Goal: Transaction & Acquisition: Purchase product/service

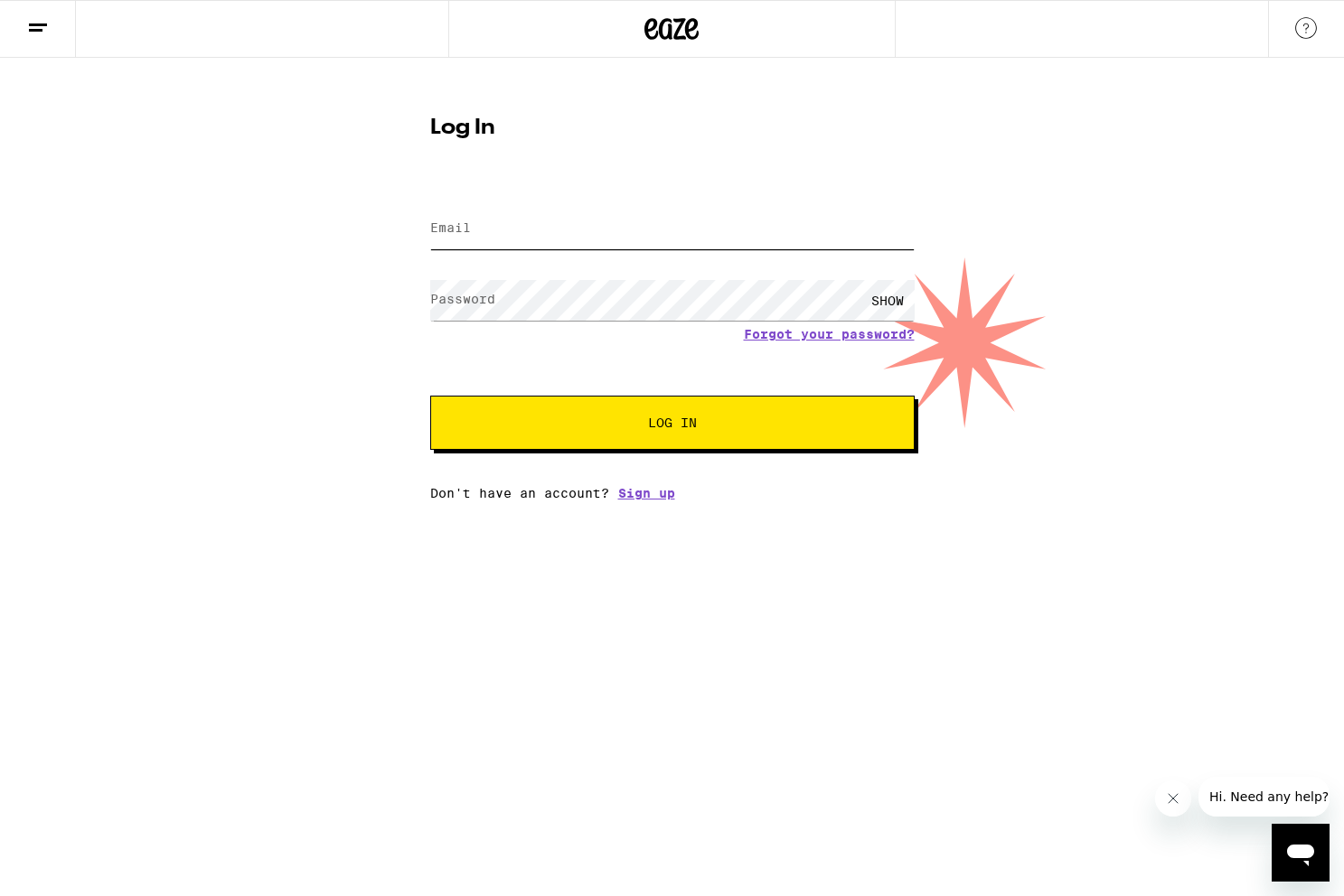
type input "[EMAIL_ADDRESS][DOMAIN_NAME]"
click at [652, 424] on span "Log In" at bounding box center [672, 422] width 49 height 12
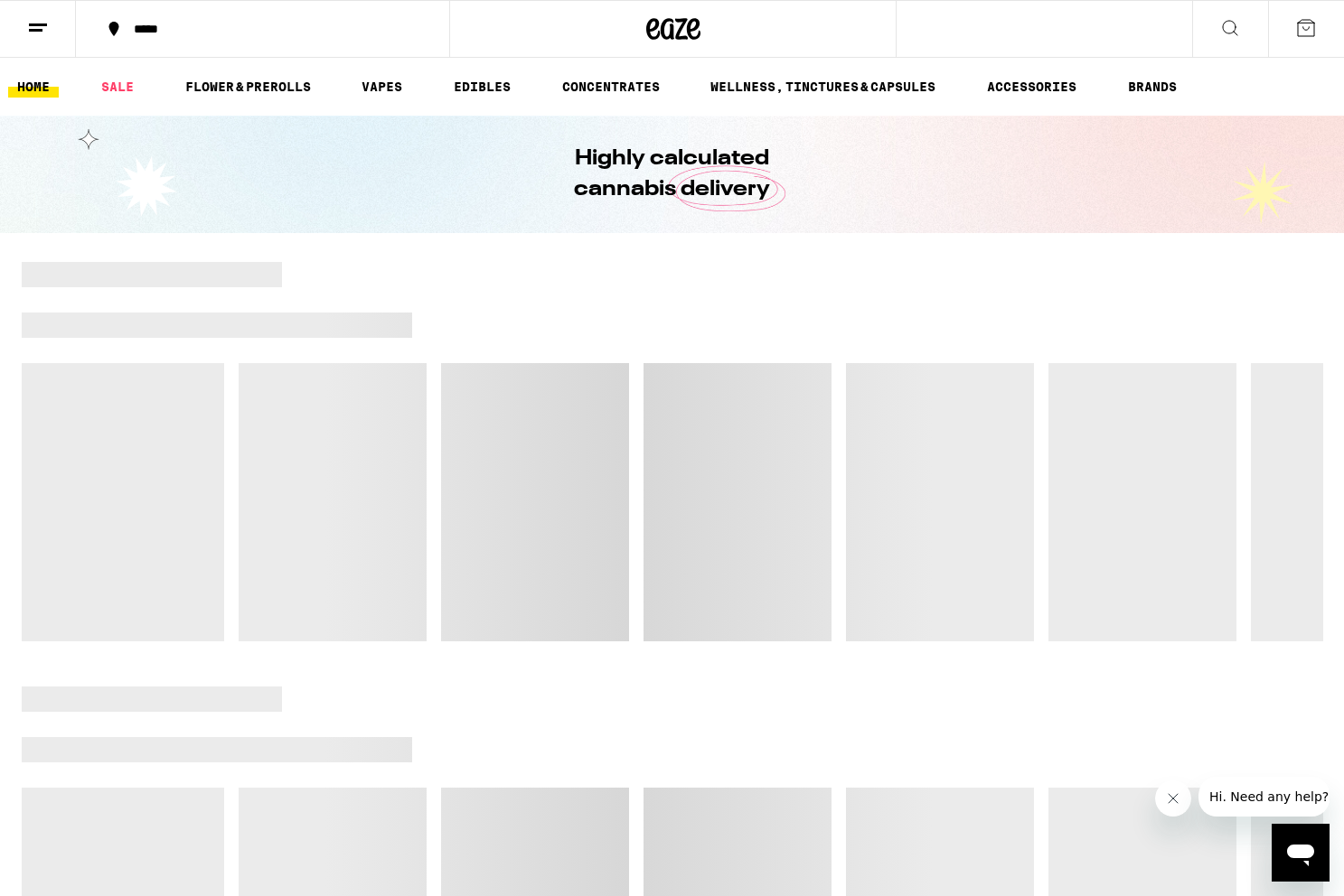
click at [31, 36] on icon at bounding box center [37, 28] width 22 height 22
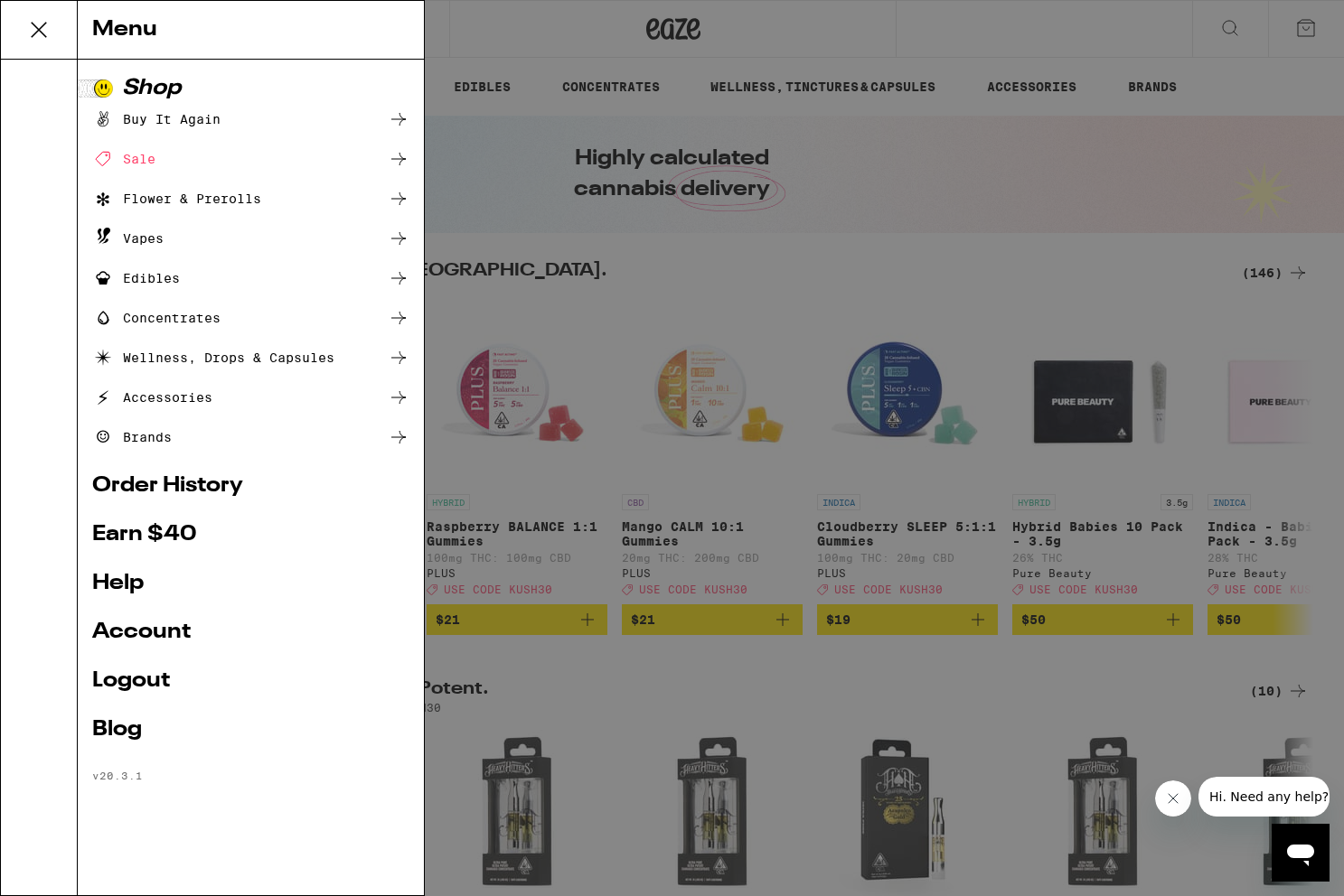
click at [113, 633] on link "Account" at bounding box center [251, 632] width 317 height 22
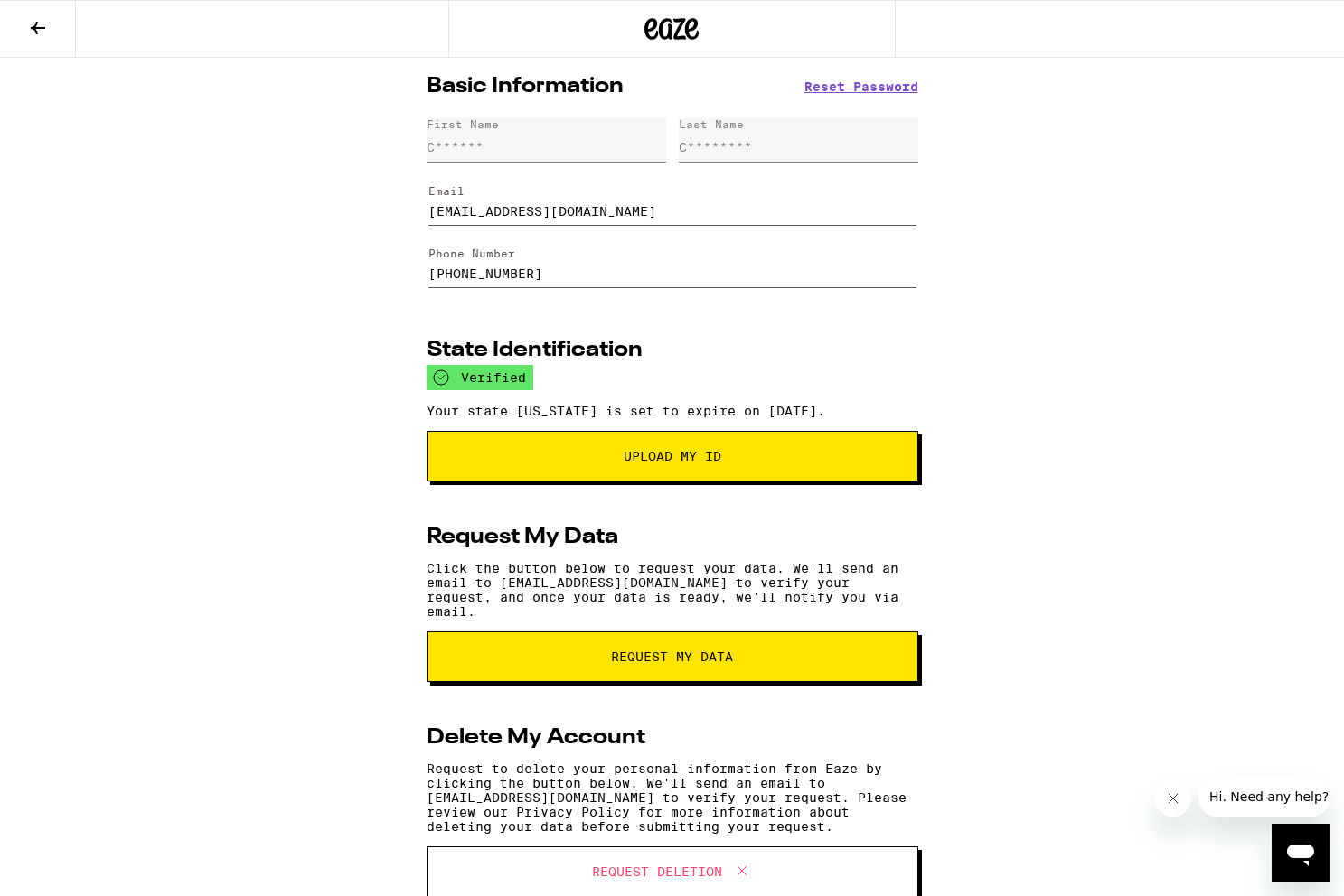
click at [43, 40] on button at bounding box center [38, 30] width 76 height 57
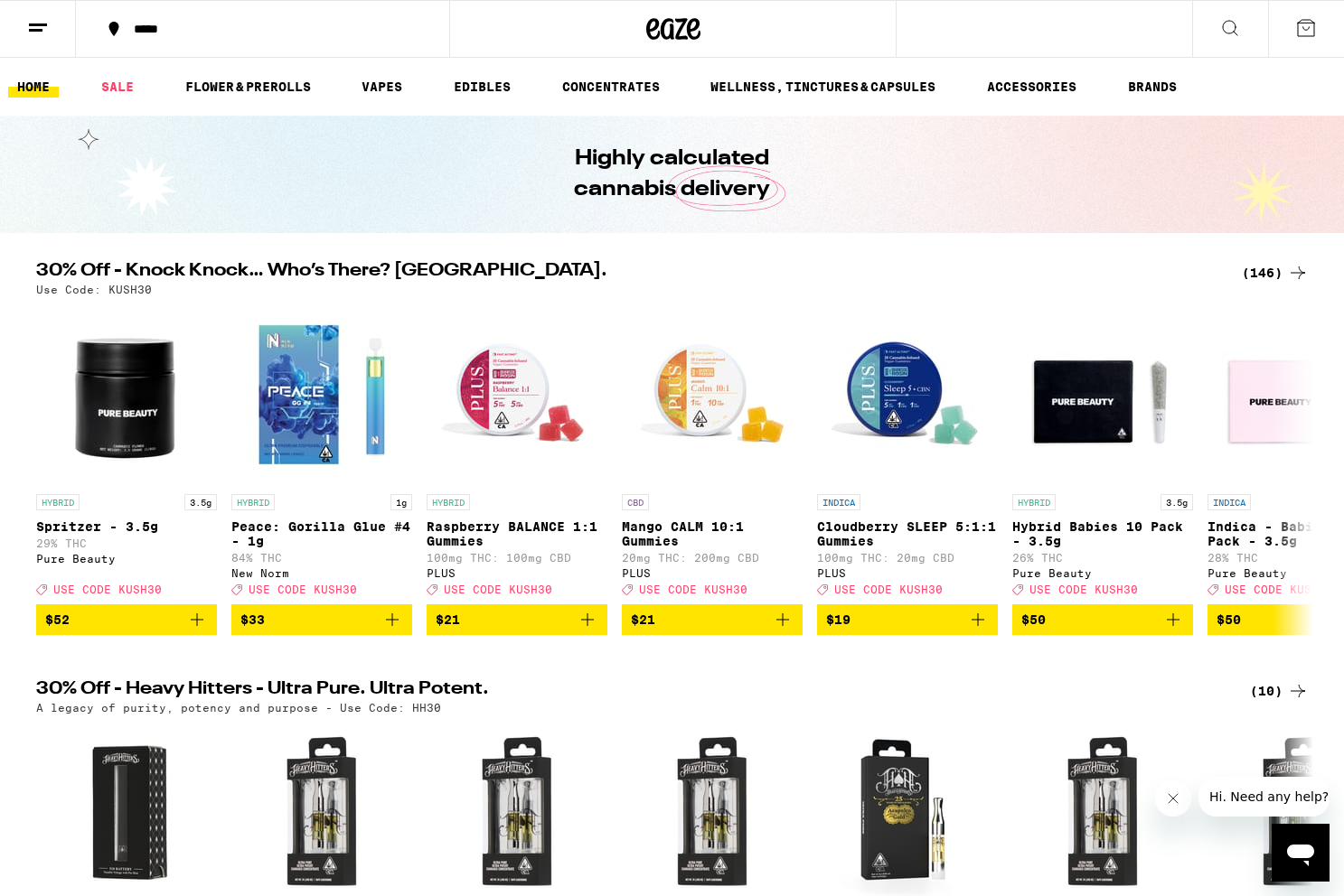
click at [144, 29] on div "*****" at bounding box center [273, 29] width 297 height 12
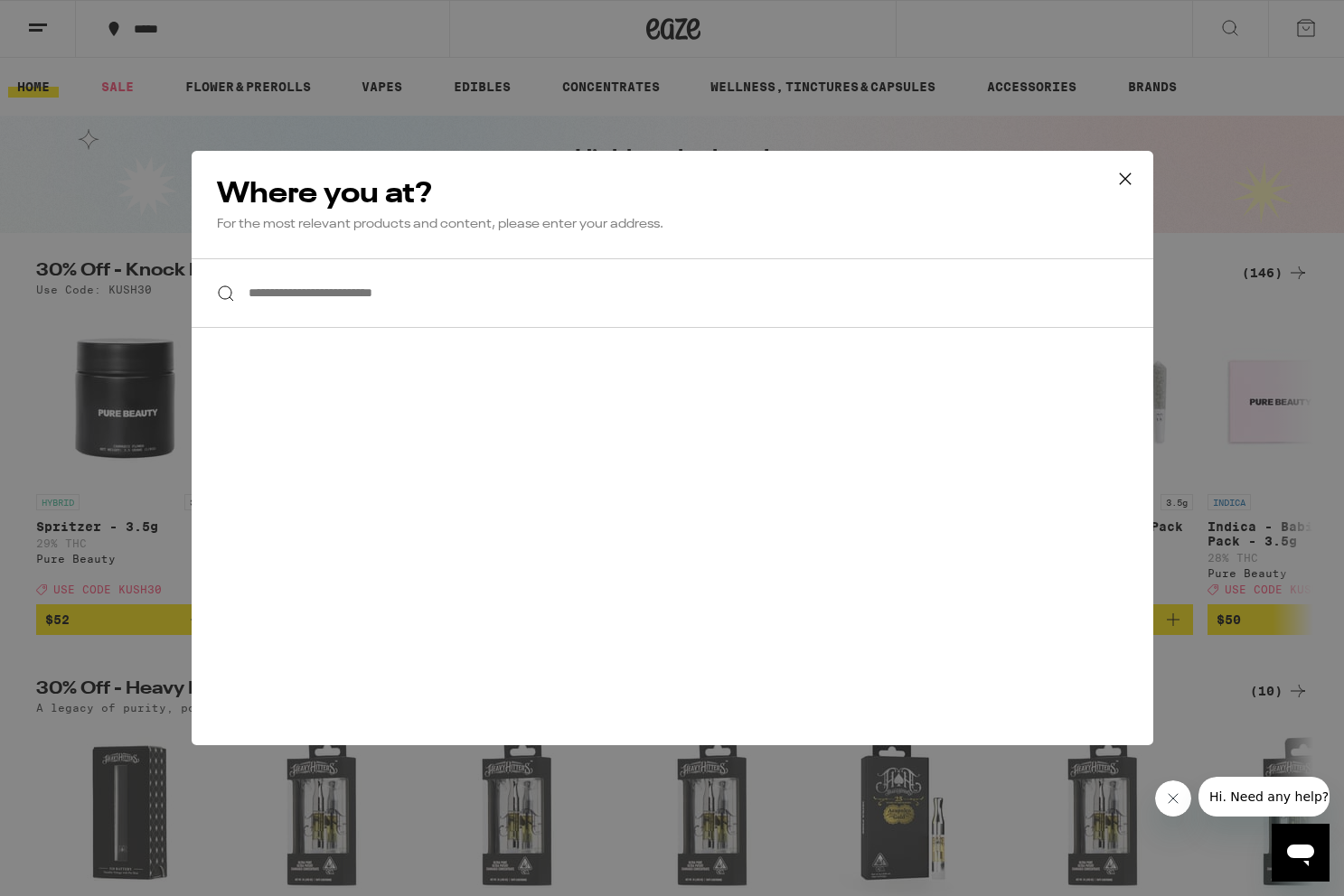
click at [318, 282] on input "**********" at bounding box center [672, 292] width 961 height 70
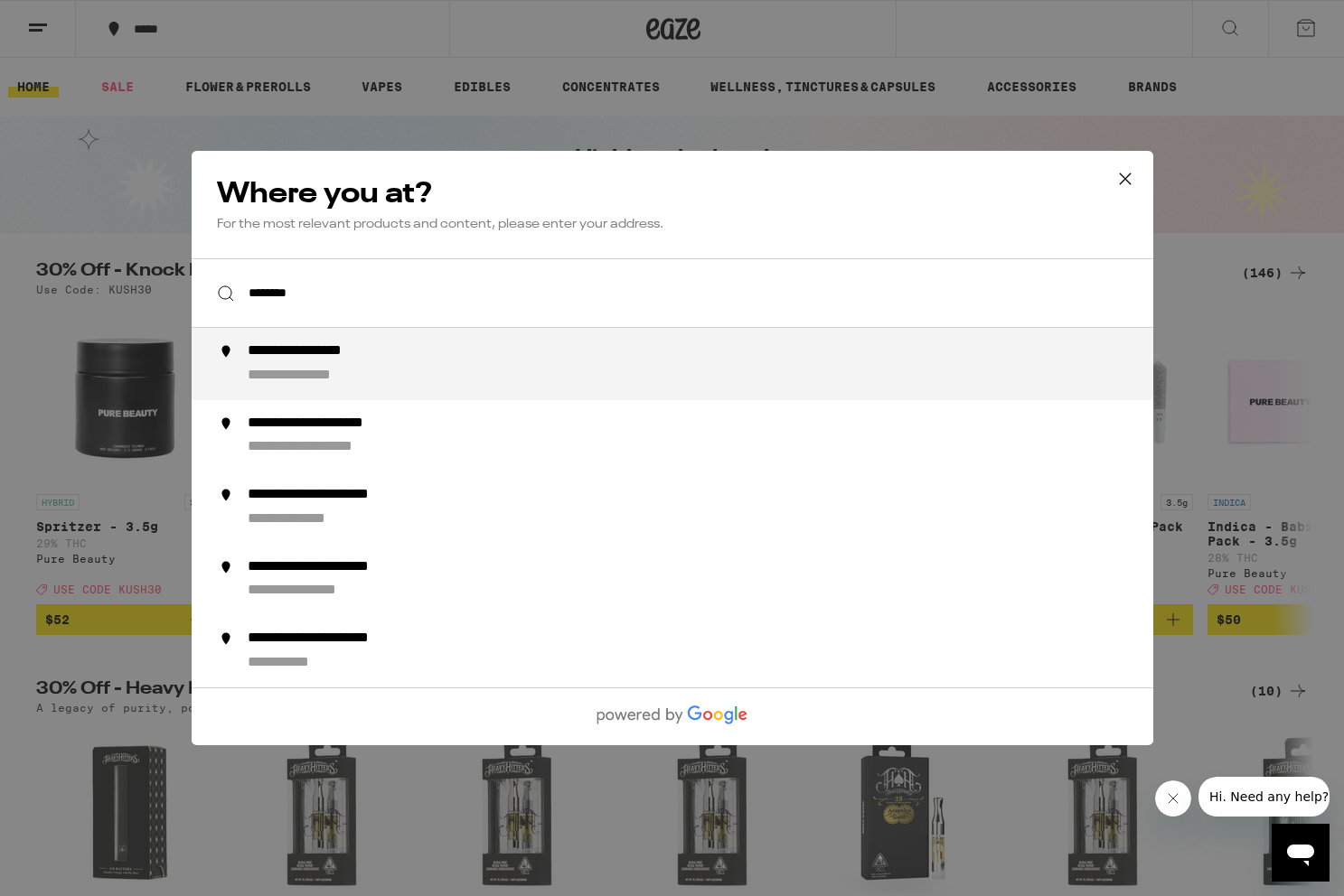
click at [306, 368] on div "**********" at bounding box center [708, 365] width 922 height 44
type input "**********"
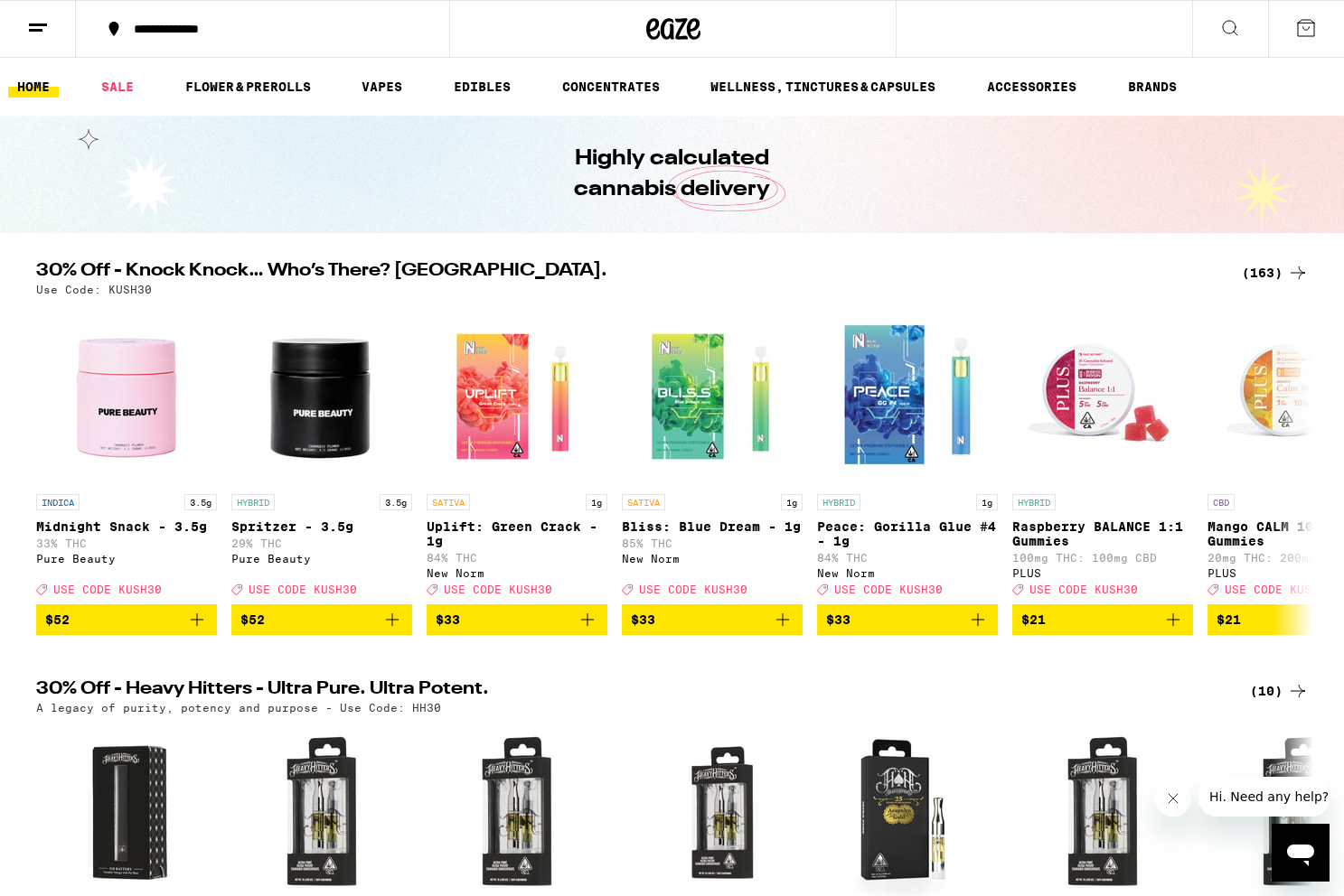
click at [1295, 850] on icon "Open messaging window" at bounding box center [1300, 855] width 27 height 22
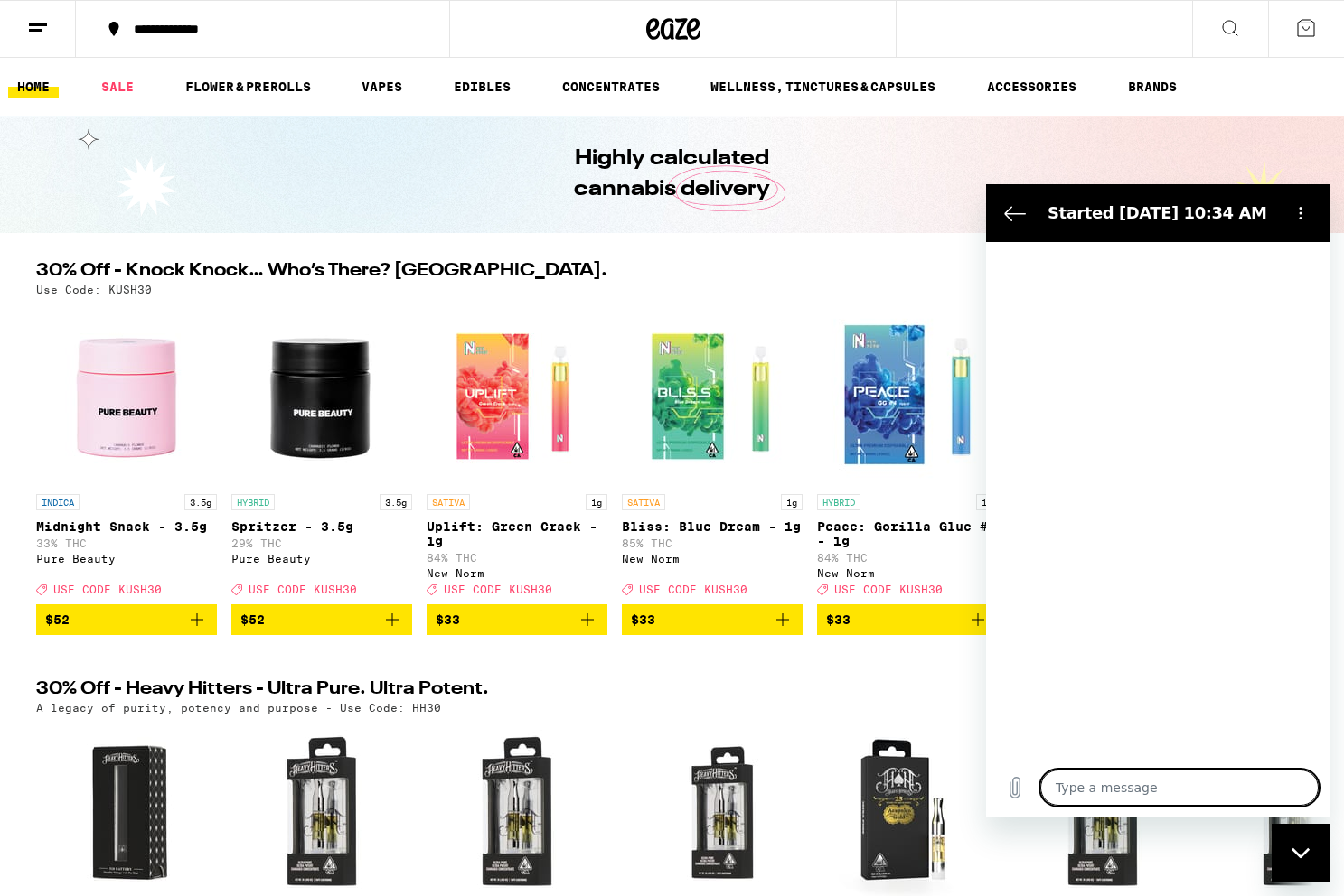
type textarea "x"
type textarea "h"
type textarea "x"
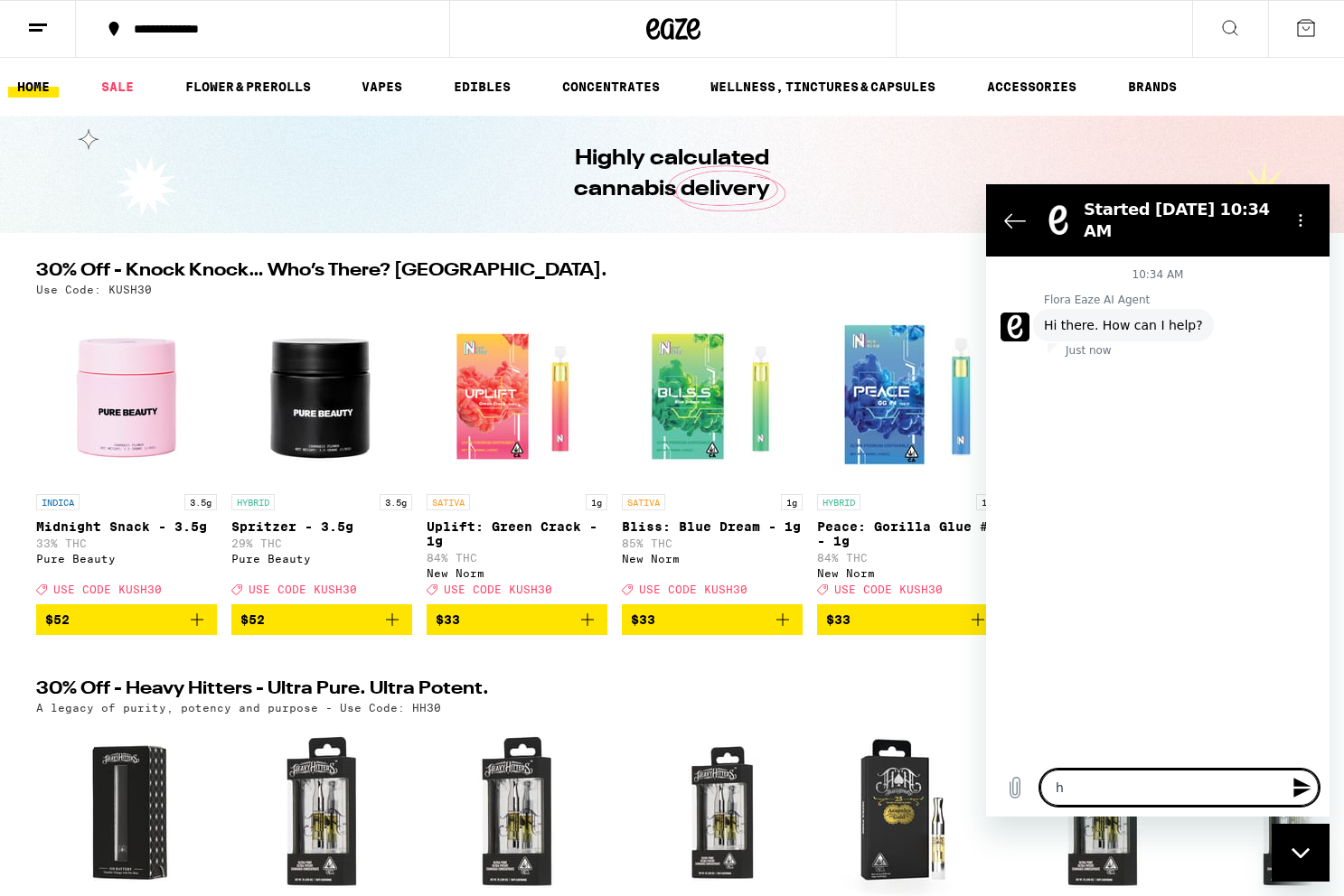
type textarea "ho"
type textarea "x"
type textarea "how"
type textarea "x"
type textarea "how"
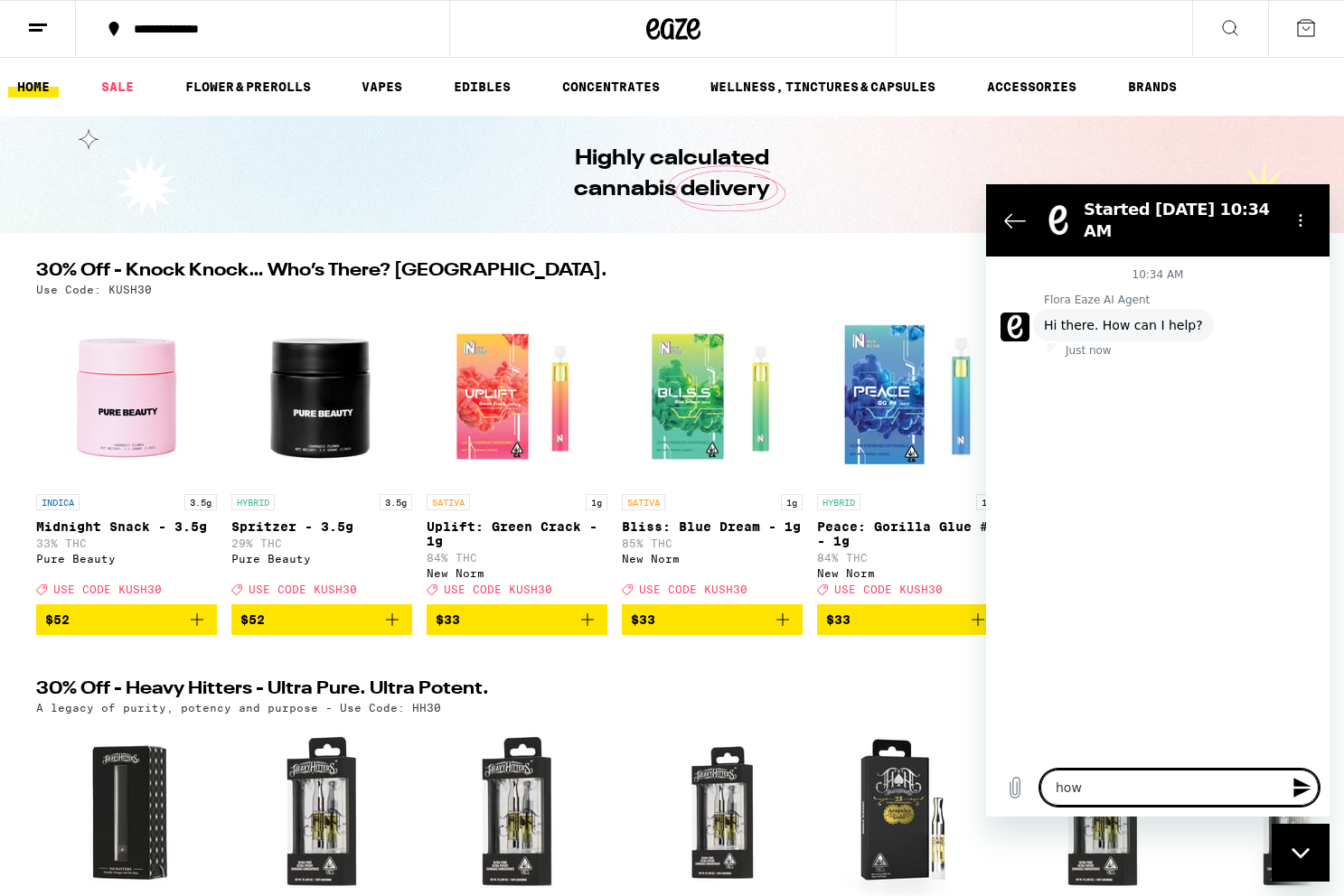
type textarea "x"
type textarea "how d"
type textarea "x"
type textarea "how do"
type textarea "x"
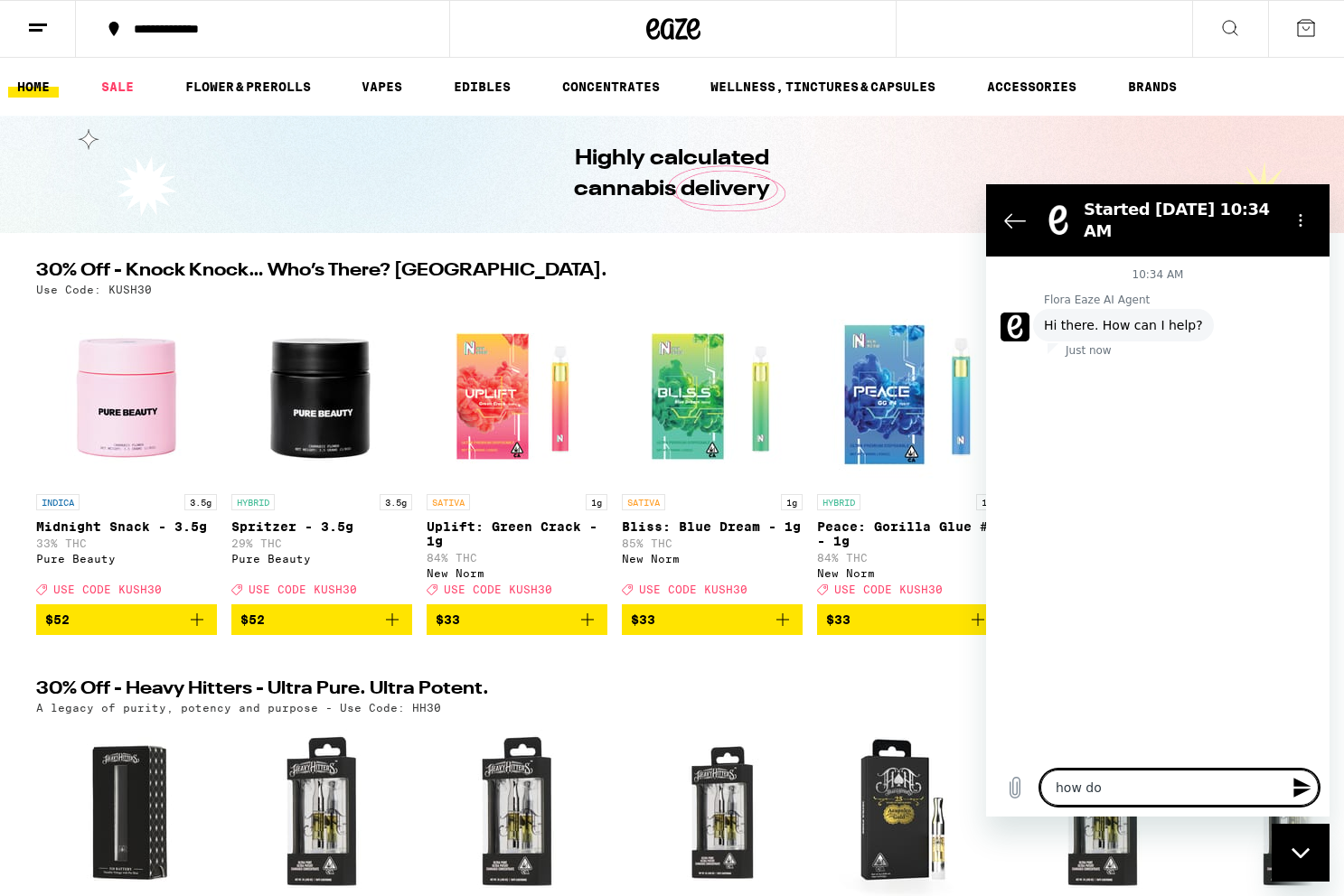
type textarea "how do"
type textarea "x"
type textarea "how do i"
type textarea "x"
type textarea "how do i"
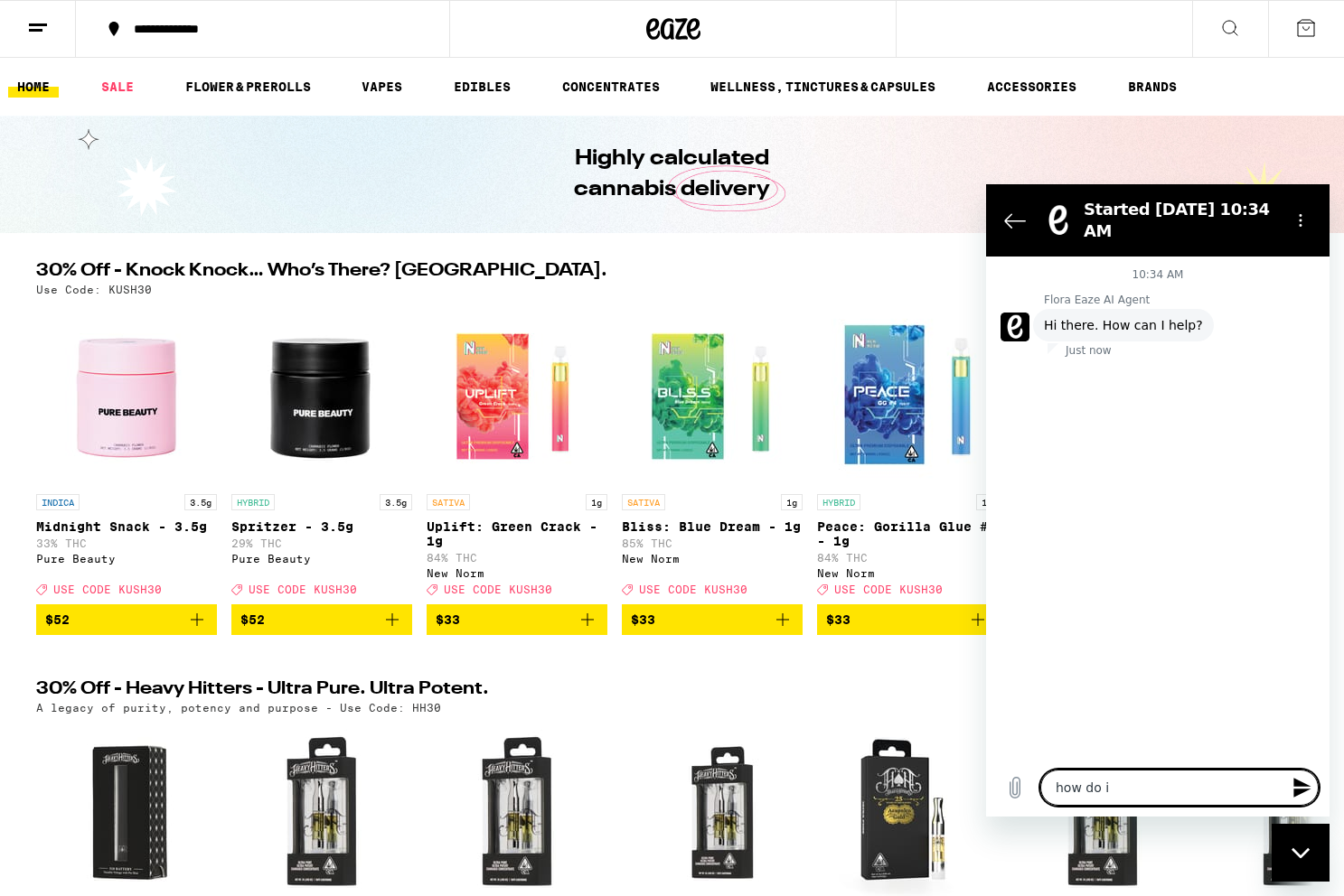
type textarea "x"
type textarea "how do i u"
type textarea "x"
type textarea "how do i up"
type textarea "x"
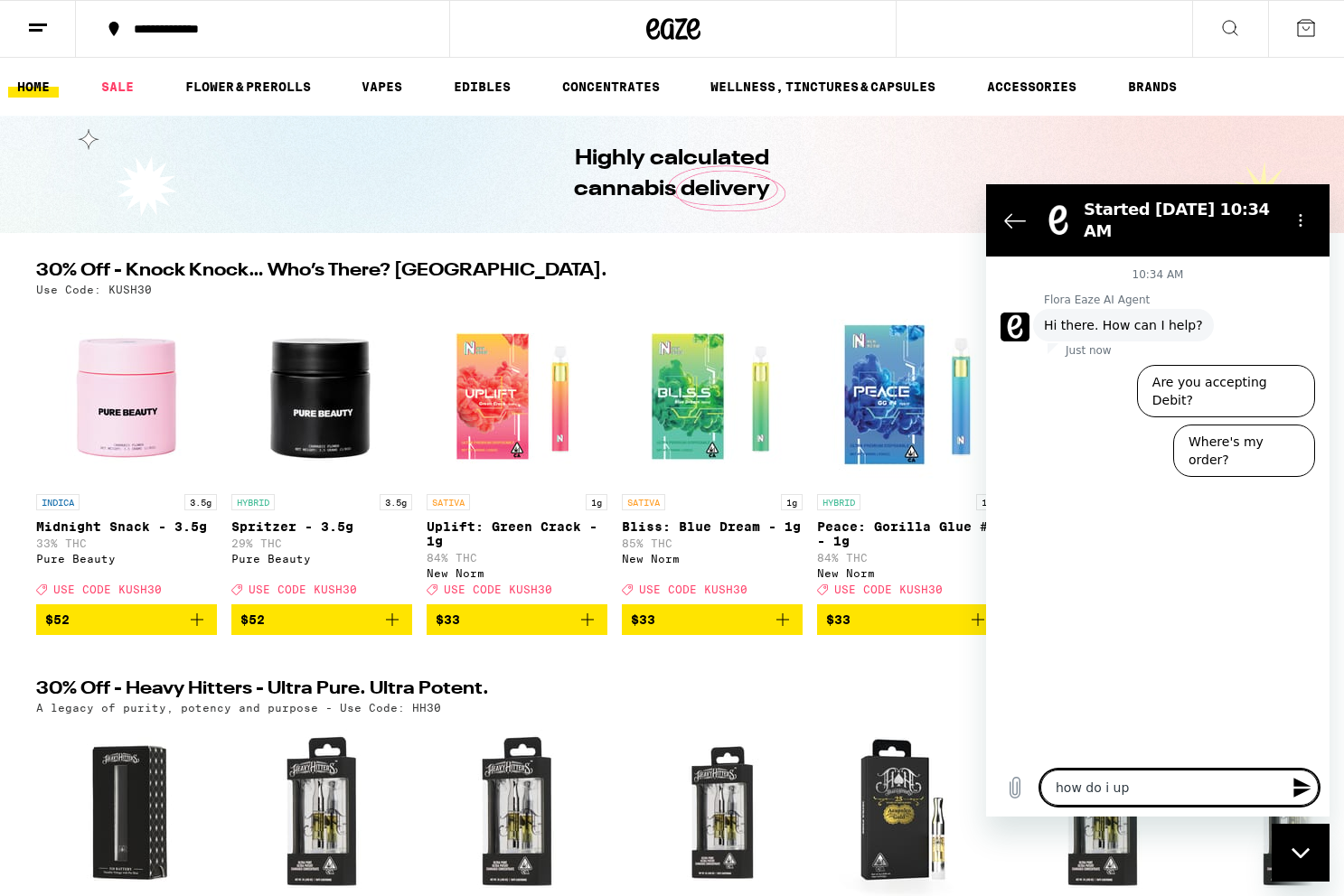
type textarea "how do i upd"
type textarea "x"
type textarea "how do i upda"
type textarea "x"
type textarea "how do i updat"
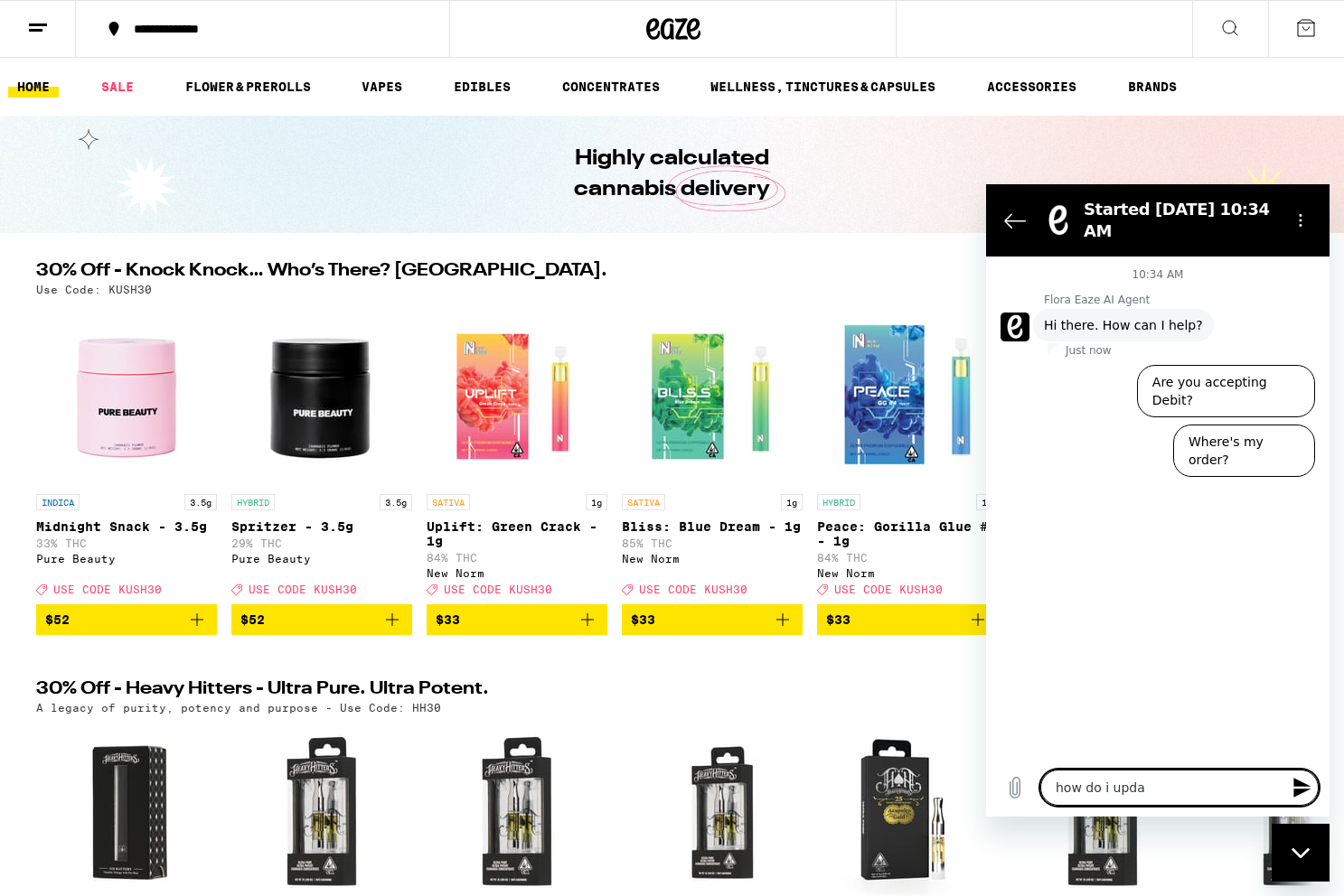
type textarea "x"
type textarea "how do i update"
type textarea "x"
type textarea "how do i update"
type textarea "x"
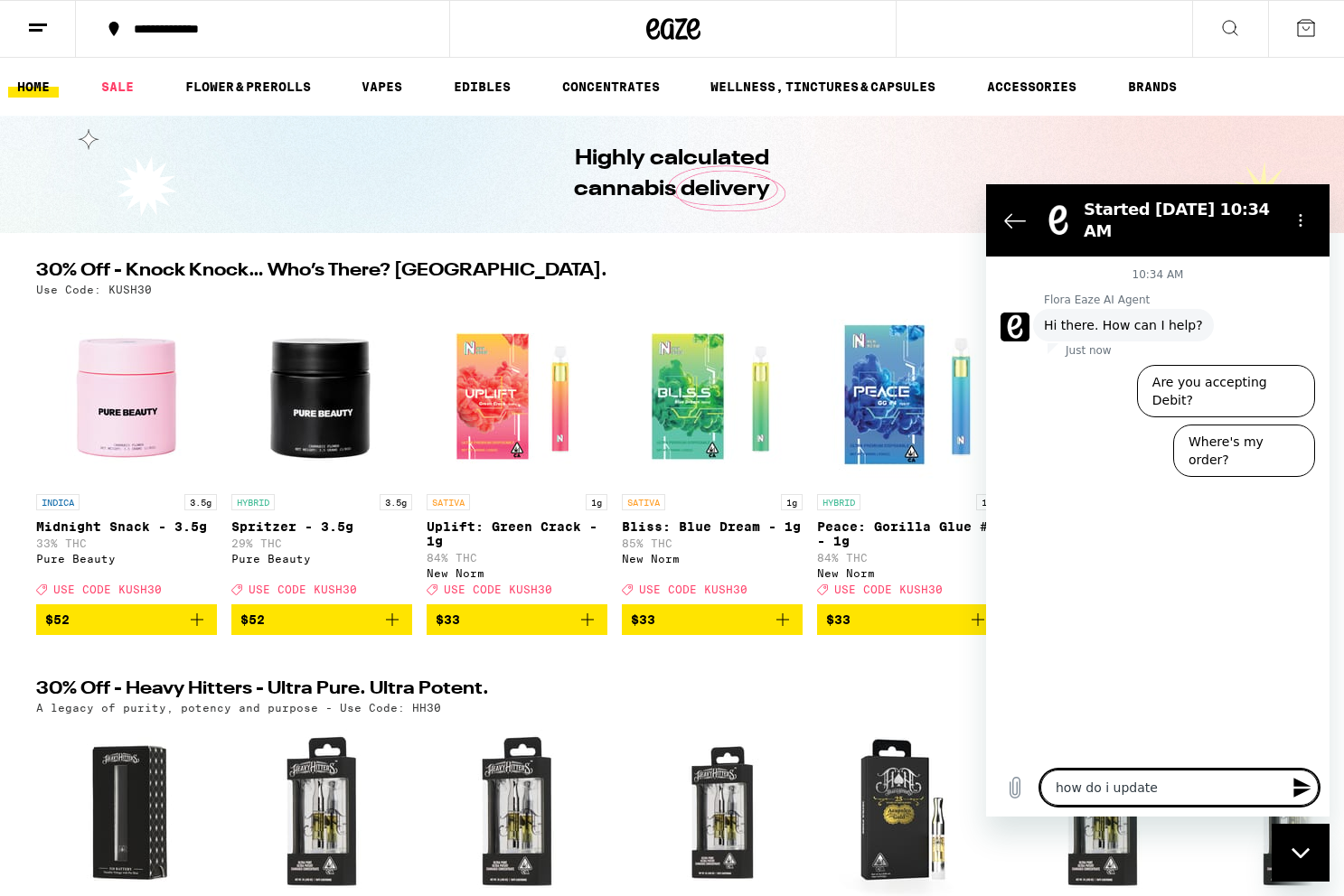
type textarea "how do i update m"
type textarea "x"
type textarea "how do i update my"
type textarea "x"
type textarea "how do i update my"
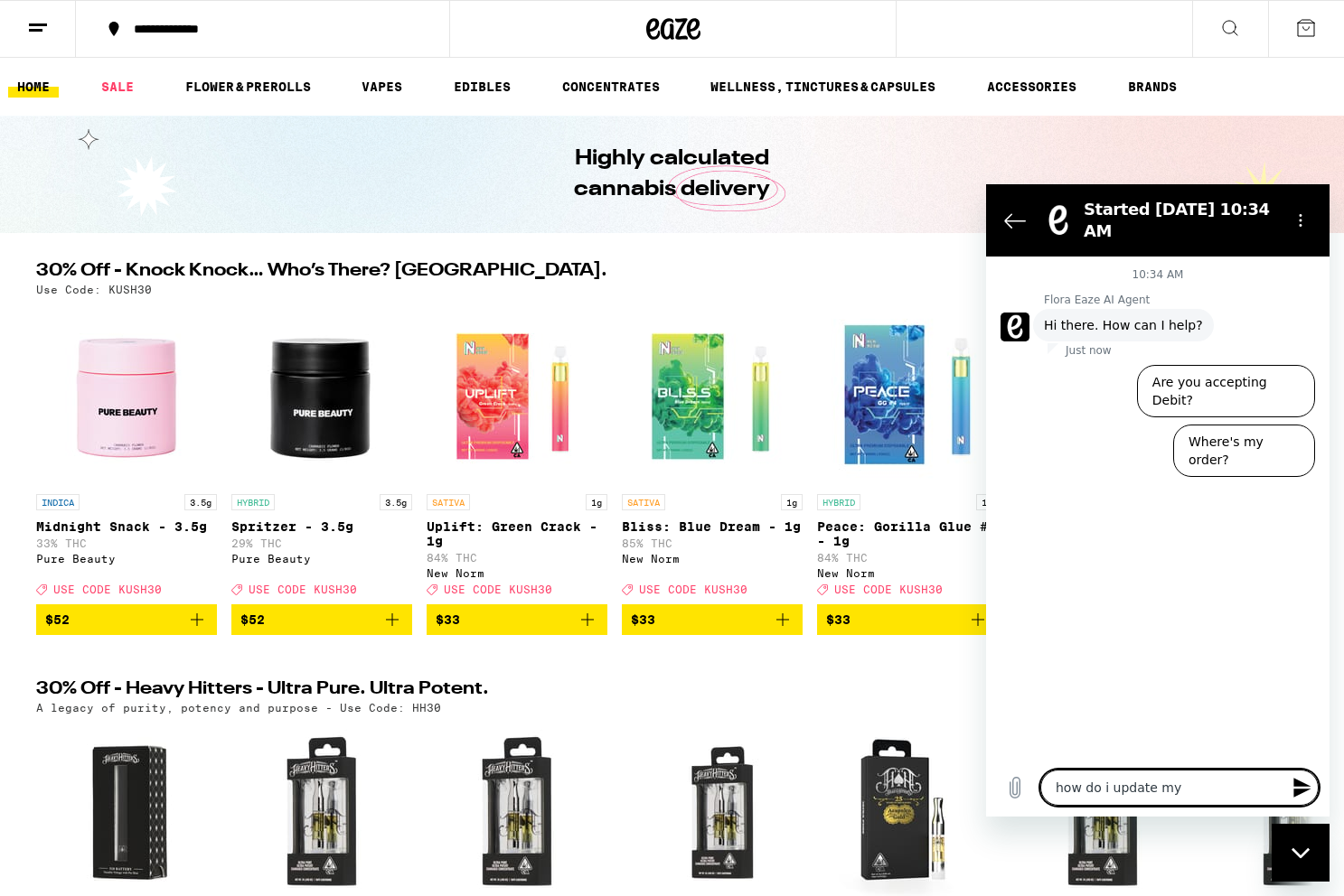
type textarea "x"
type textarea "how do i update my d"
type textarea "x"
type textarea "how do i update my de"
type textarea "x"
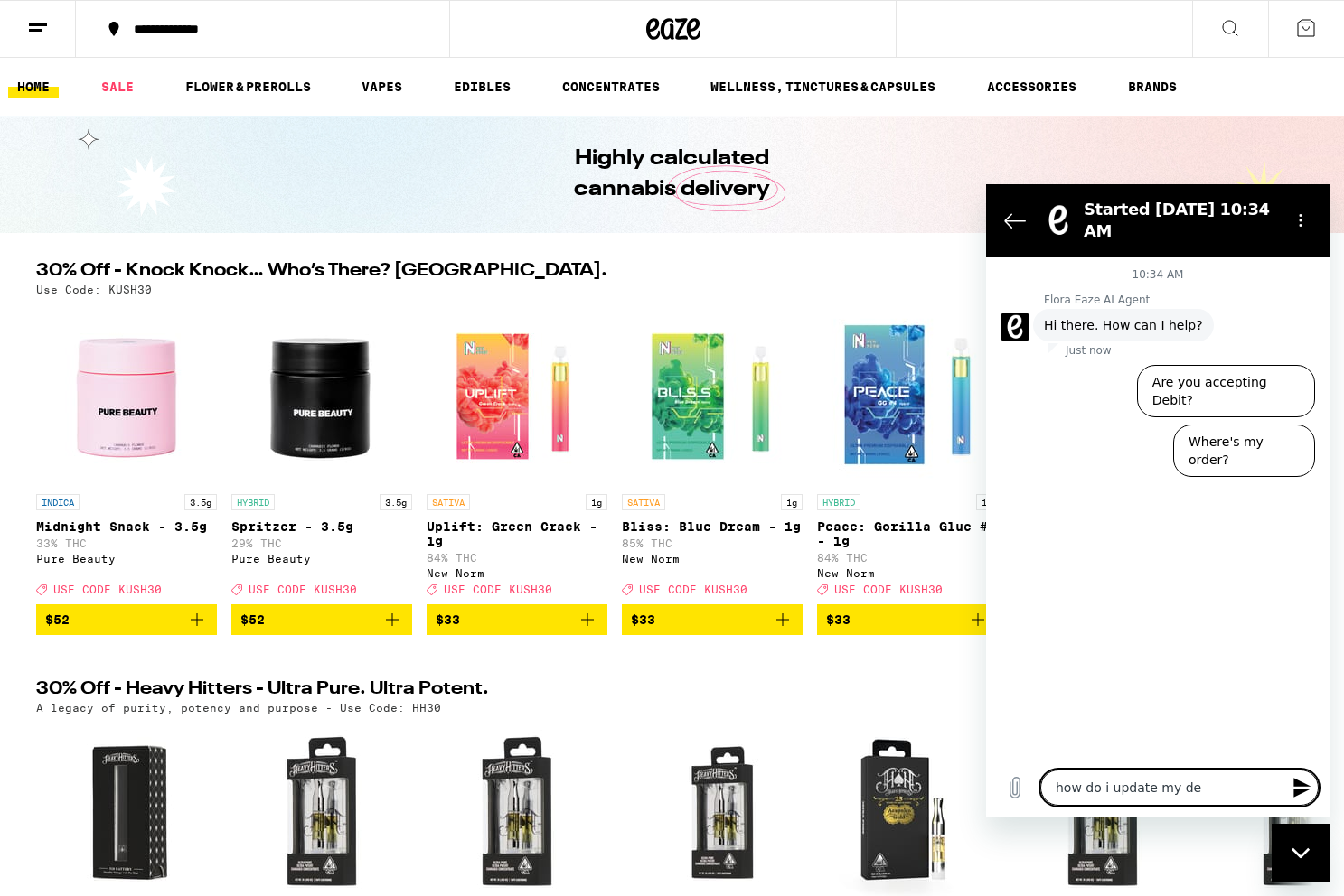
type textarea "how do i update my def"
type textarea "x"
type textarea "how do i update my defa"
type textarea "x"
type textarea "how do i update my defau"
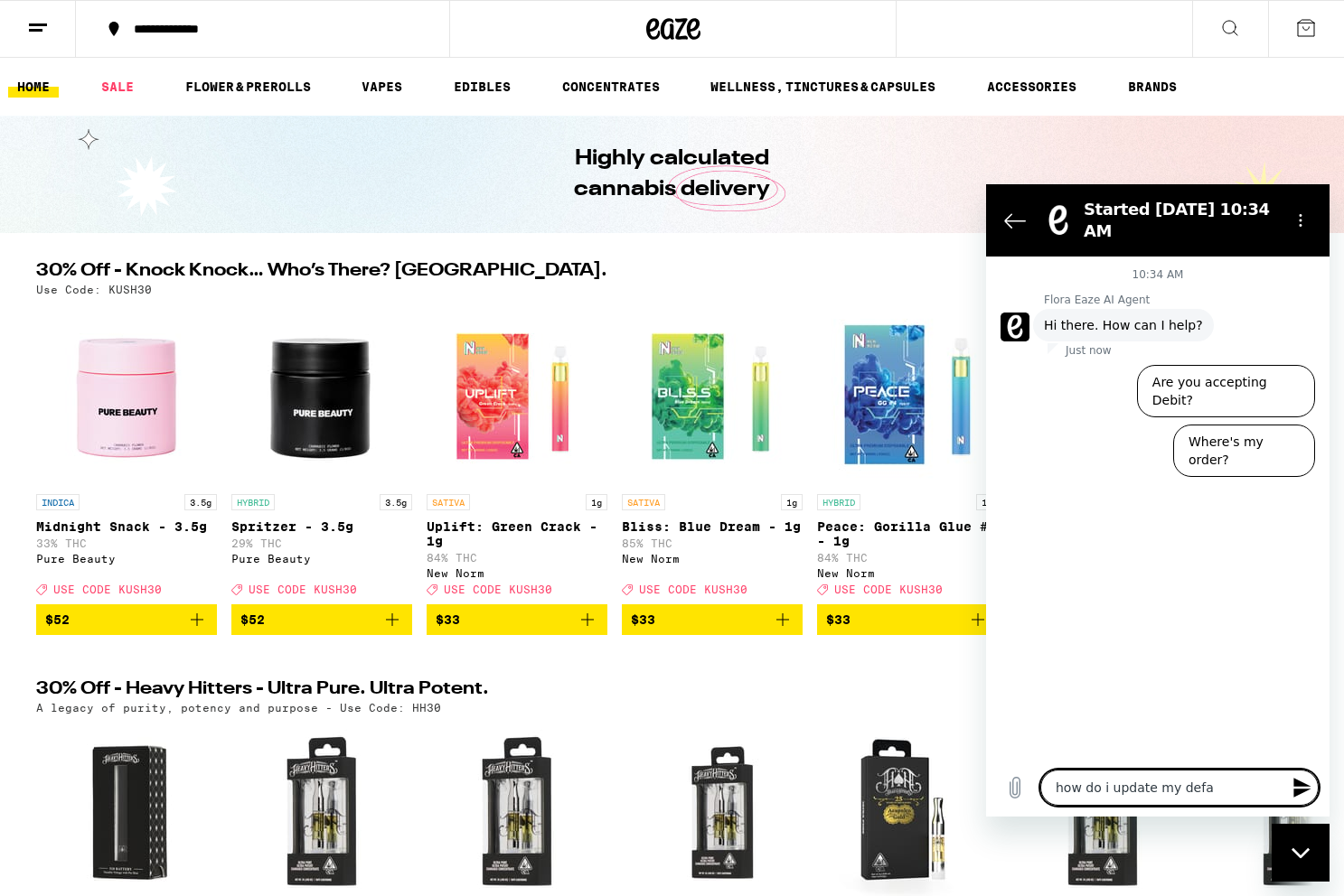
type textarea "x"
type textarea "how do i update my defaul"
type textarea "x"
type textarea "how do i update my default"
type textarea "x"
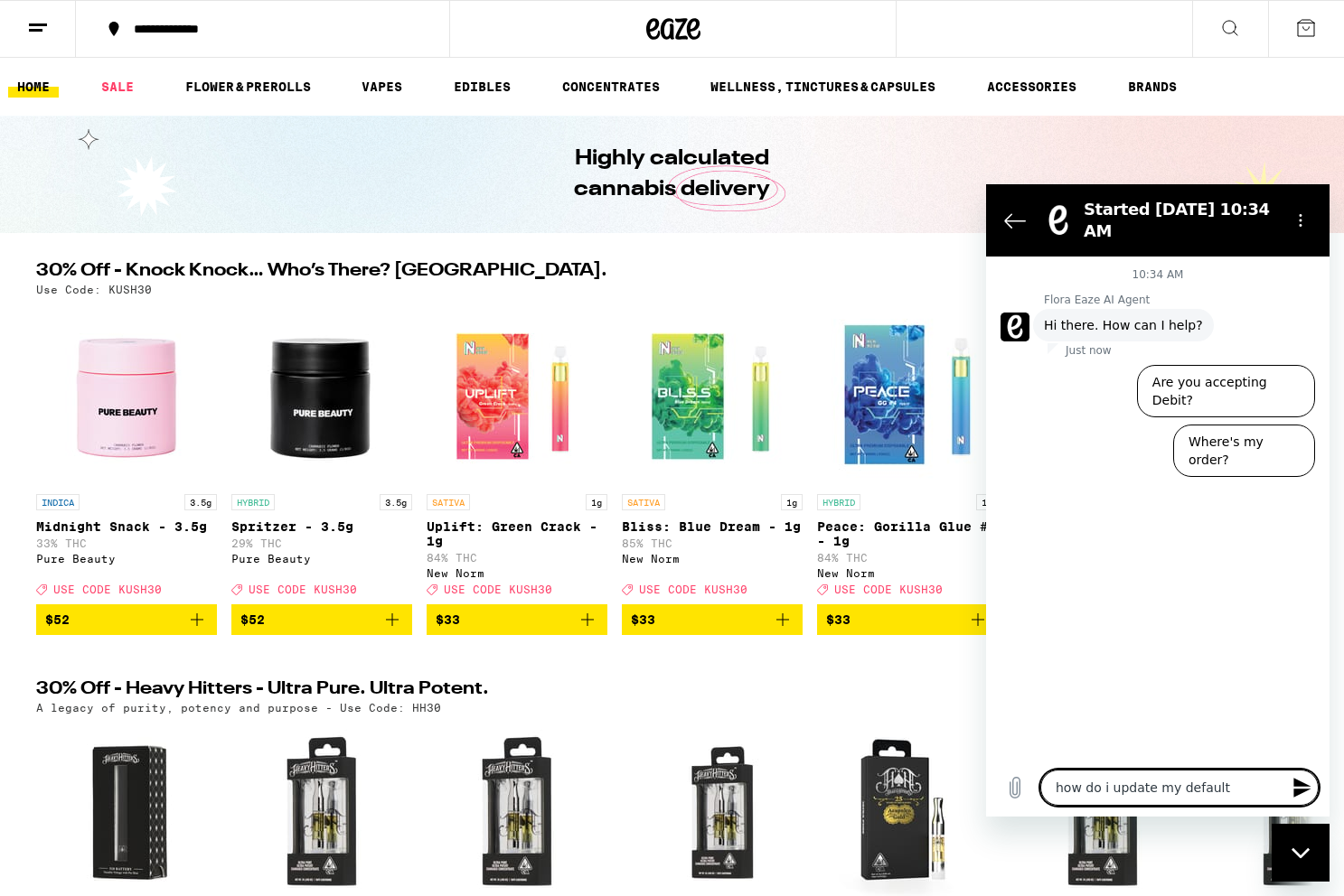
type textarea "how do i update my default"
type textarea "x"
type textarea "how do i update my default a"
type textarea "x"
type textarea "how do i update my default ad"
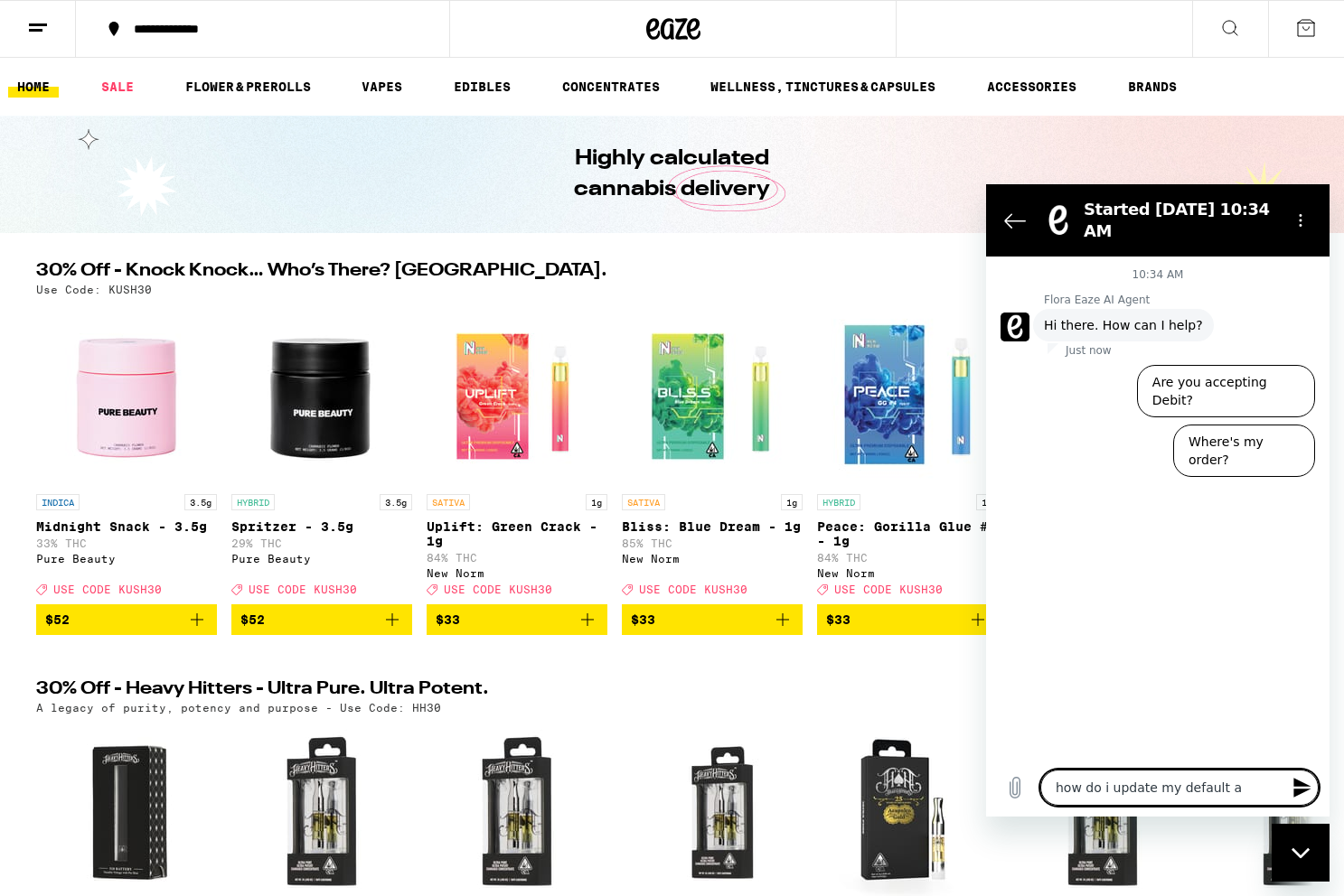
type textarea "x"
type textarea "how do i update my default add"
type textarea "x"
type textarea "how do i update my default addr"
type textarea "x"
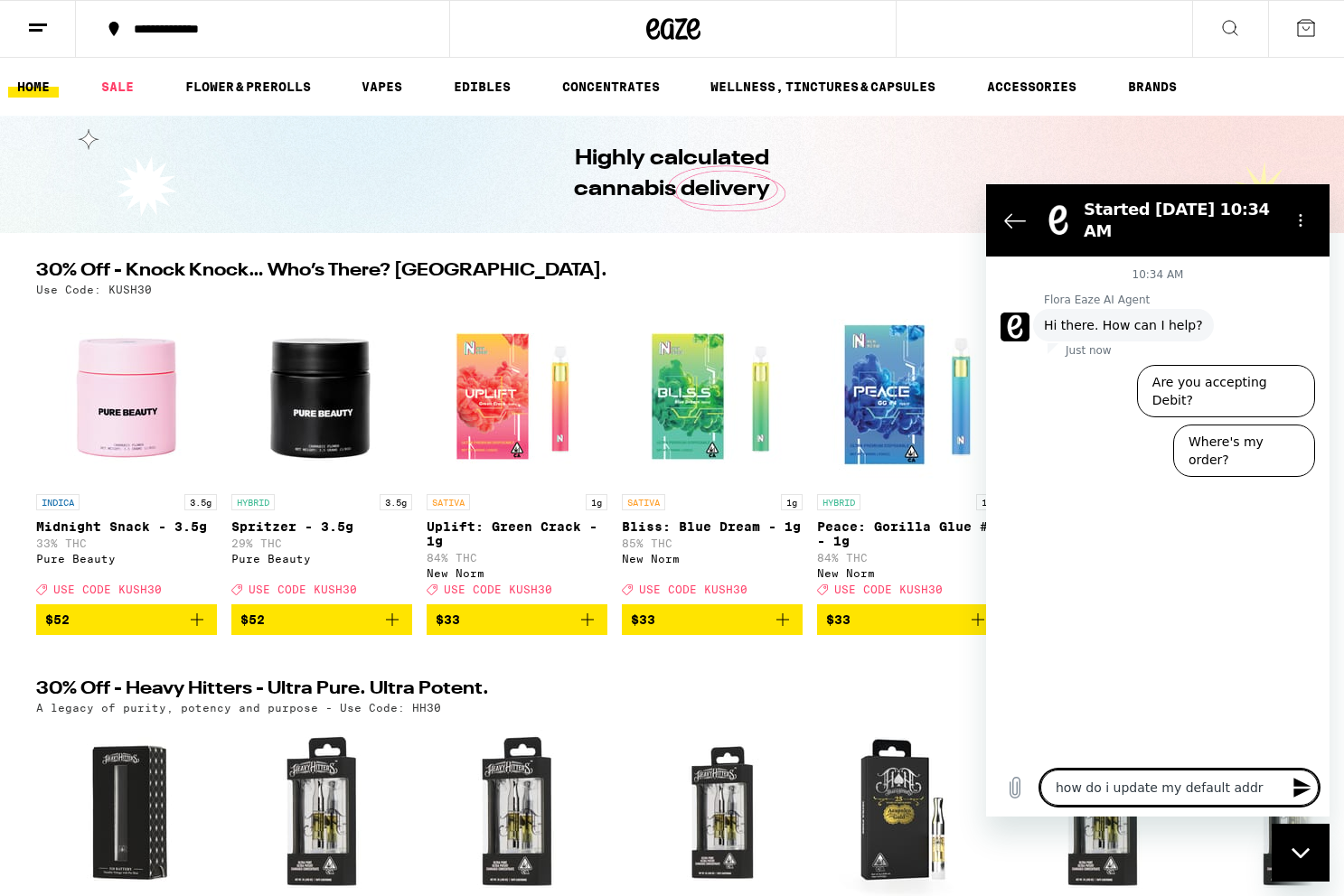
type textarea "how do i update my default addre"
type textarea "x"
type textarea "how do i update my default addres"
type textarea "x"
type textarea "how do i update my default address"
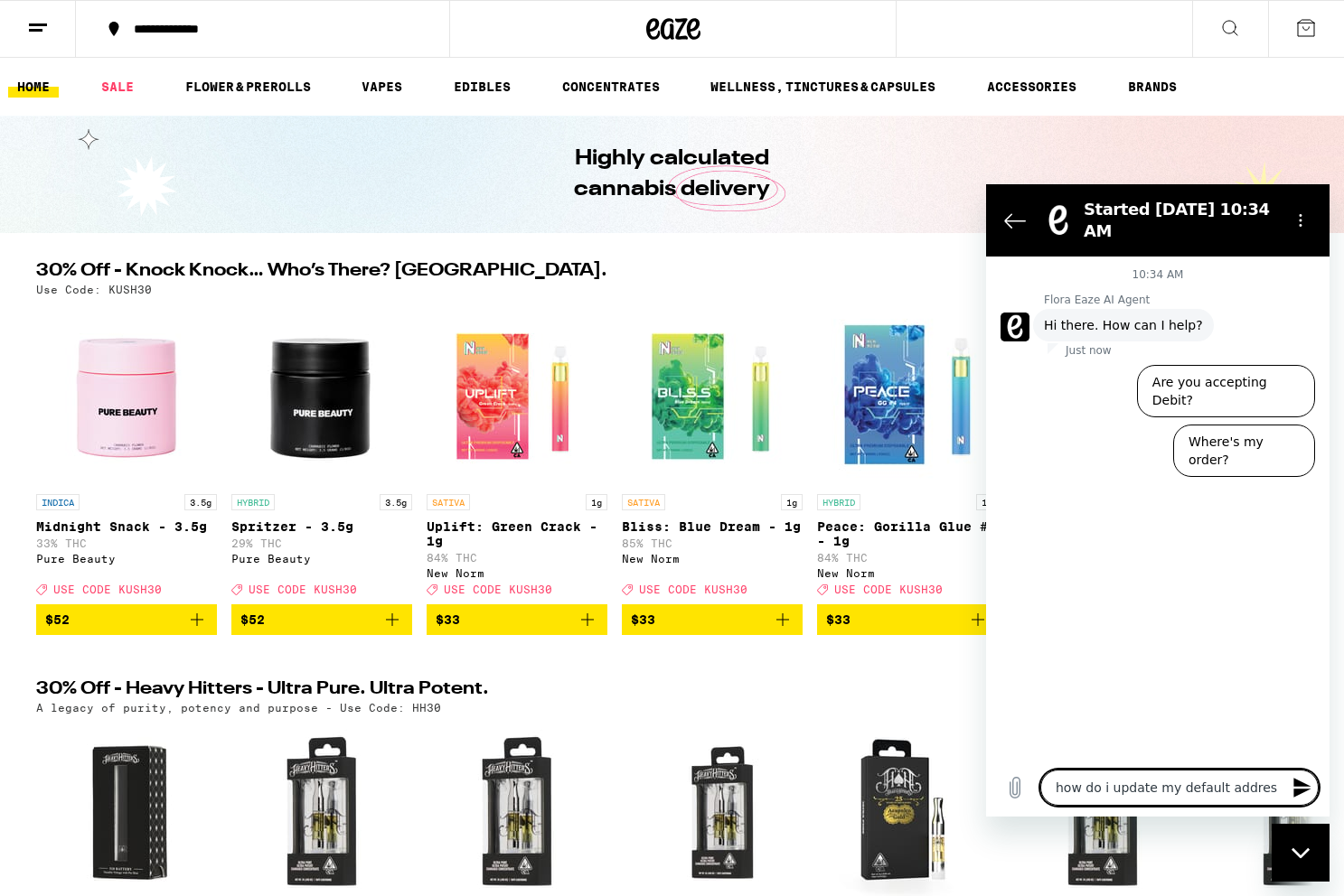
type textarea "x"
type textarea "how do i update my default address?"
type textarea "x"
type textarea "how do i update my default address?"
type textarea "x"
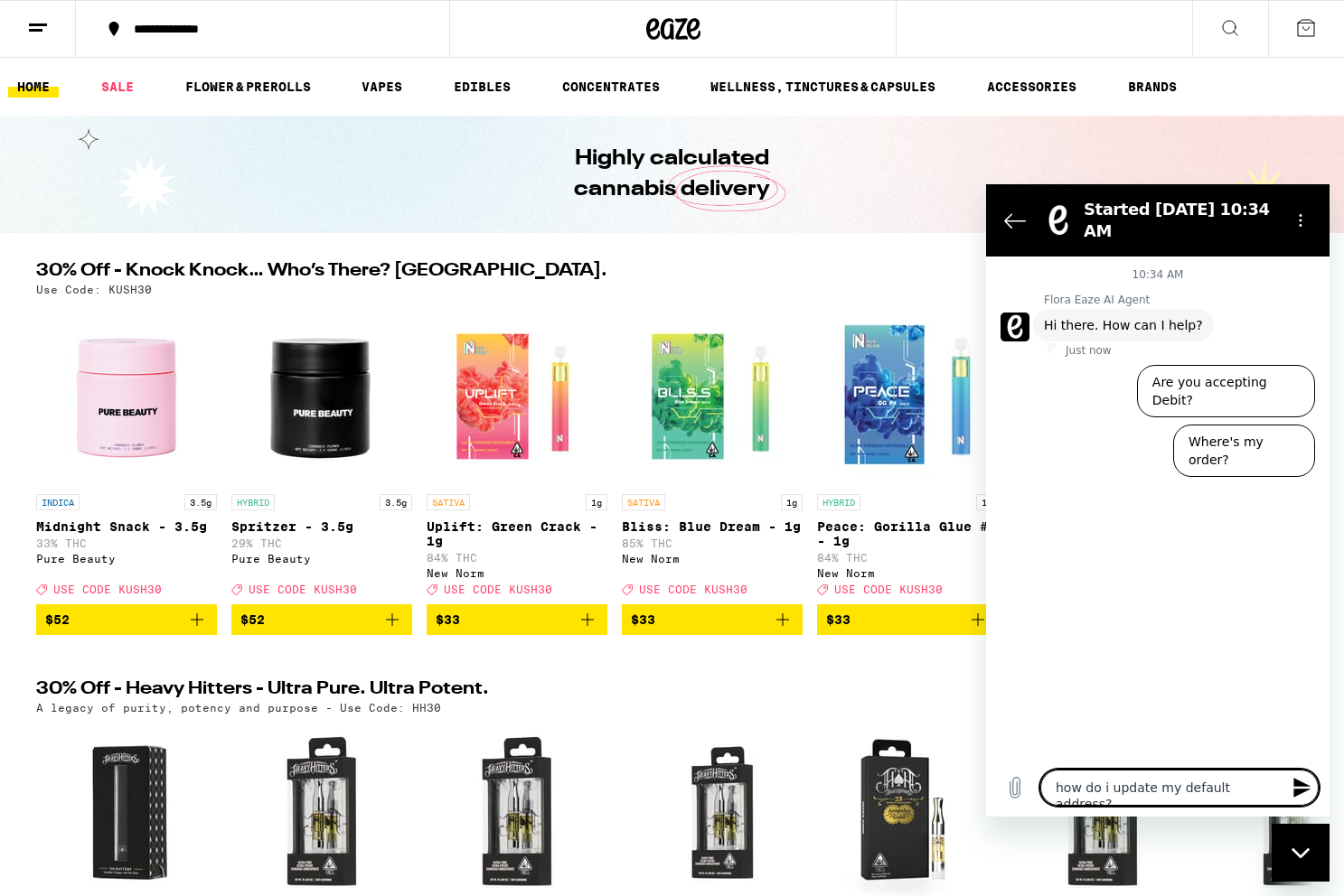
type textarea "how do i update my default address? i"
type textarea "x"
type textarea "how do i update my default address? it"
type textarea "x"
type textarea "how do i update my default address? it"
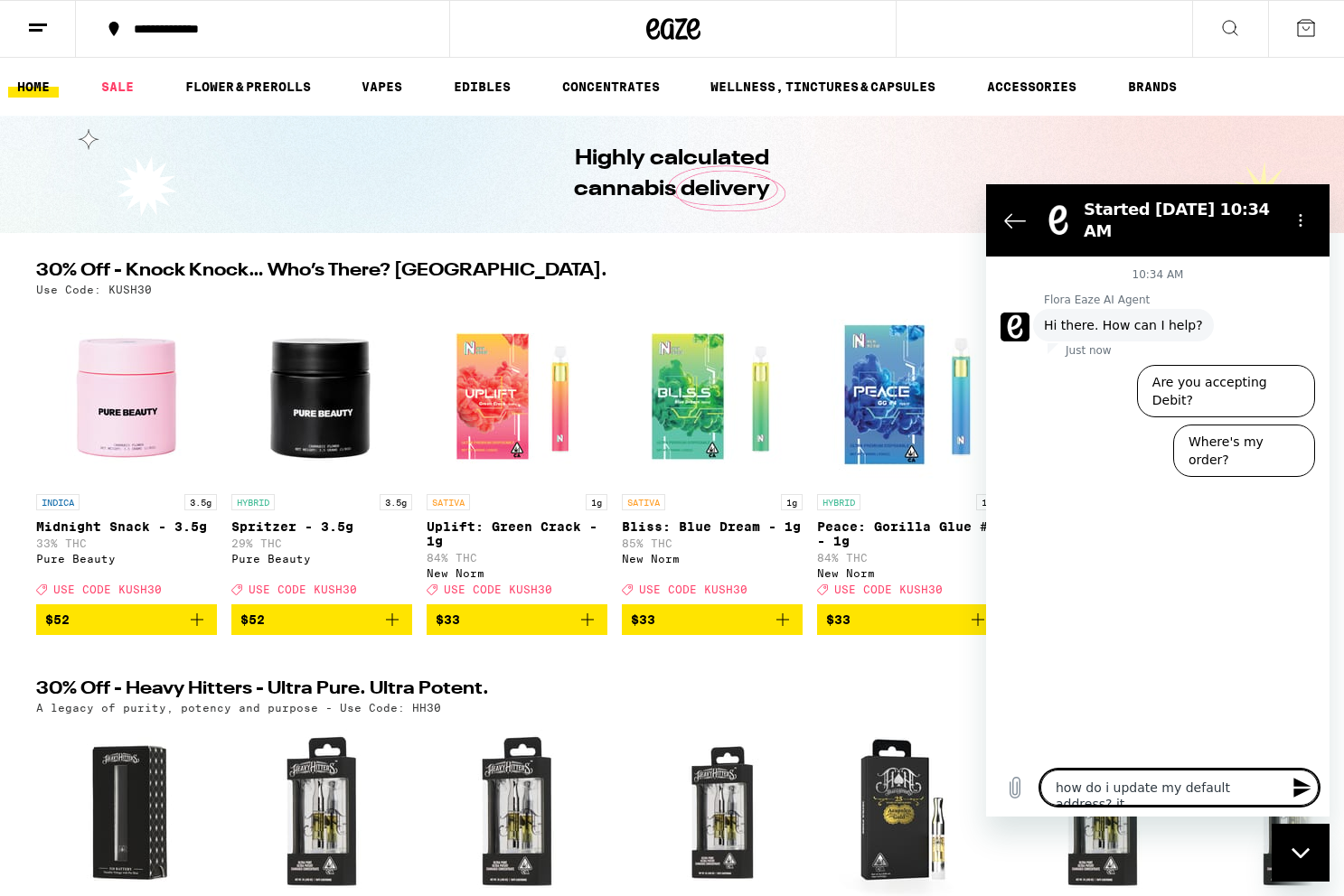
type textarea "x"
type textarea "how do i update my default address? it k"
type textarea "x"
type textarea "how do i update my default address? it ke"
type textarea "x"
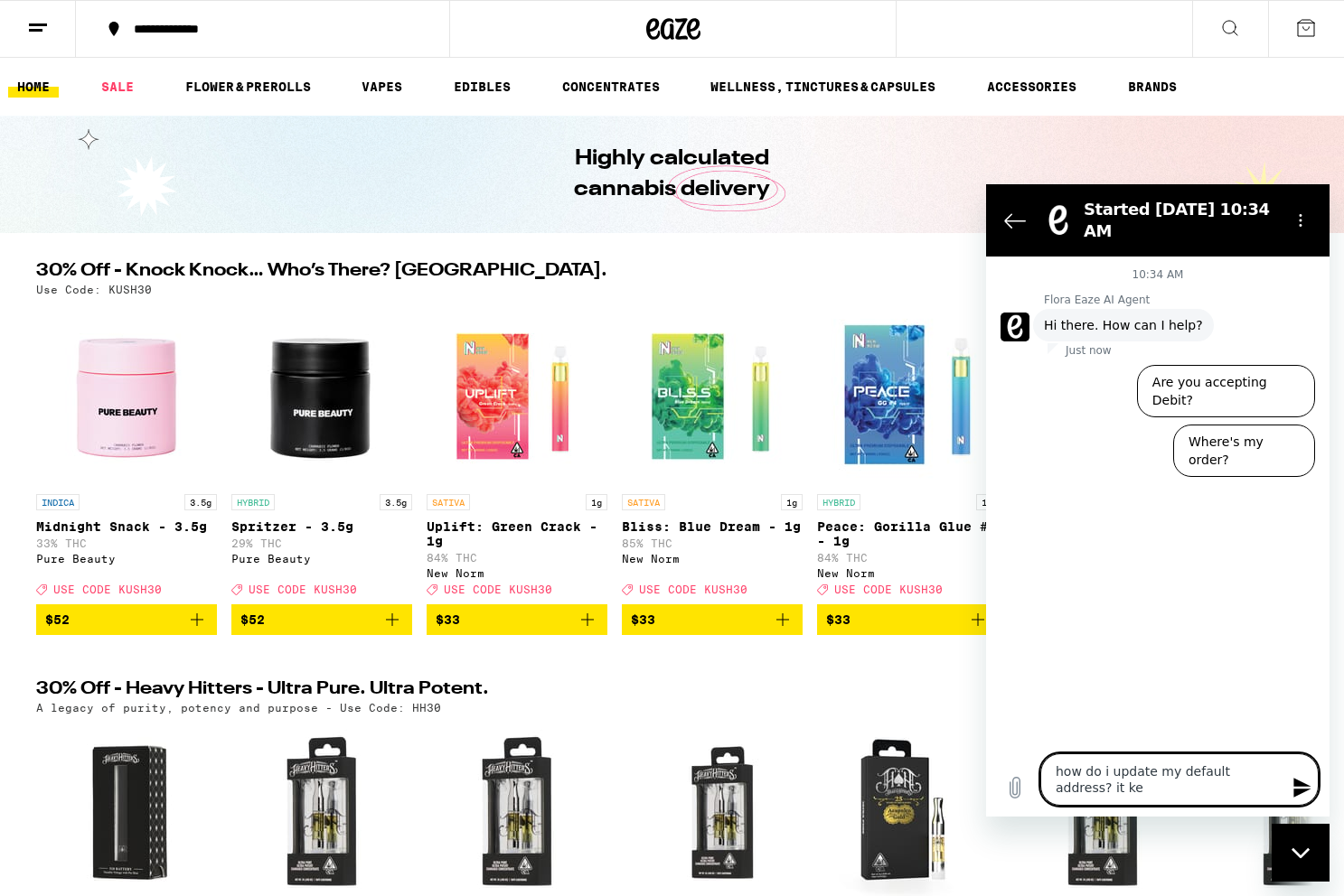
type textarea "how do i update my default address? it kee"
type textarea "x"
type textarea "how do i update my default address? it keep"
type textarea "x"
type textarea "how do i update my default address? it keeps"
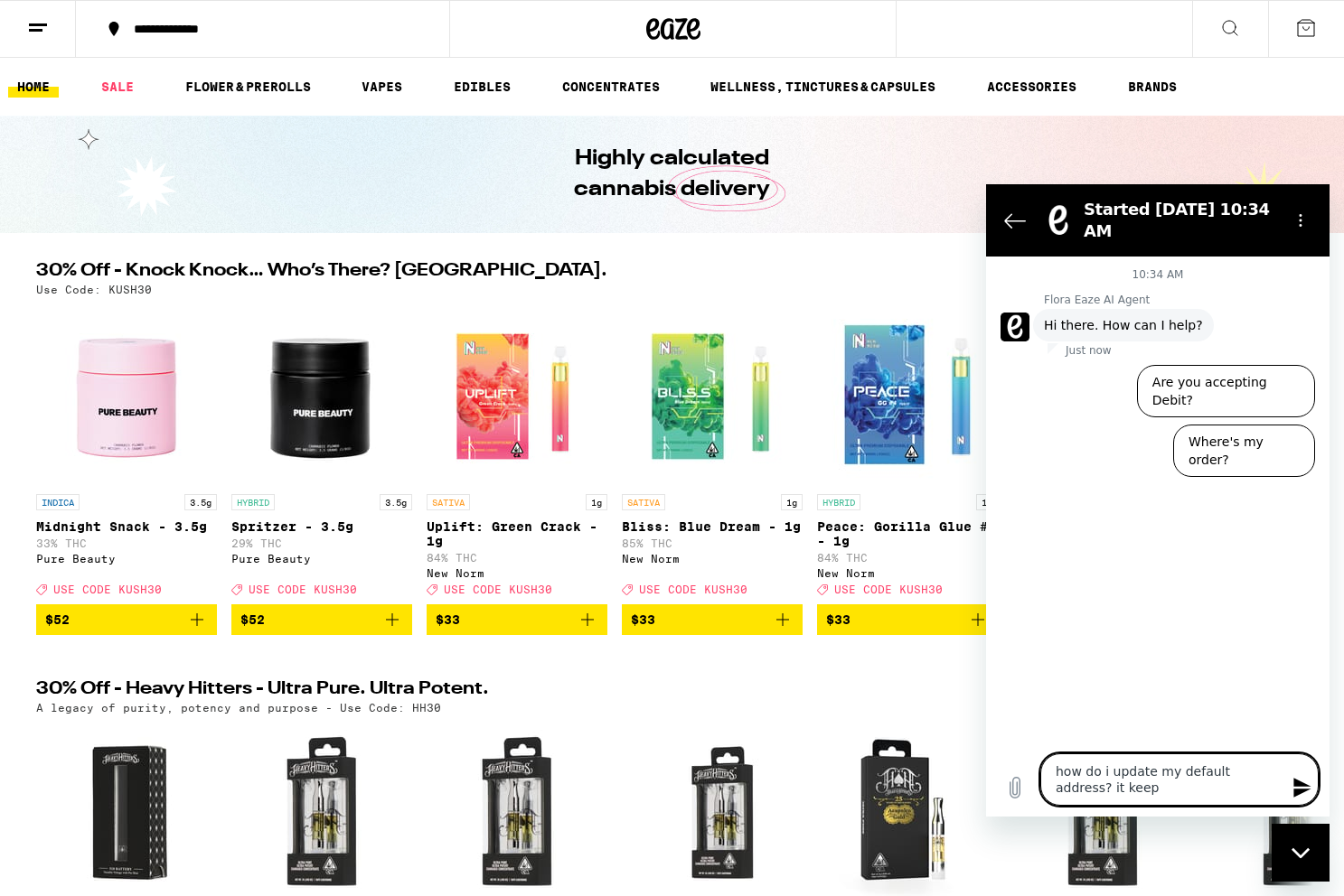
type textarea "x"
type textarea "how do i update my default address? it keeps"
type textarea "x"
type textarea "how do i update my default address? it keeps r"
type textarea "x"
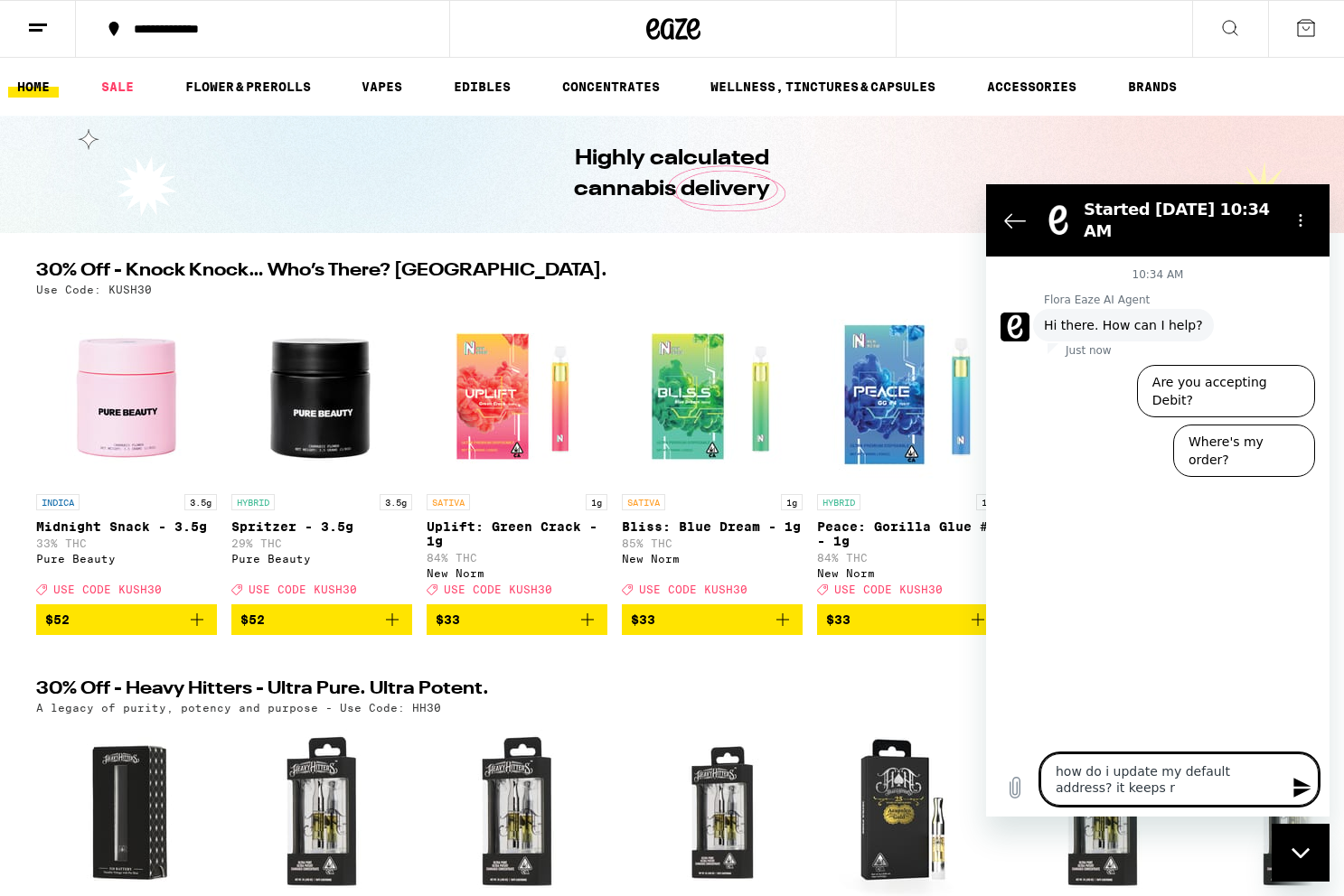
type textarea "how do i update my default address? it keeps re"
type textarea "x"
type textarea "how do i update my default address? it keeps rev"
type textarea "x"
type textarea "how do i update my default address? it keeps reve"
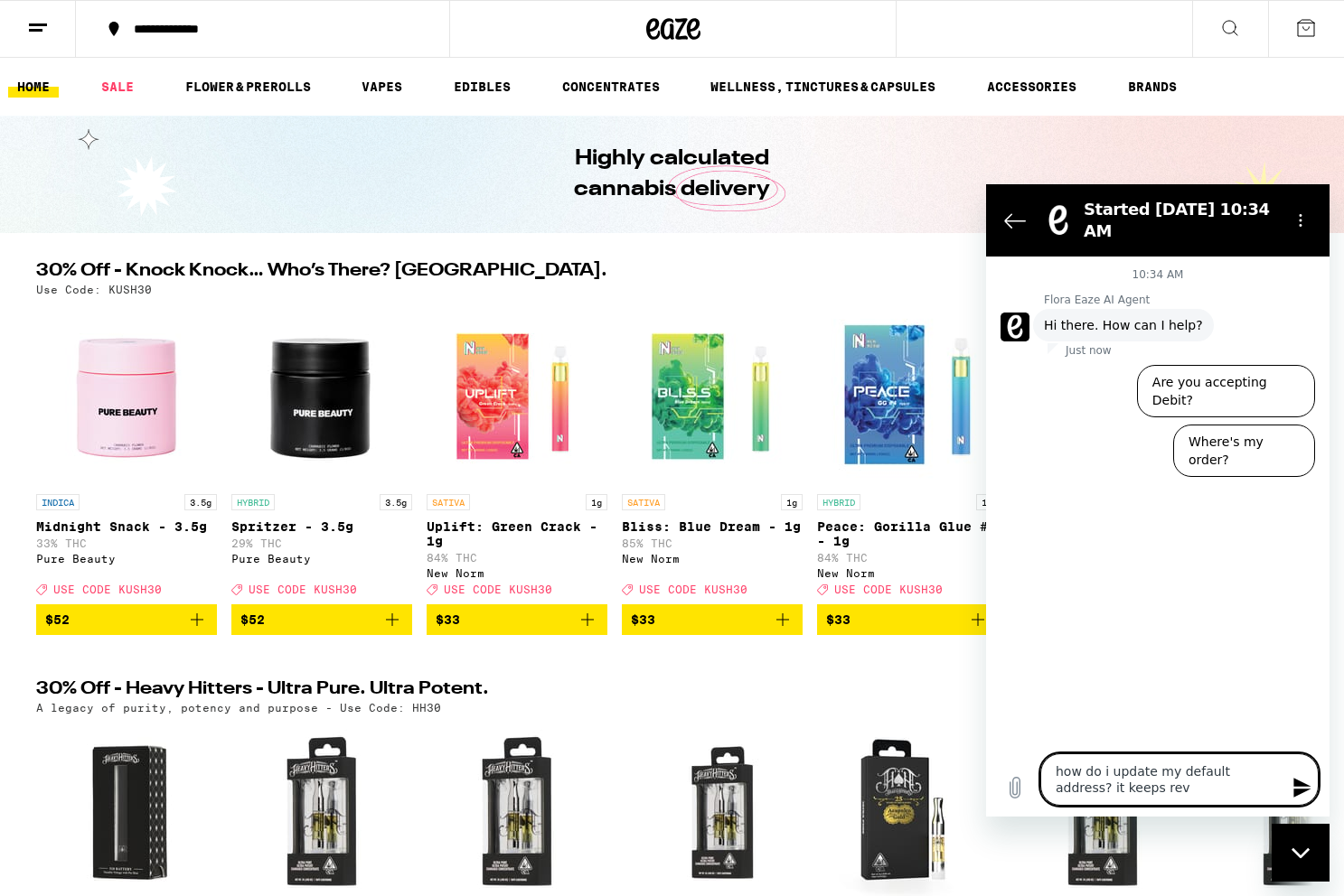
type textarea "x"
type textarea "how do i update my default address? it keeps rever"
type textarea "x"
type textarea "how do i update my default address? it keeps revert"
type textarea "x"
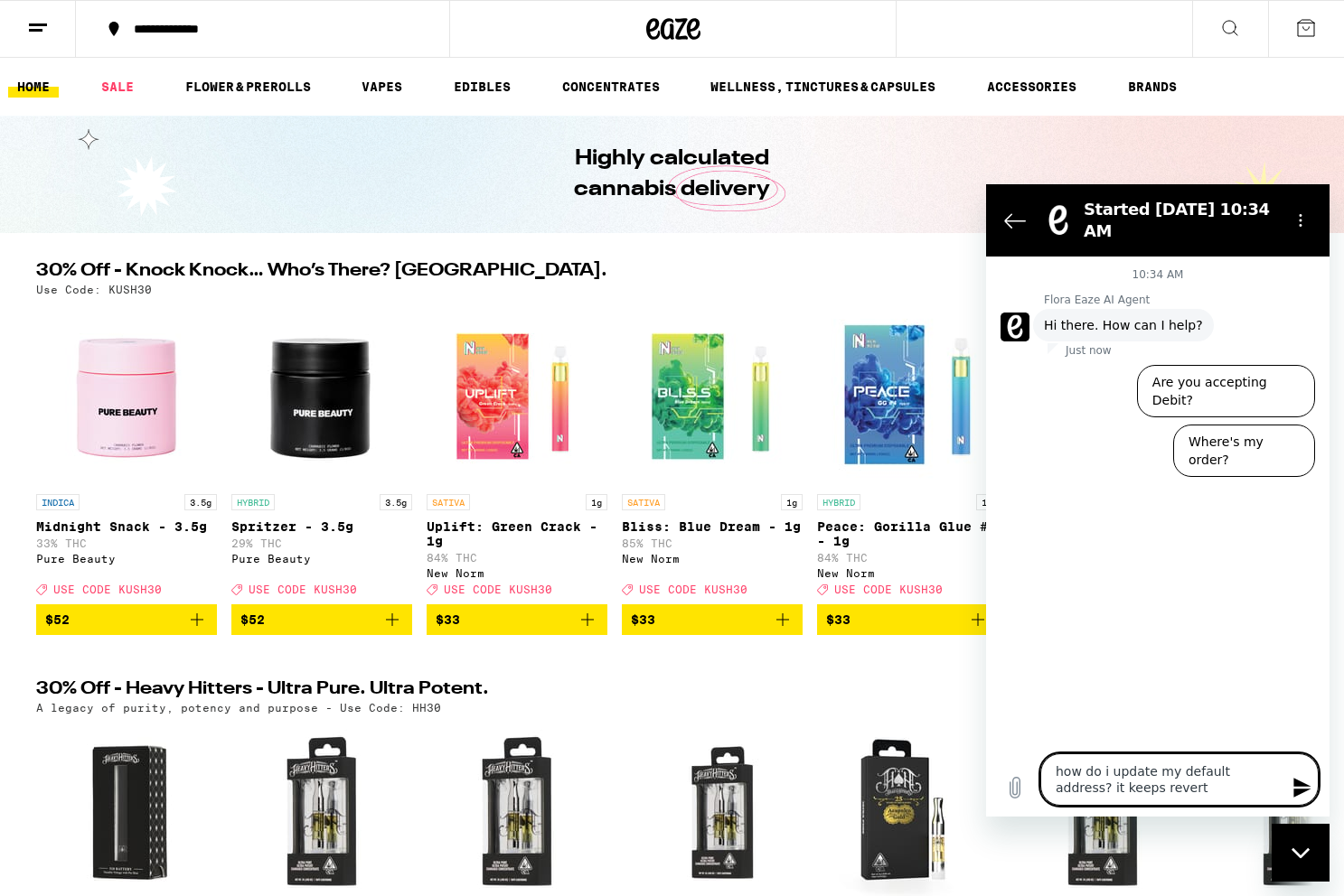
type textarea "how do i update my default address? it keeps reverti"
type textarea "x"
type textarea "how do i update my default address? it keeps revertin"
type textarea "x"
type textarea "how do i update my default address? it keeps reverting"
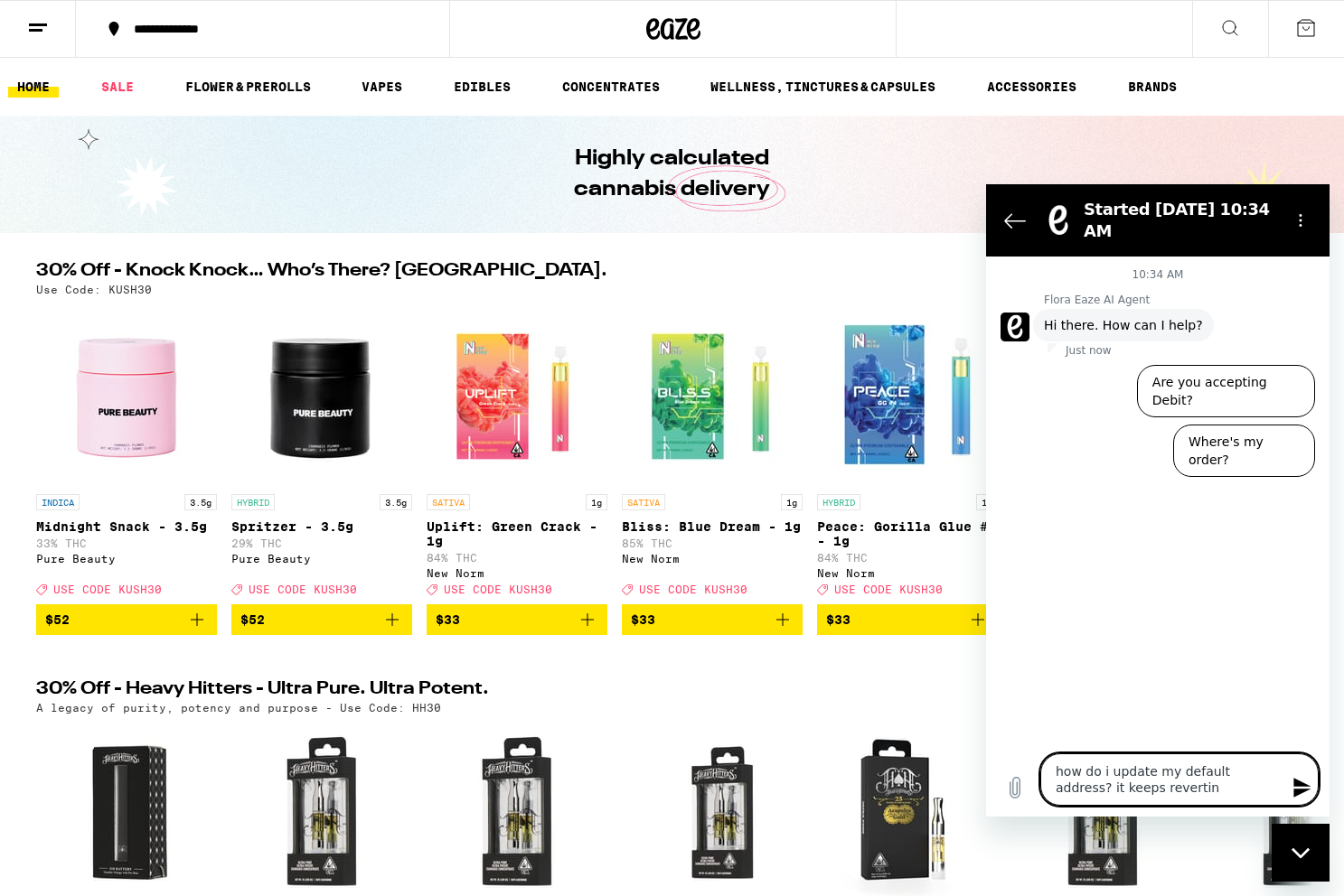
type textarea "x"
type textarea "how do i update my default address? it keeps reverting"
type textarea "x"
type textarea "how do i update my default address? it keeps reverting t"
type textarea "x"
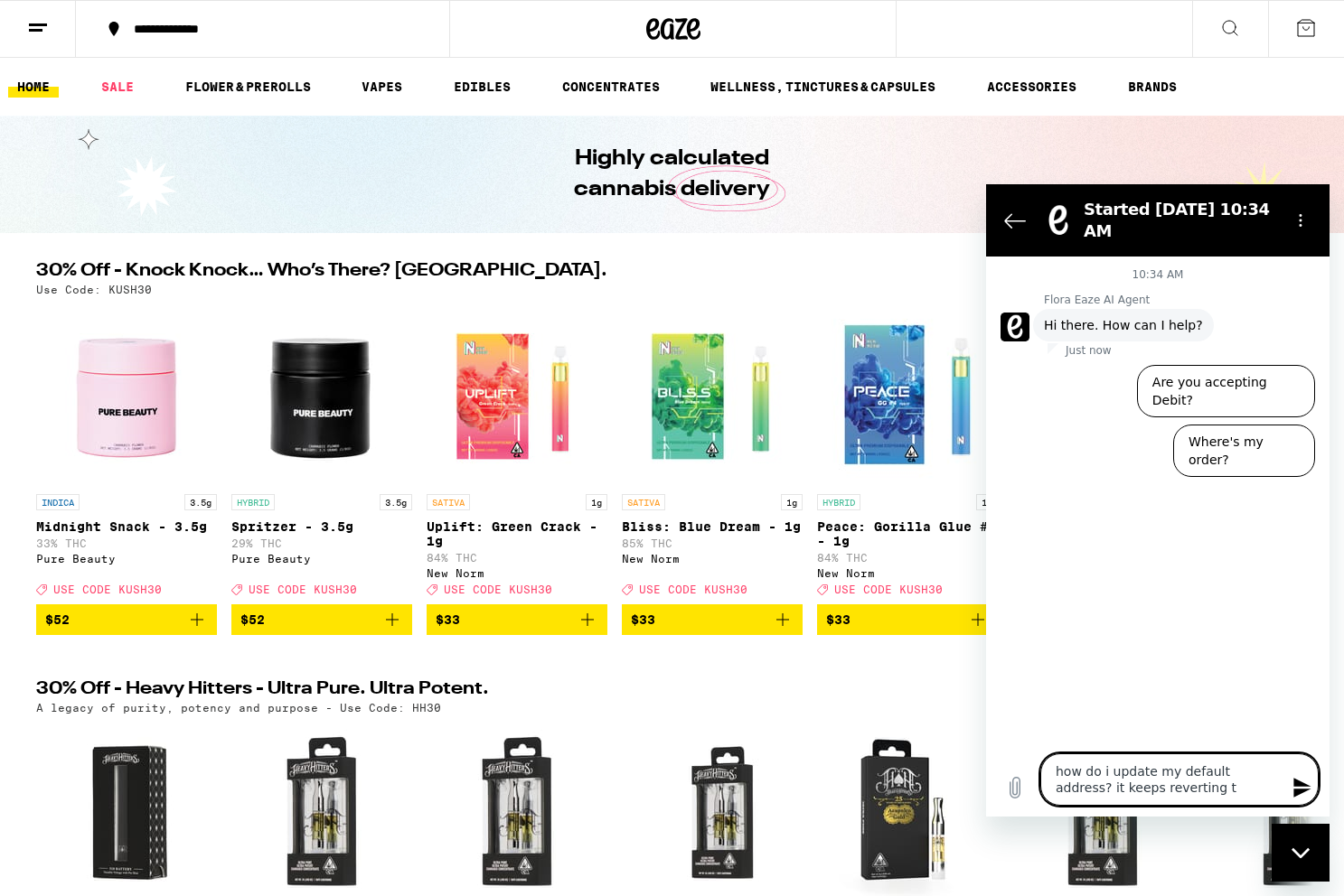
type textarea "how do i update my default address? it keeps reverting to"
type textarea "x"
type textarea "how do i update my default address? it keeps reverting to"
type textarea "x"
type textarea "how do i update my default address? it keeps reverting to m"
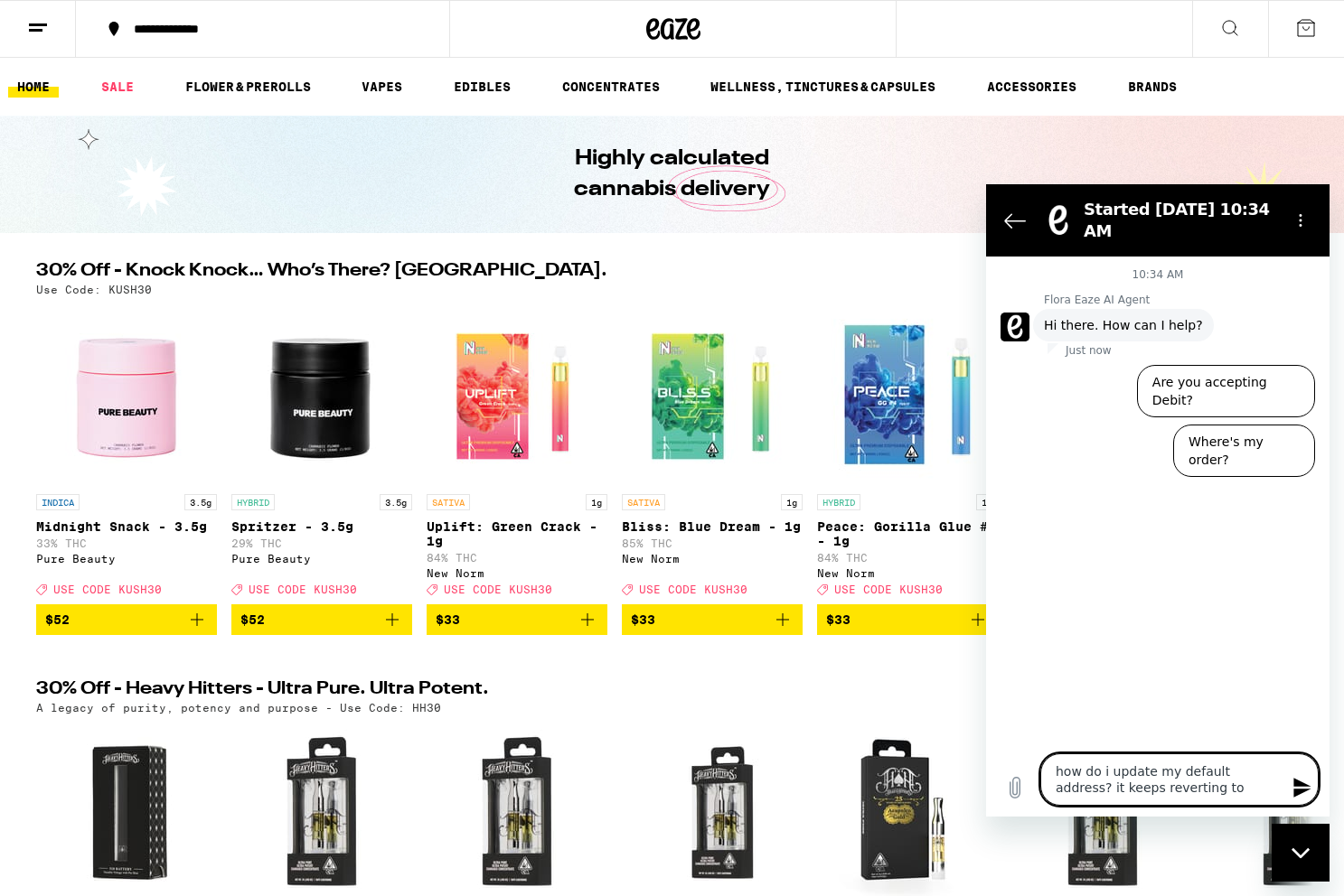
type textarea "x"
type textarea "how do i update my default address? it keeps reverting to my"
type textarea "x"
type textarea "how do i update my default address? it keeps reverting to my"
type textarea "x"
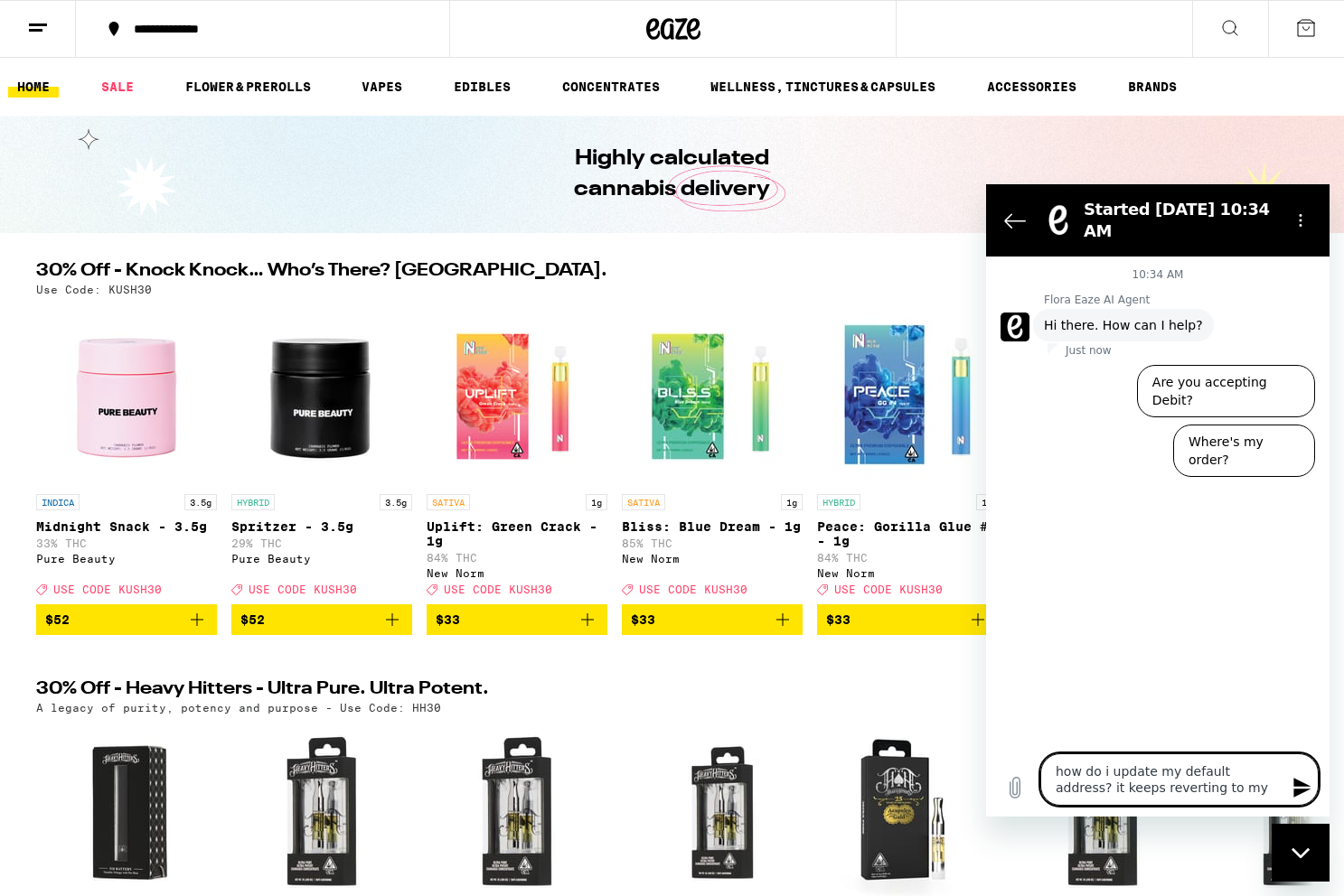
type textarea "how do i update my default address? it keeps reverting to my o"
type textarea "x"
type textarea "how do i update my default address? it keeps reverting to my ol"
type textarea "x"
type textarea "how do i update my default address? it keeps reverting to my old"
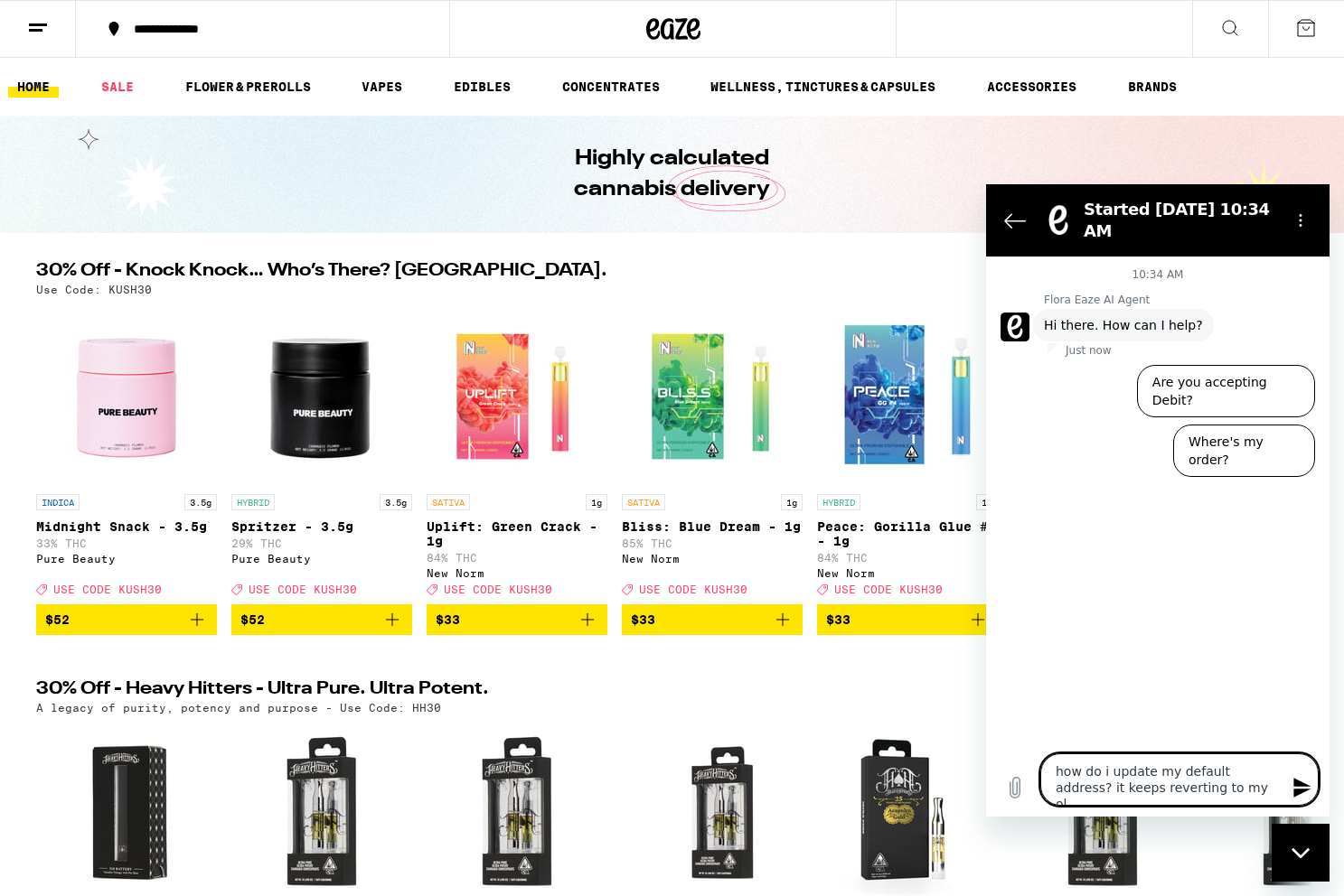
type textarea "x"
type textarea "how do i update my default address? it keeps reverting to my old"
type textarea "x"
type textarea "how do i update my default address? it keeps reverting to my old a"
type textarea "x"
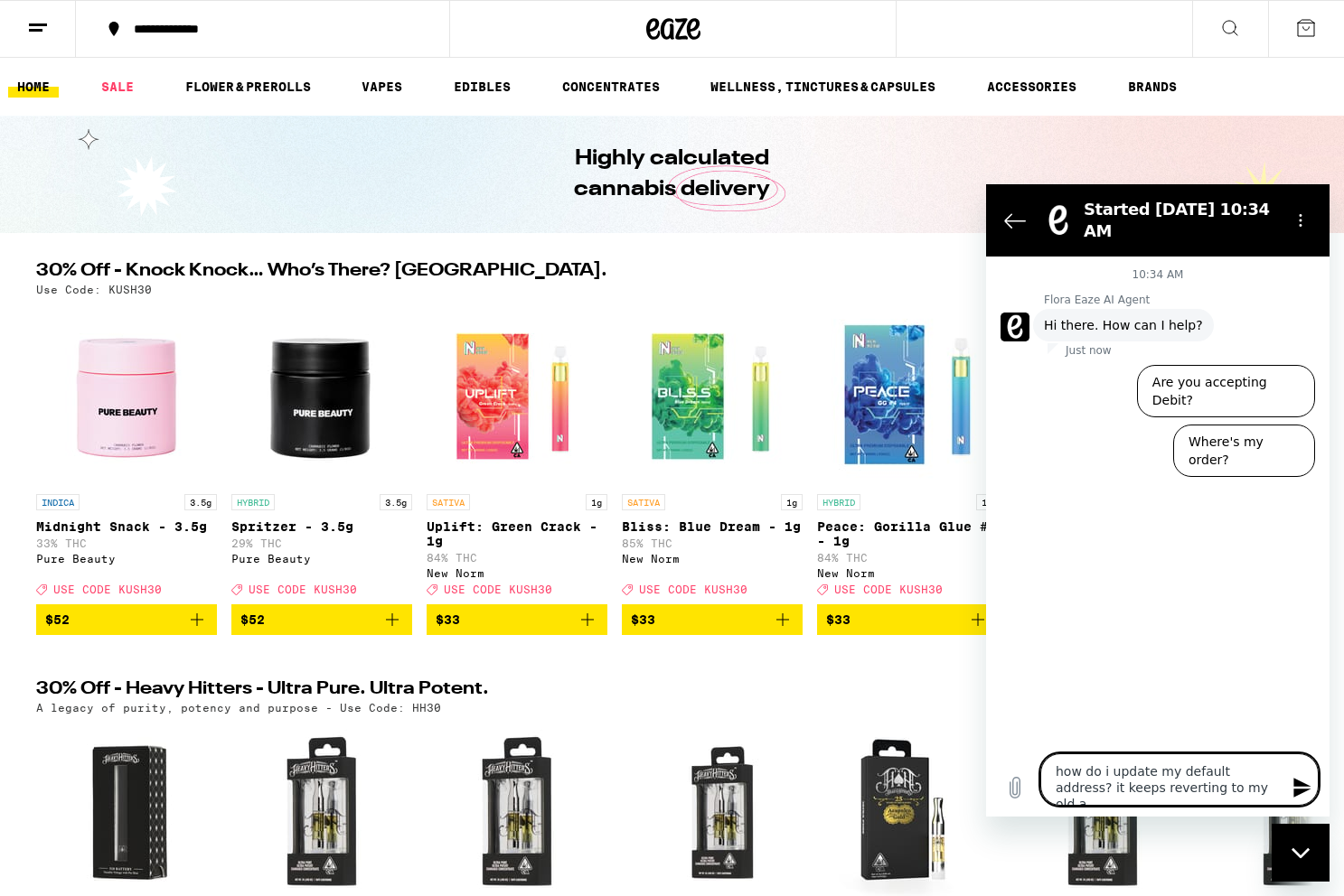
type textarea "how do i update my default address? it keeps reverting to my old ad"
type textarea "x"
type textarea "how do i update my default address? it keeps reverting to my old add"
type textarea "x"
type textarea "how do i update my default address? it keeps reverting to my old addr"
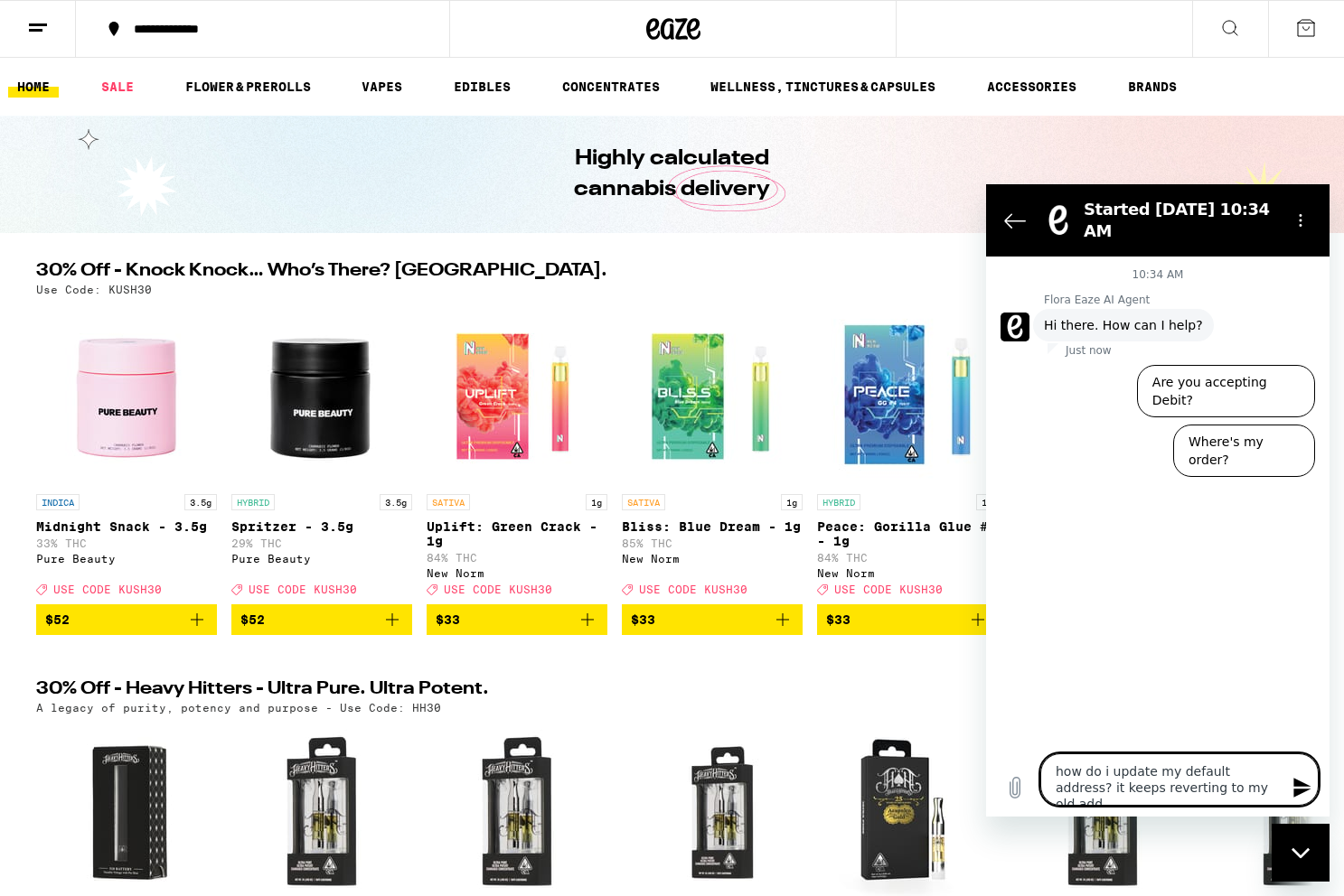
type textarea "x"
type textarea "how do i update my default address? it keeps reverting to my old addre"
type textarea "x"
type textarea "how do i update my default address? it keeps reverting to my old addres"
type textarea "x"
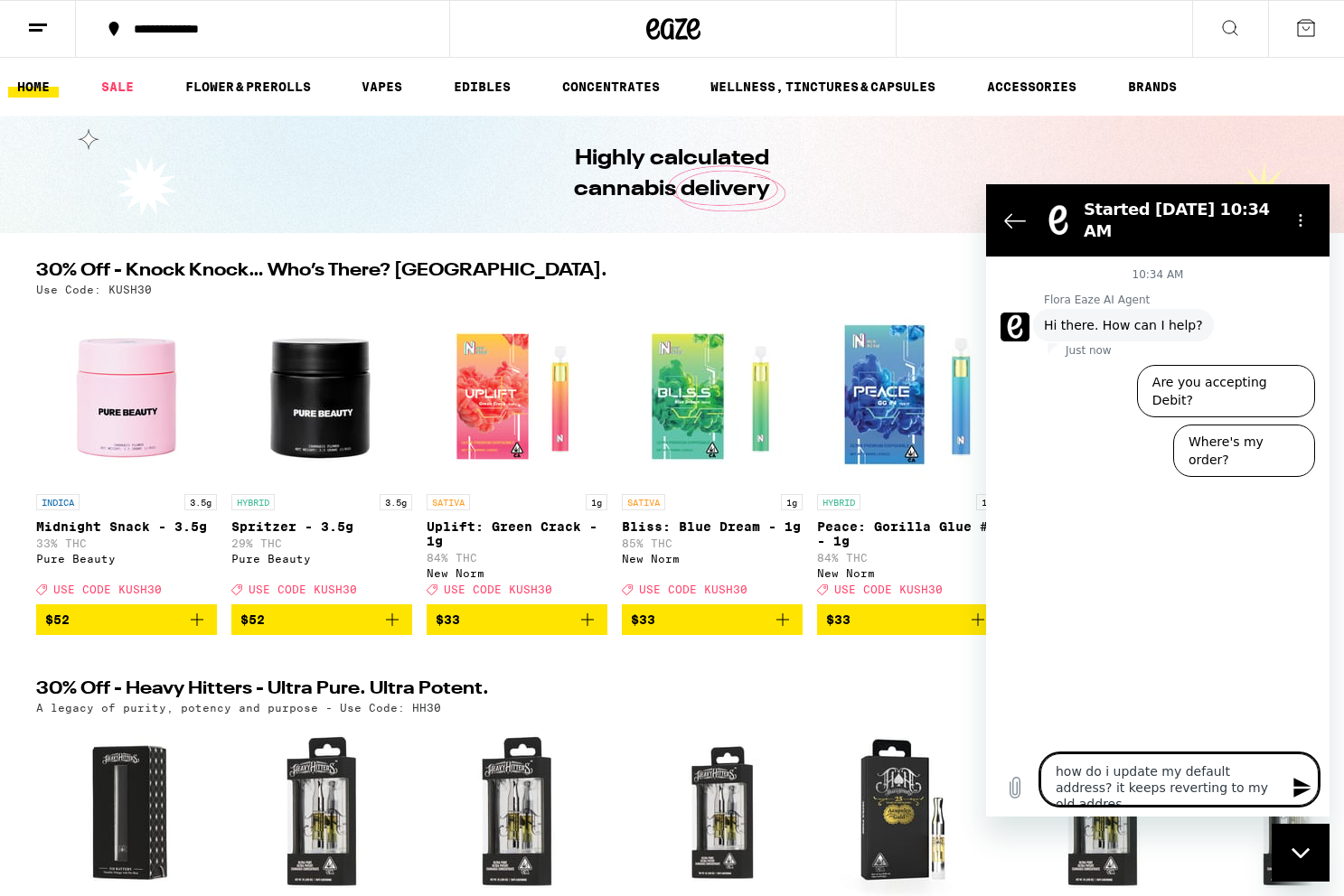
type textarea "how do i update my default address? it keeps reverting to my old address"
type textarea "x"
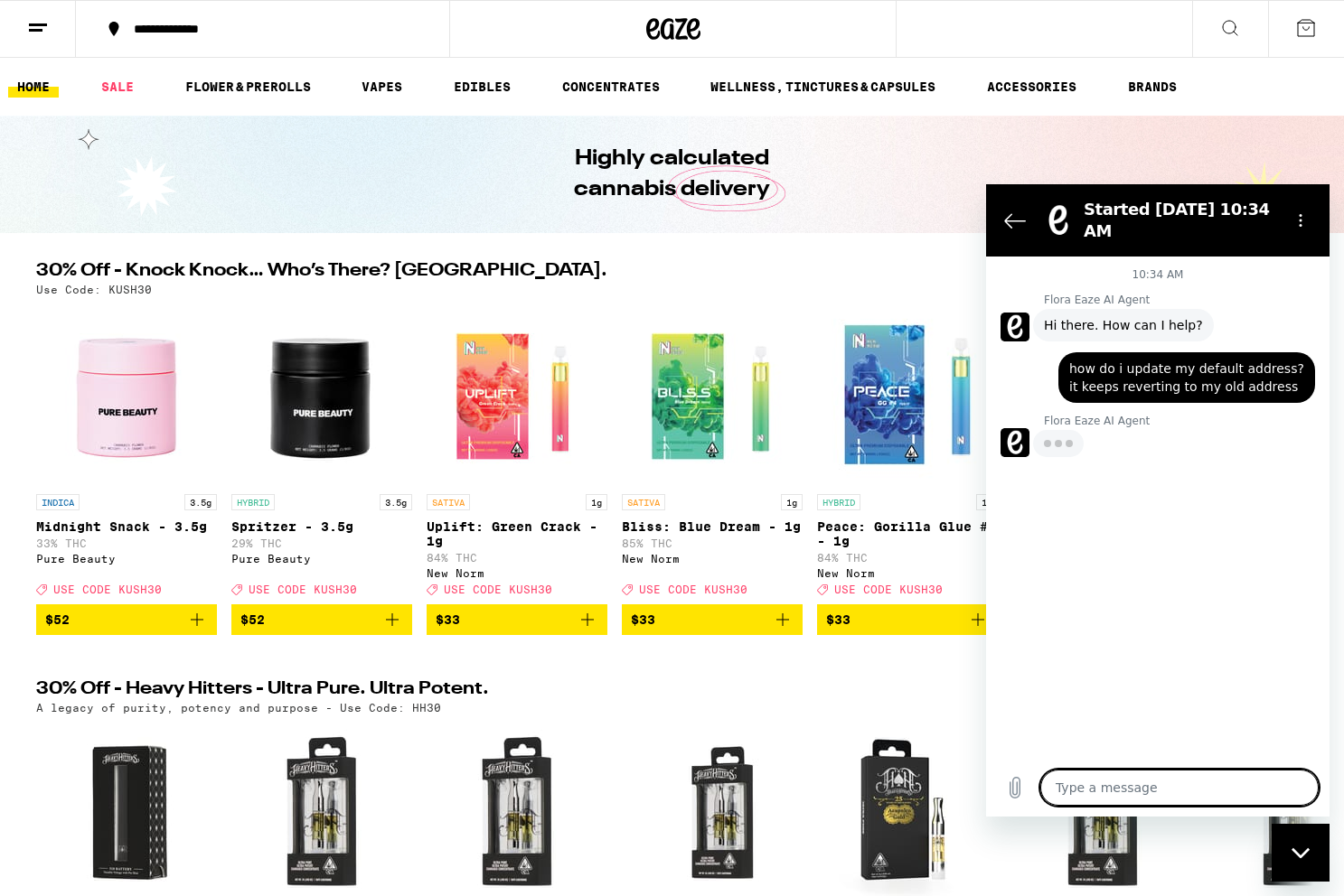
type textarea "x"
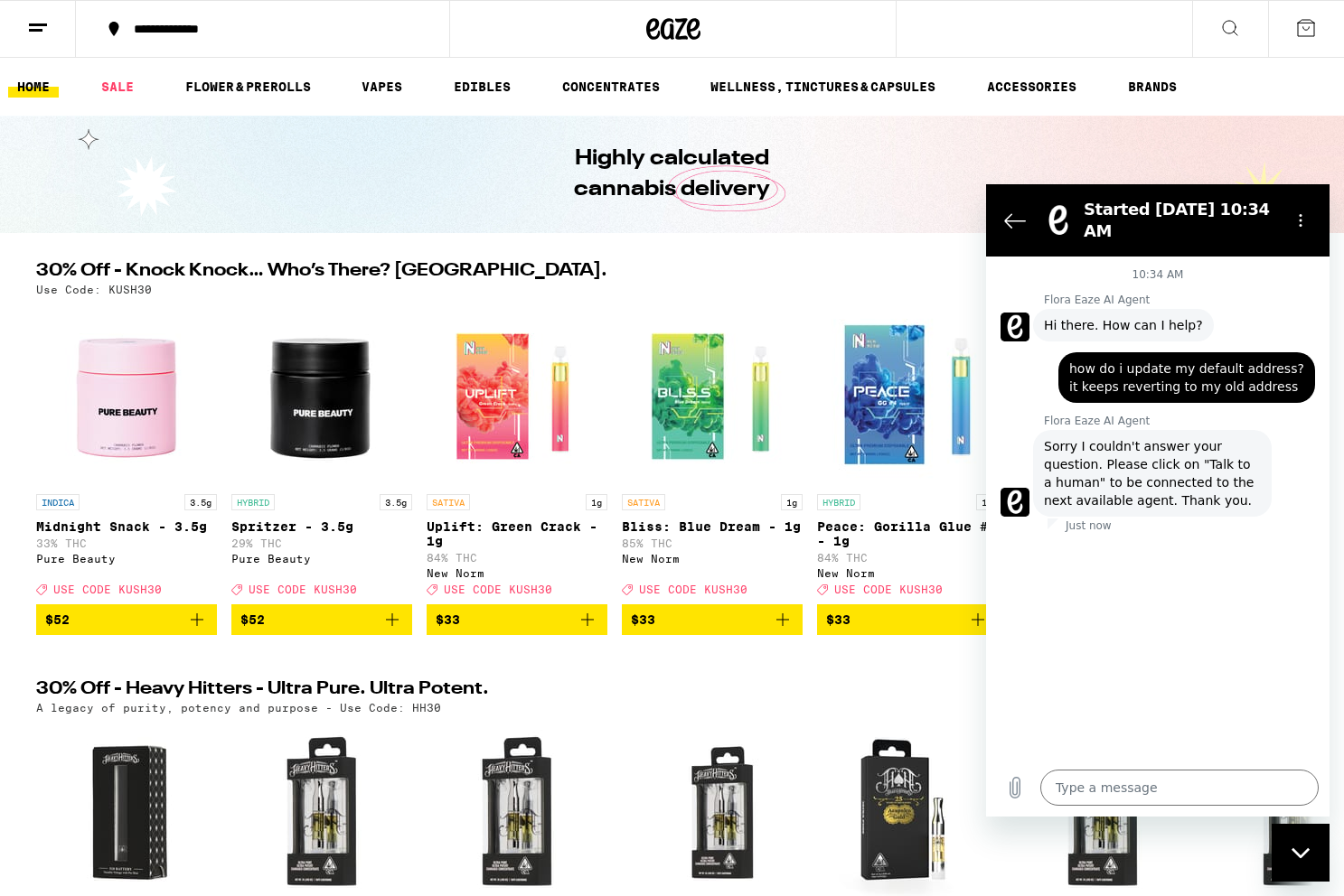
click at [1220, 465] on span "Sorry I couldn't answer your question. Please click on "Talk to a human" to be …" at bounding box center [1153, 473] width 217 height 72
click at [1075, 790] on textarea at bounding box center [1179, 787] width 278 height 36
click at [1302, 212] on button "Options menu" at bounding box center [1300, 220] width 36 height 36
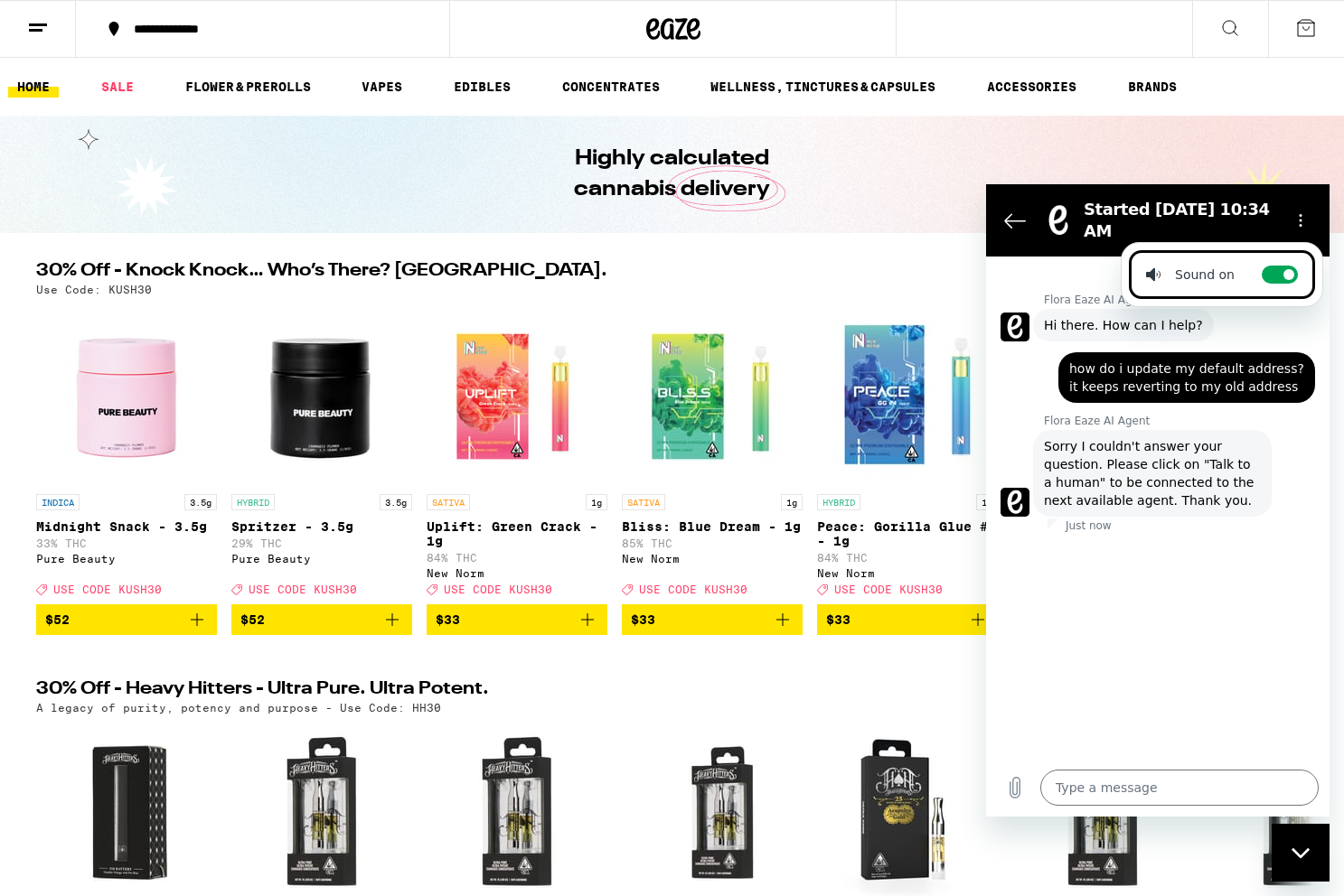
click at [1058, 766] on div "Type a message x" at bounding box center [1157, 787] width 343 height 58
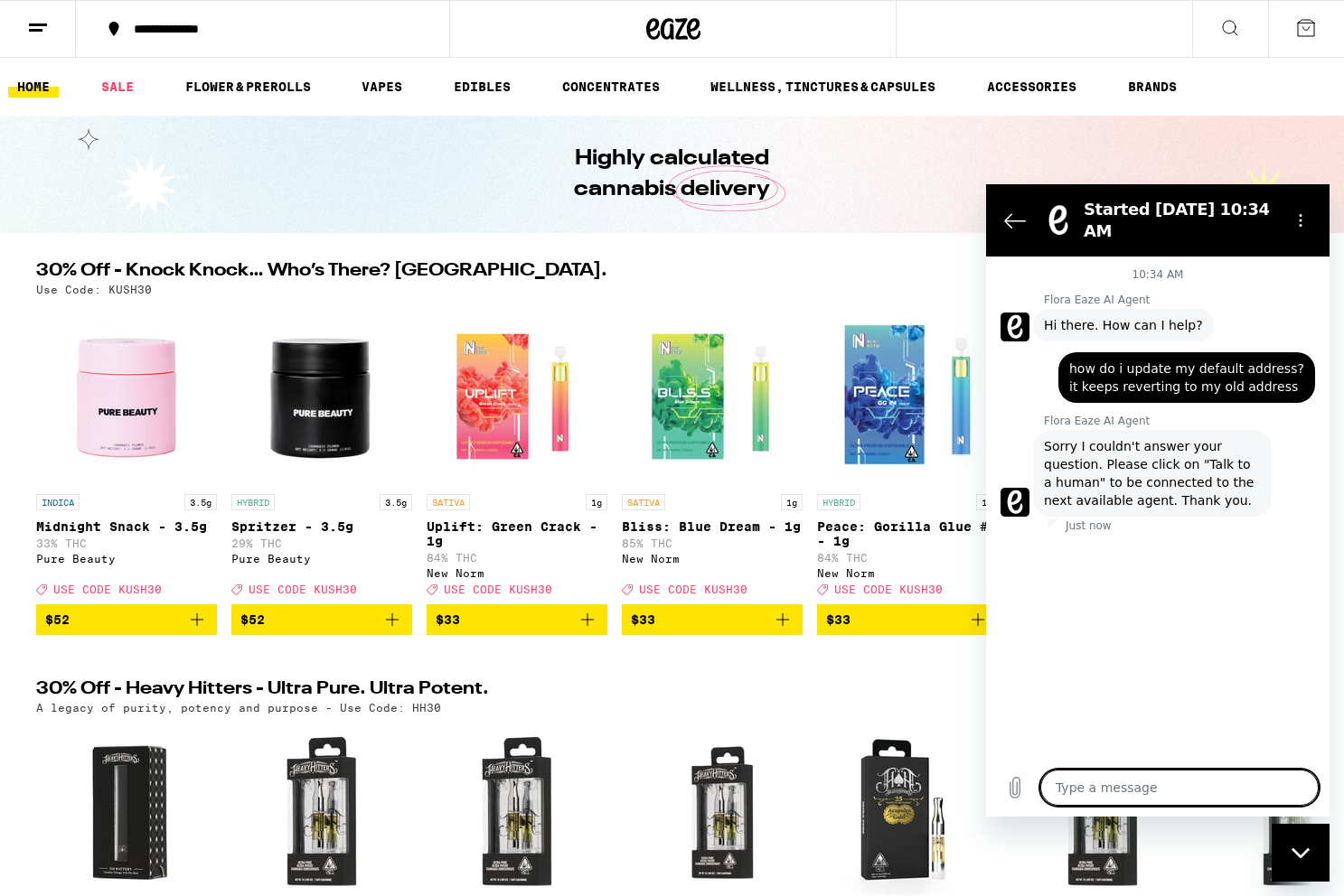
click at [1104, 781] on textarea at bounding box center [1179, 787] width 278 height 36
type textarea "t"
type textarea "x"
type textarea "ta"
type textarea "x"
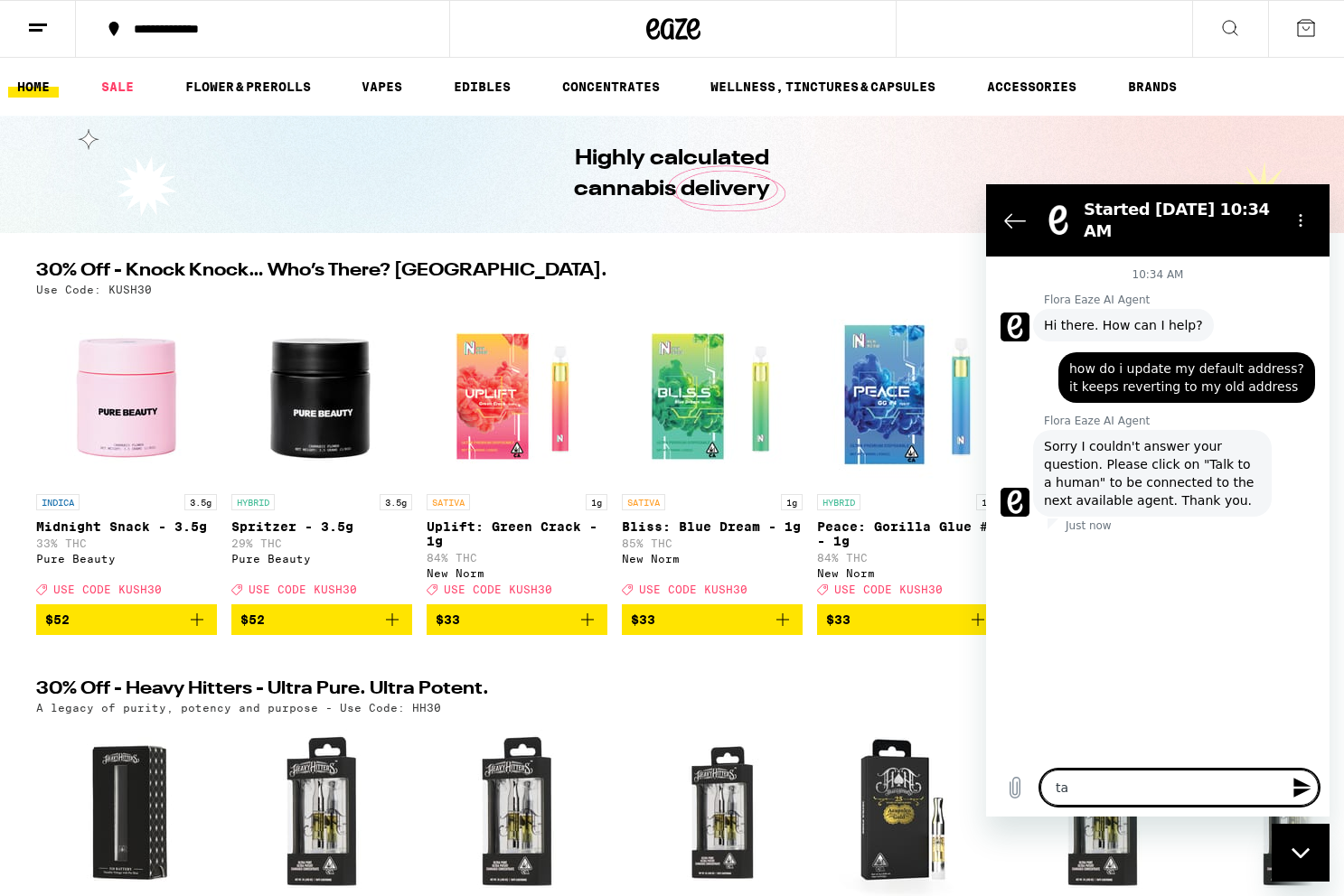
type textarea "tal"
type textarea "x"
type textarea "talk"
type textarea "x"
type textarea "talk"
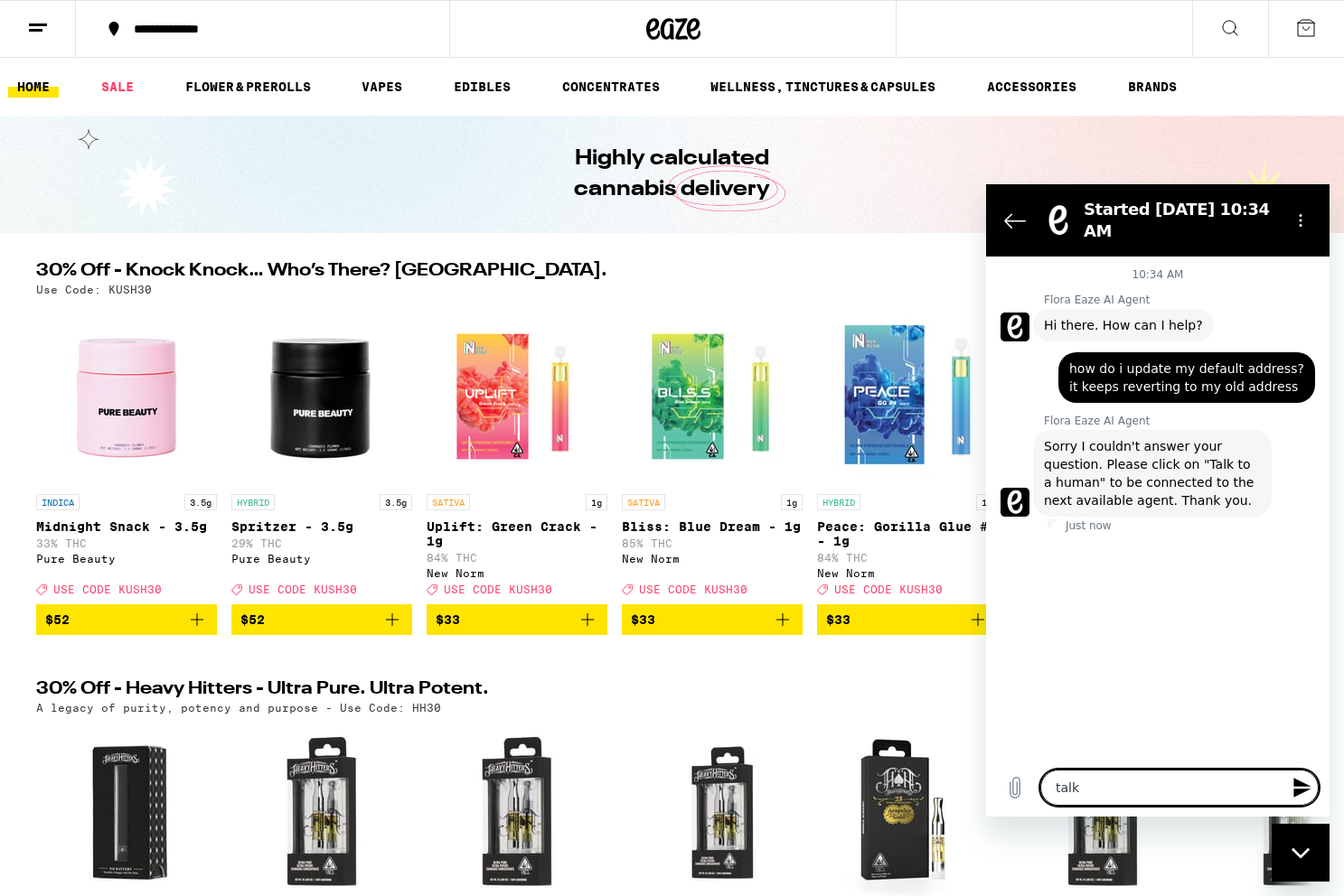
type textarea "x"
type textarea "talk t"
type textarea "x"
type textarea "talk to"
type textarea "x"
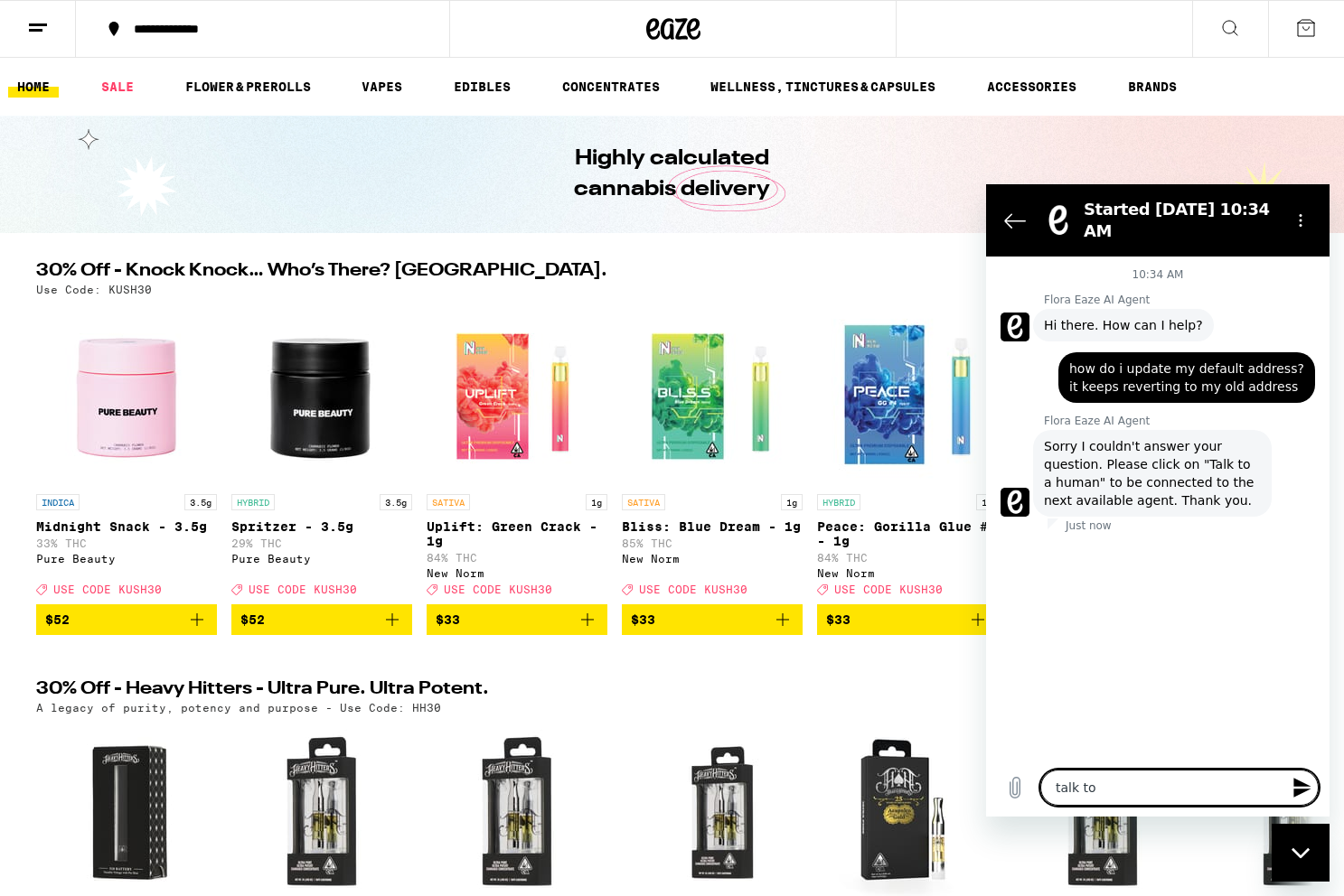
type textarea "talk to"
type textarea "x"
type textarea "talk to a"
type textarea "x"
type textarea "talk to a"
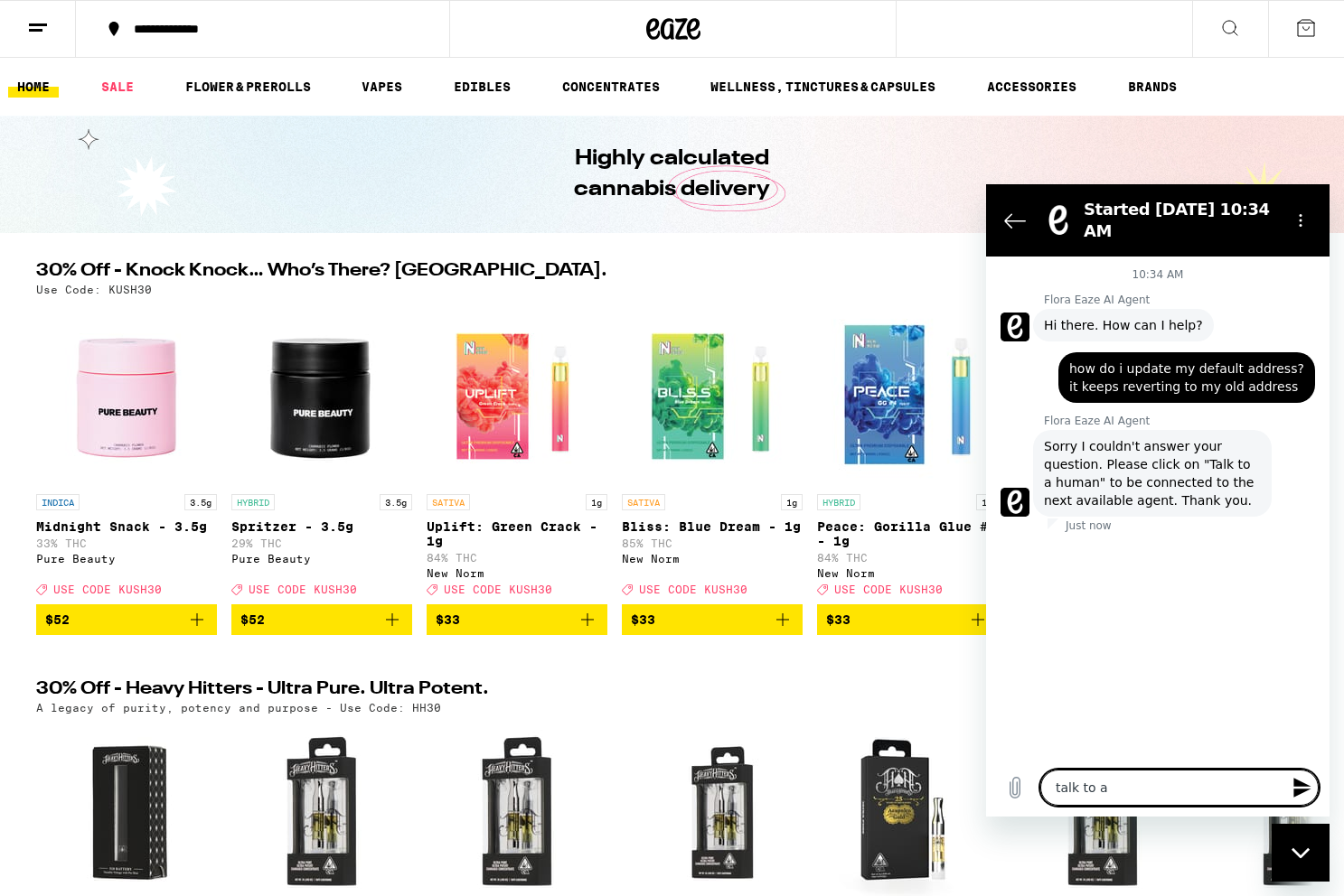
type textarea "x"
type textarea "talk to a h"
type textarea "x"
type textarea "talk to a hu"
type textarea "x"
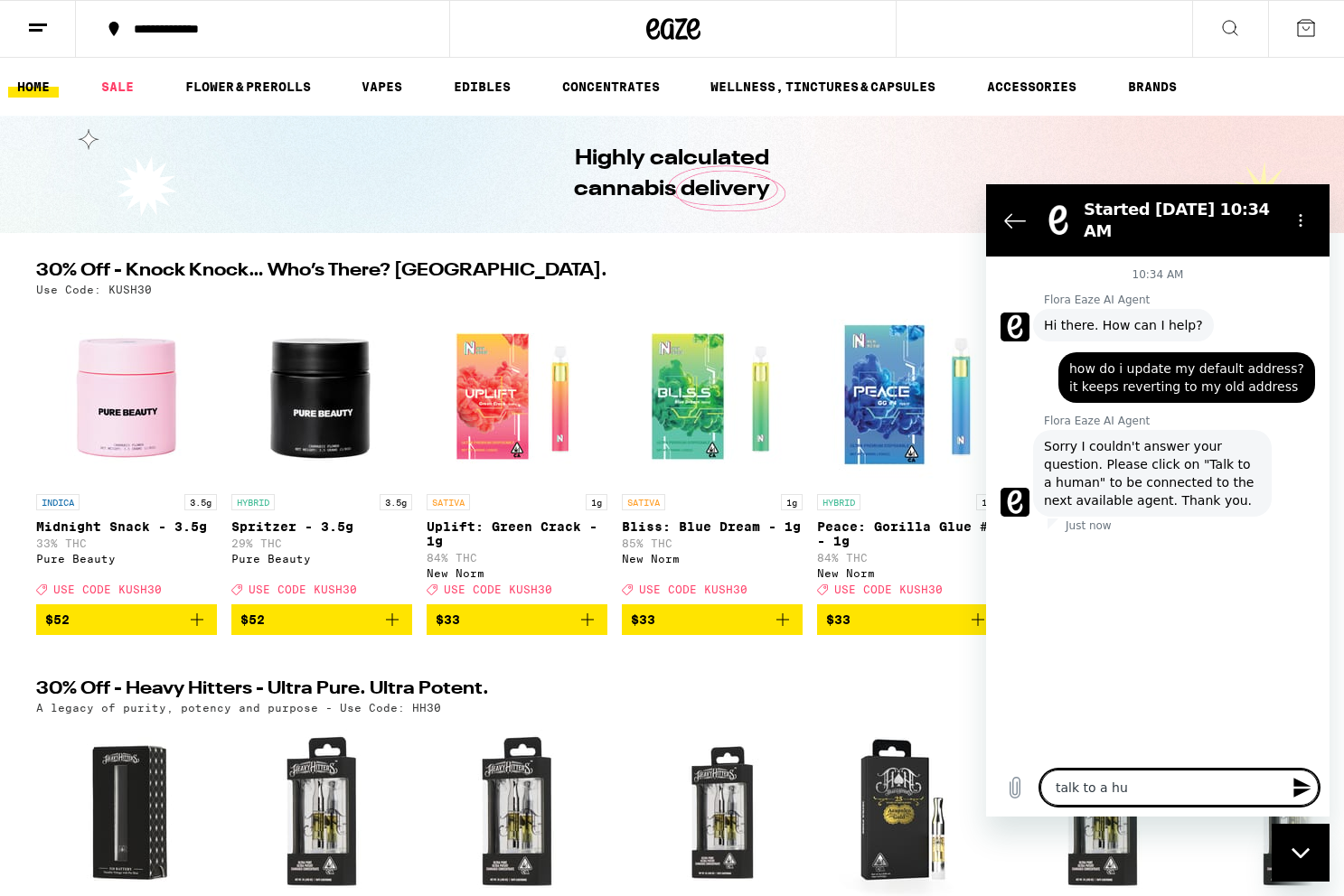
type textarea "talk to a hum"
type textarea "x"
type textarea "talk to a huma"
type textarea "x"
type textarea "talk to a human"
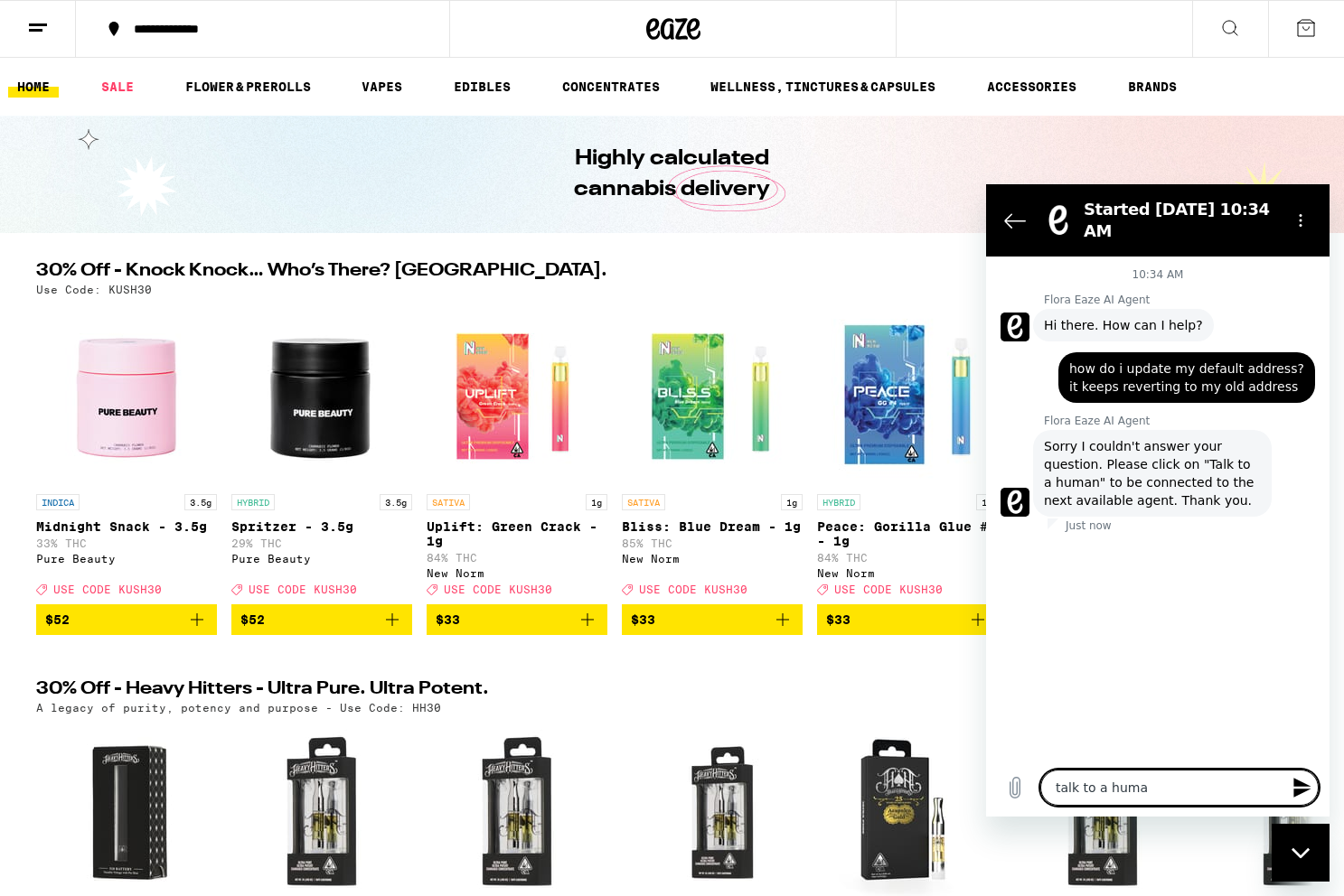
type textarea "x"
type textarea "h"
type textarea "x"
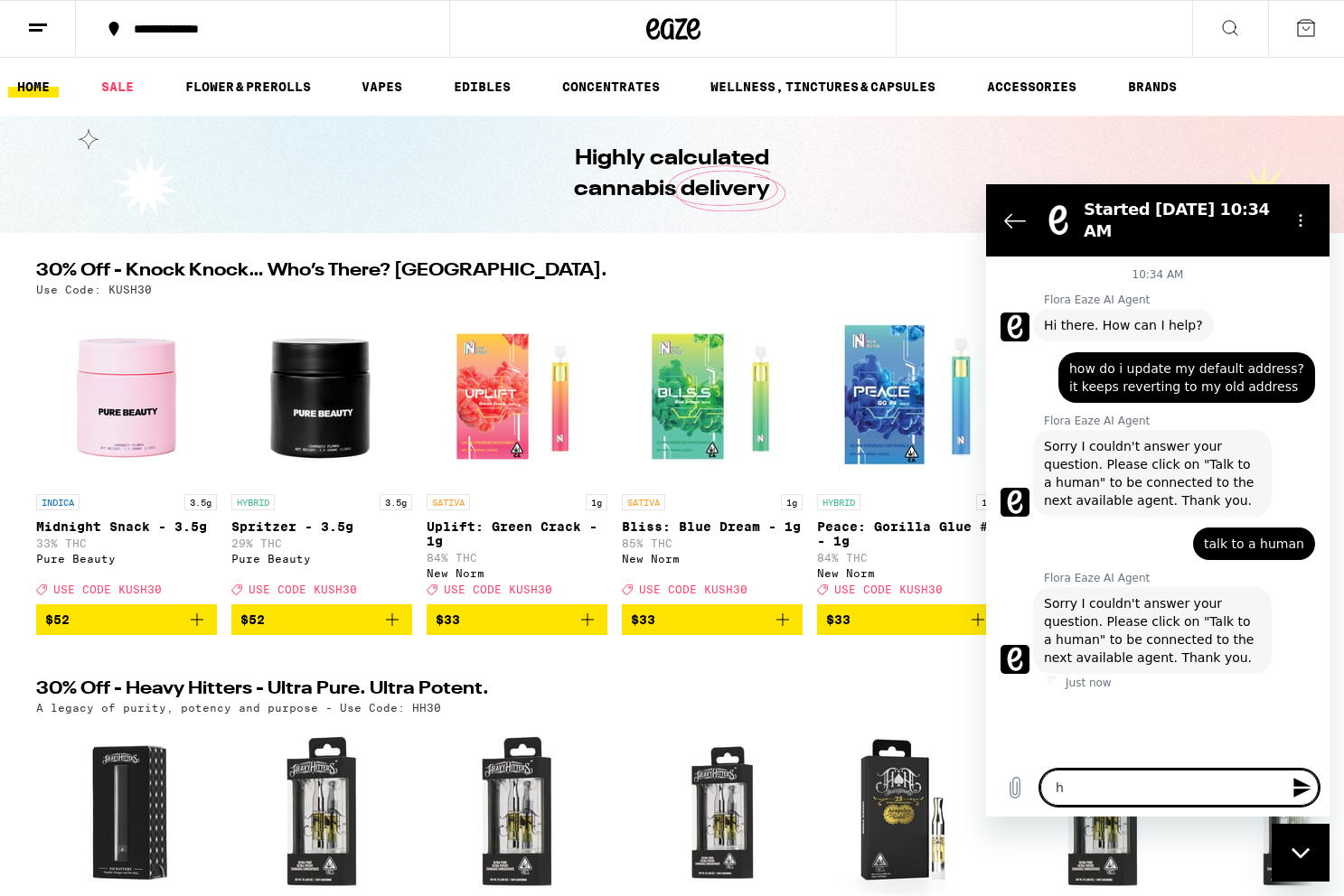
type textarea "x"
type textarea "t"
type textarea "x"
type textarea "th"
type textarea "x"
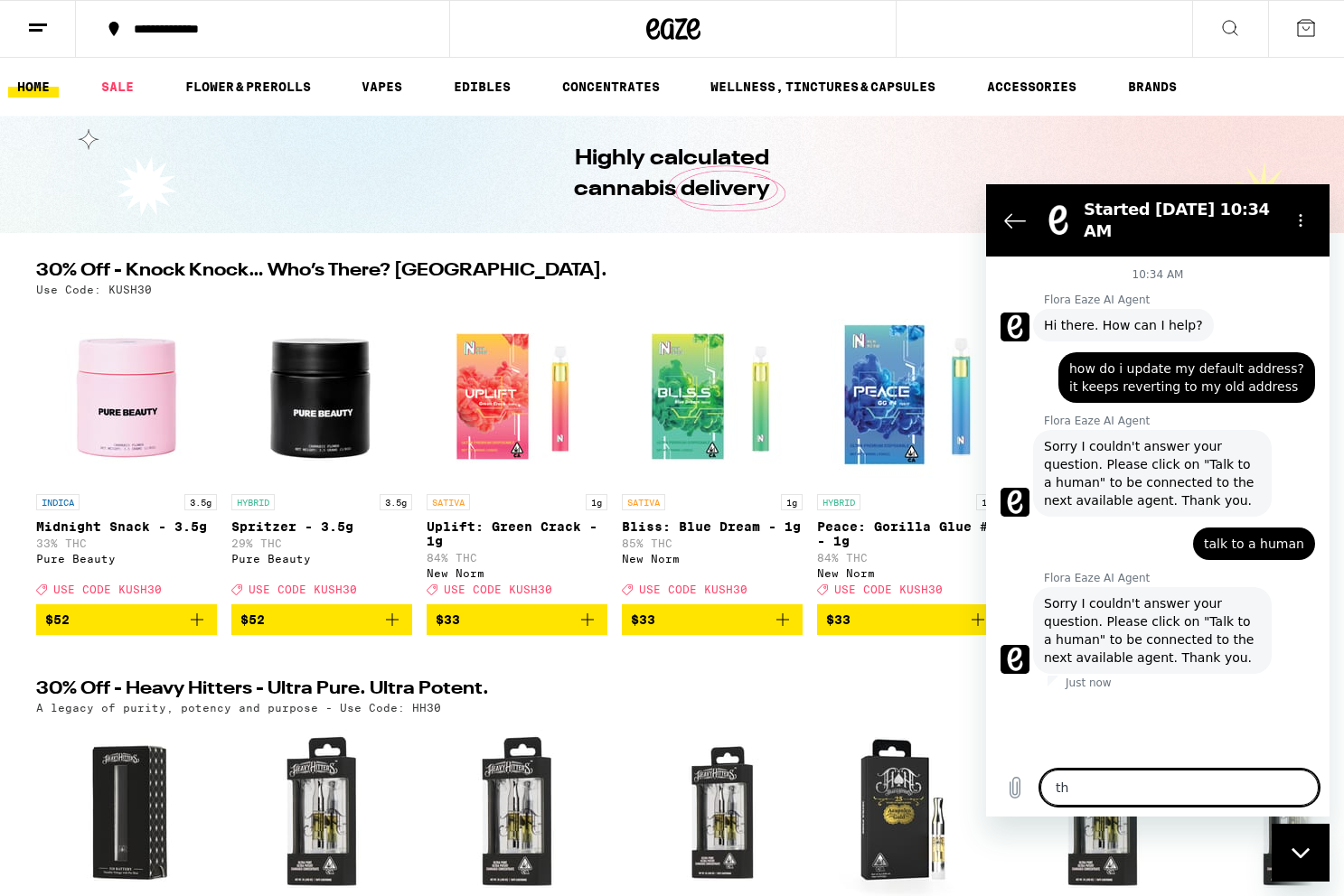
type textarea "the"
type textarea "x"
type textarea "ther"
type textarea "x"
type textarea "ther"
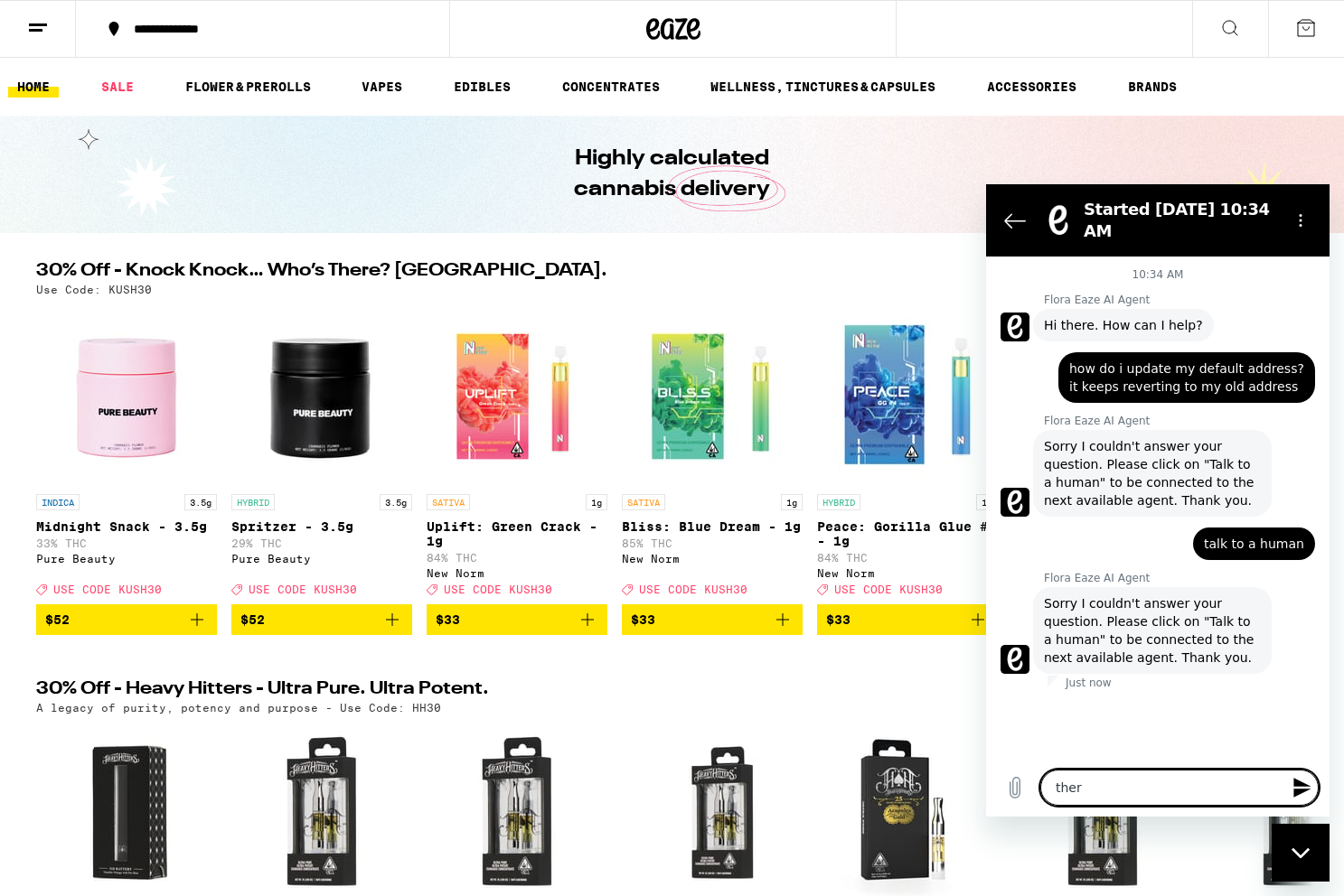
type textarea "x"
type textarea "ther e"
type textarea "x"
type textarea "ther ei"
type textarea "x"
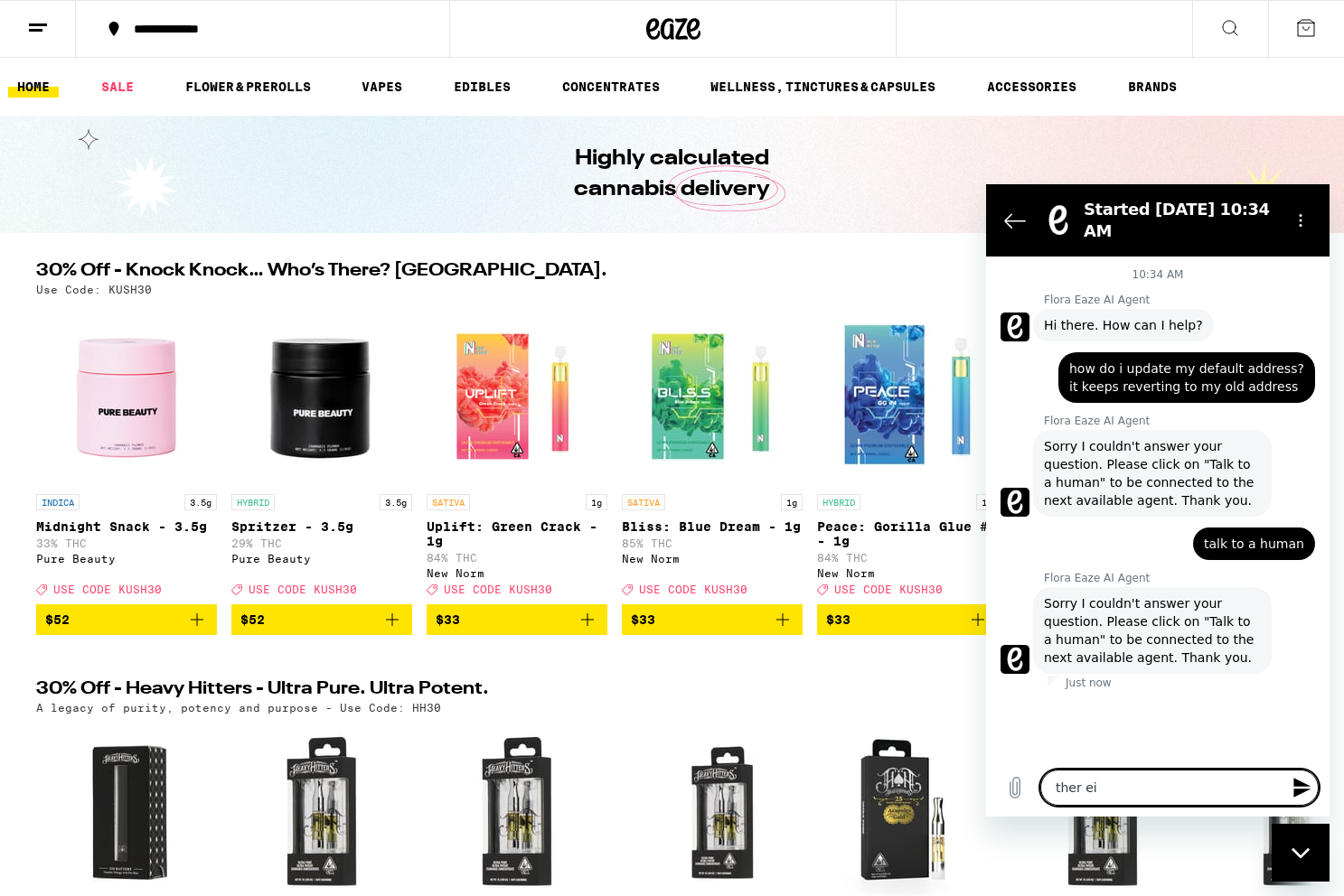
type textarea "ther eis"
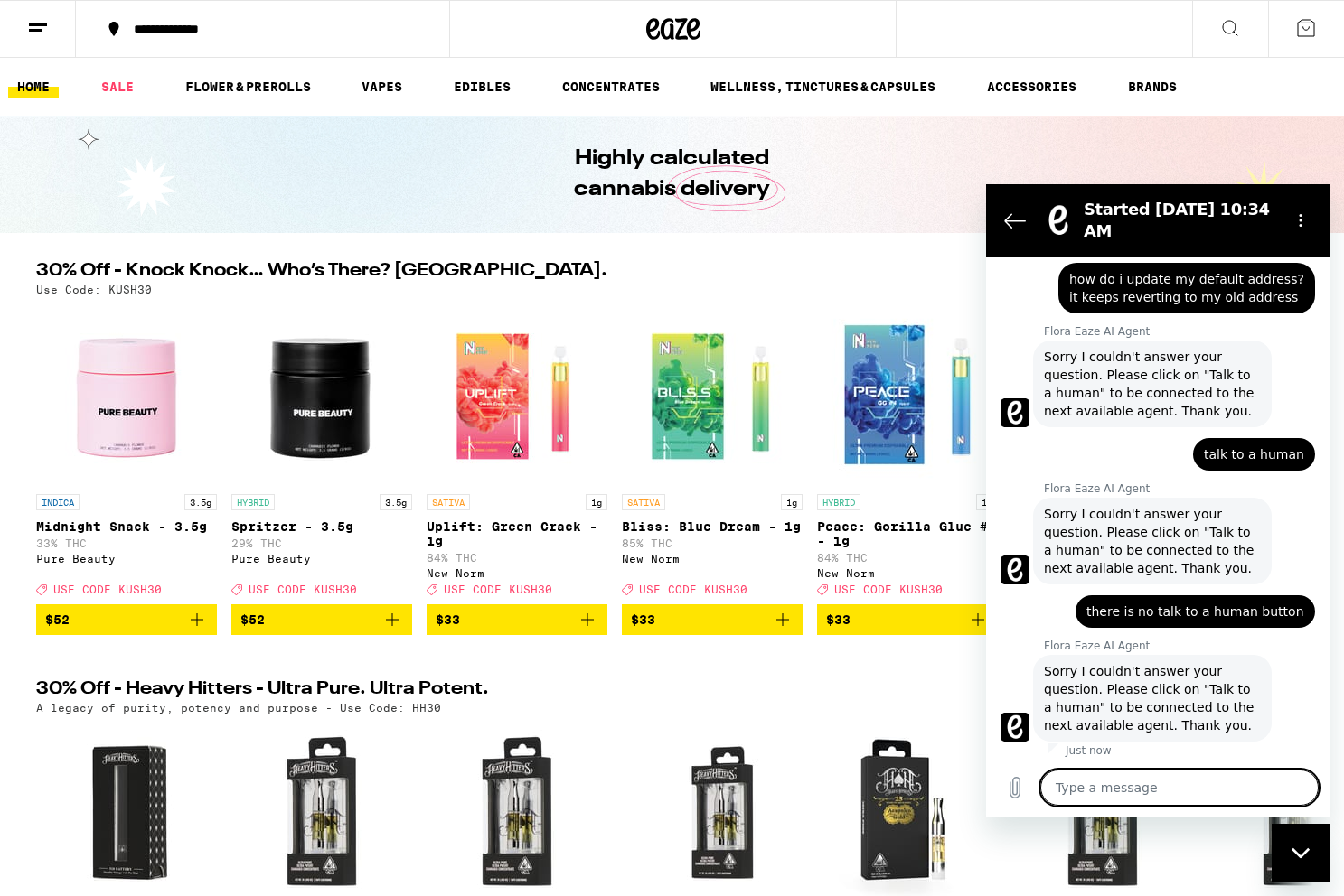
scroll to position [93, 0]
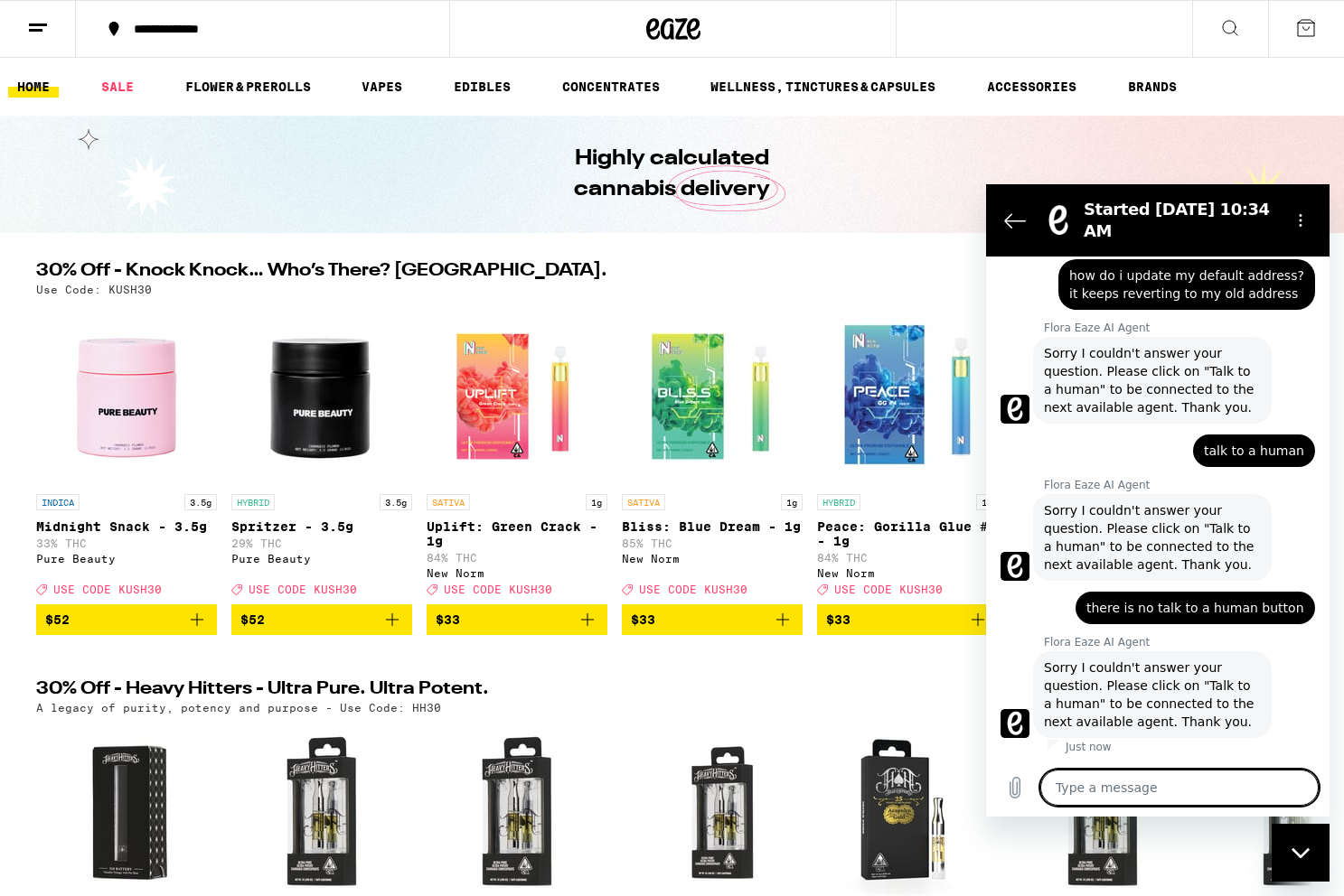
click at [1106, 211] on h2 "Started [DATE] 10:34 AM" at bounding box center [1178, 221] width 191 height 44
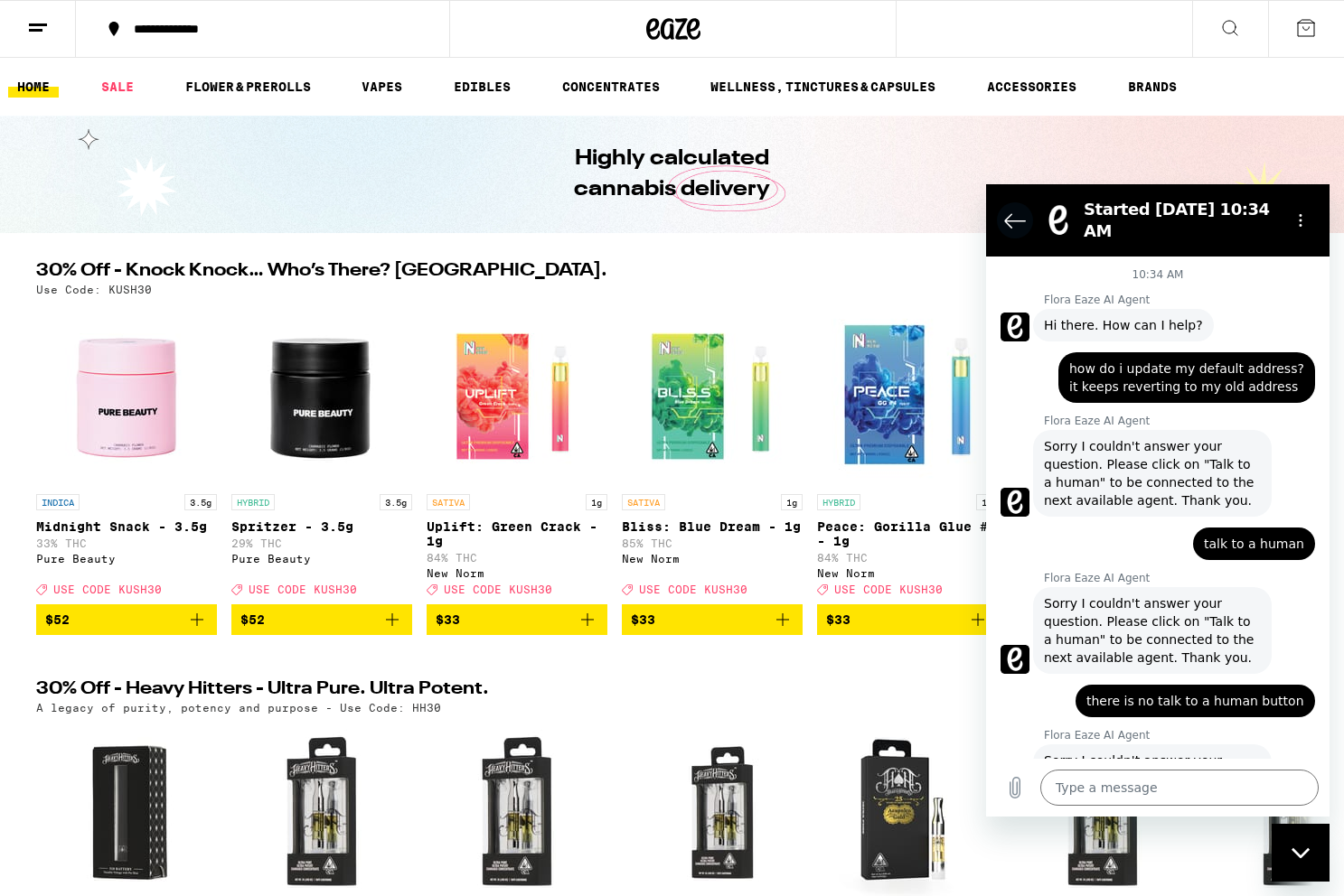
click at [1009, 229] on icon "Back to the conversation list" at bounding box center [1014, 220] width 22 height 22
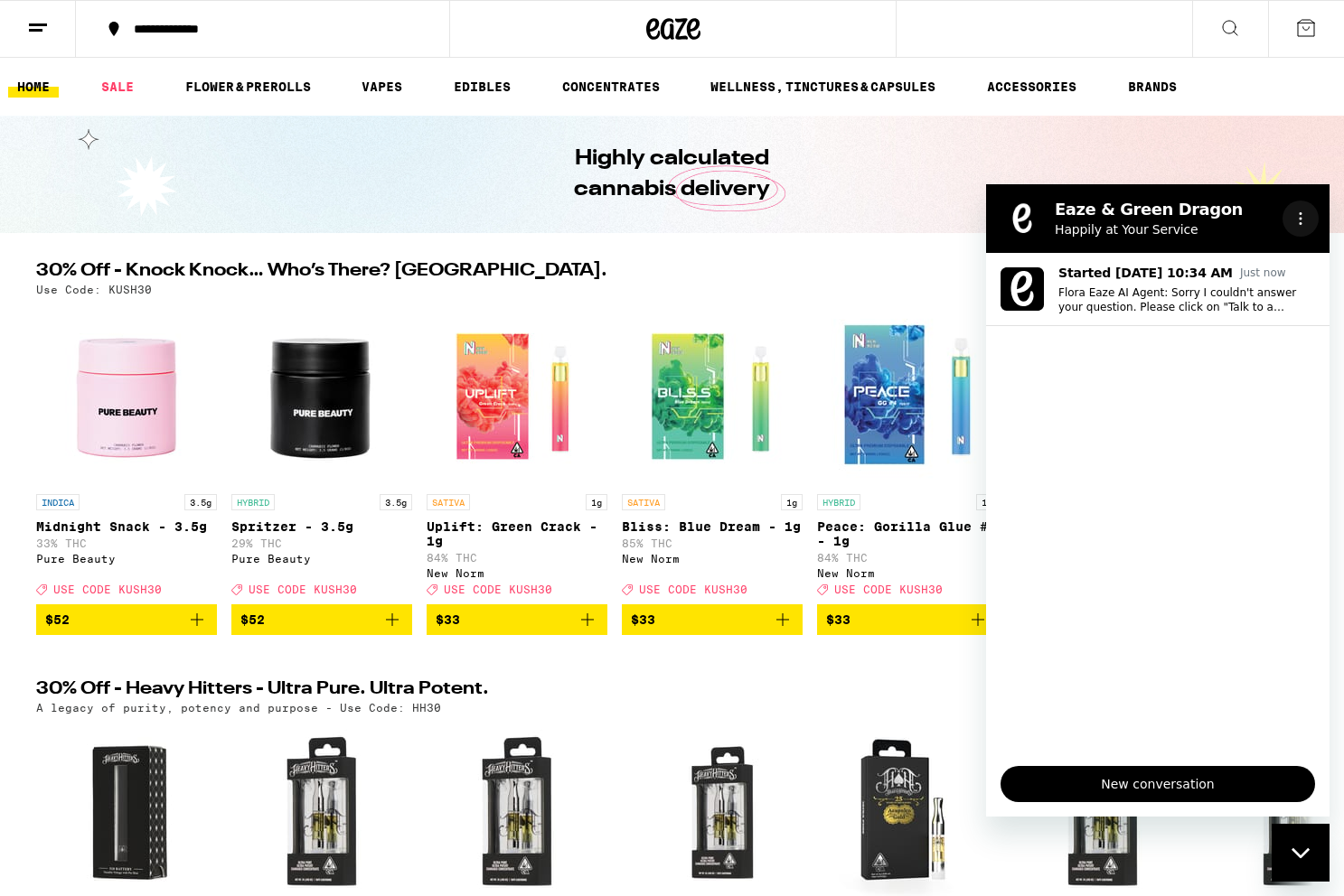
click at [1290, 213] on button "Options menu" at bounding box center [1300, 219] width 36 height 36
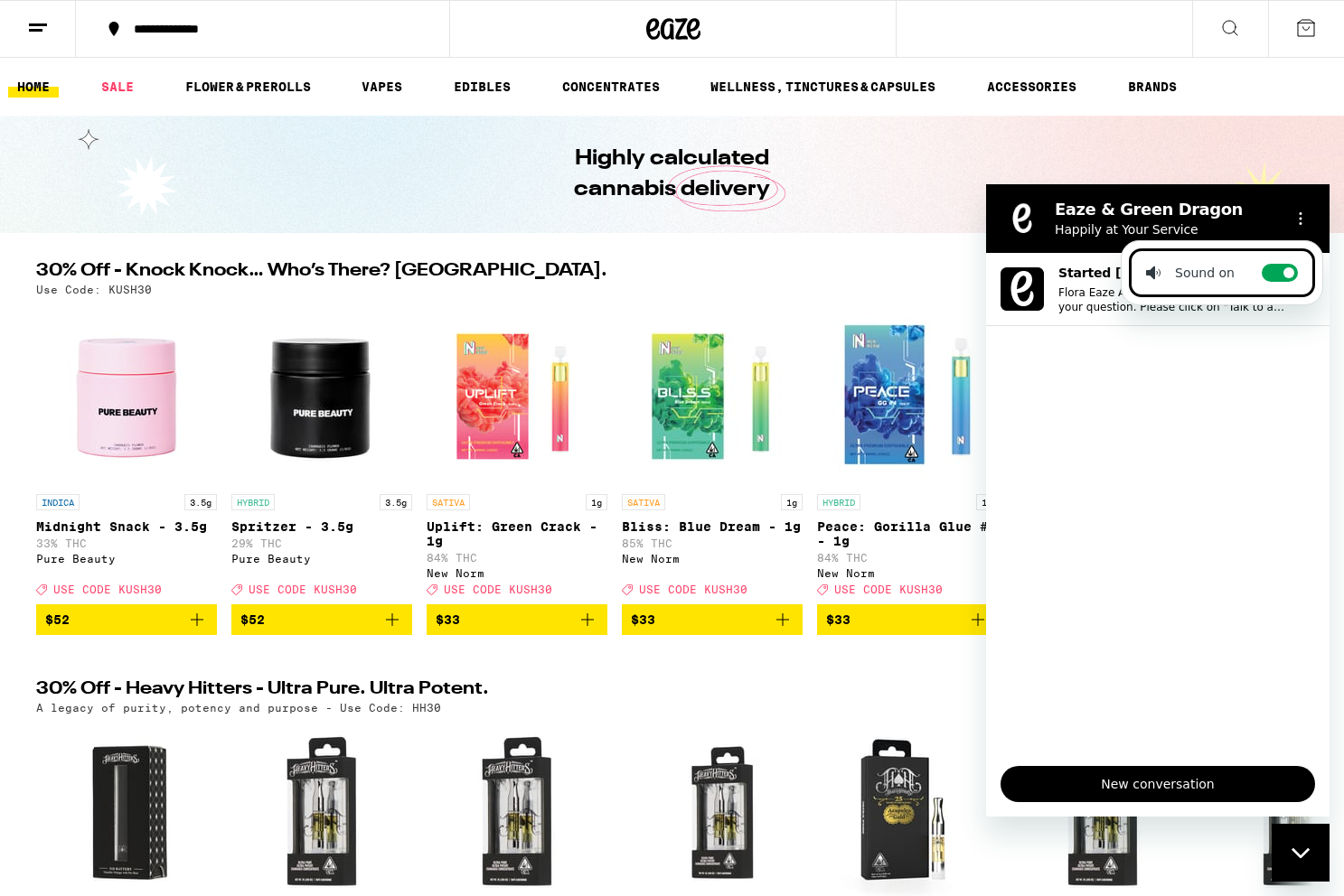
click at [1073, 499] on ul "Started [DATE] 10:34 AM Just now Flora Eaze AI Agent: Sorry I couldn't answer y…" at bounding box center [1157, 503] width 343 height 499
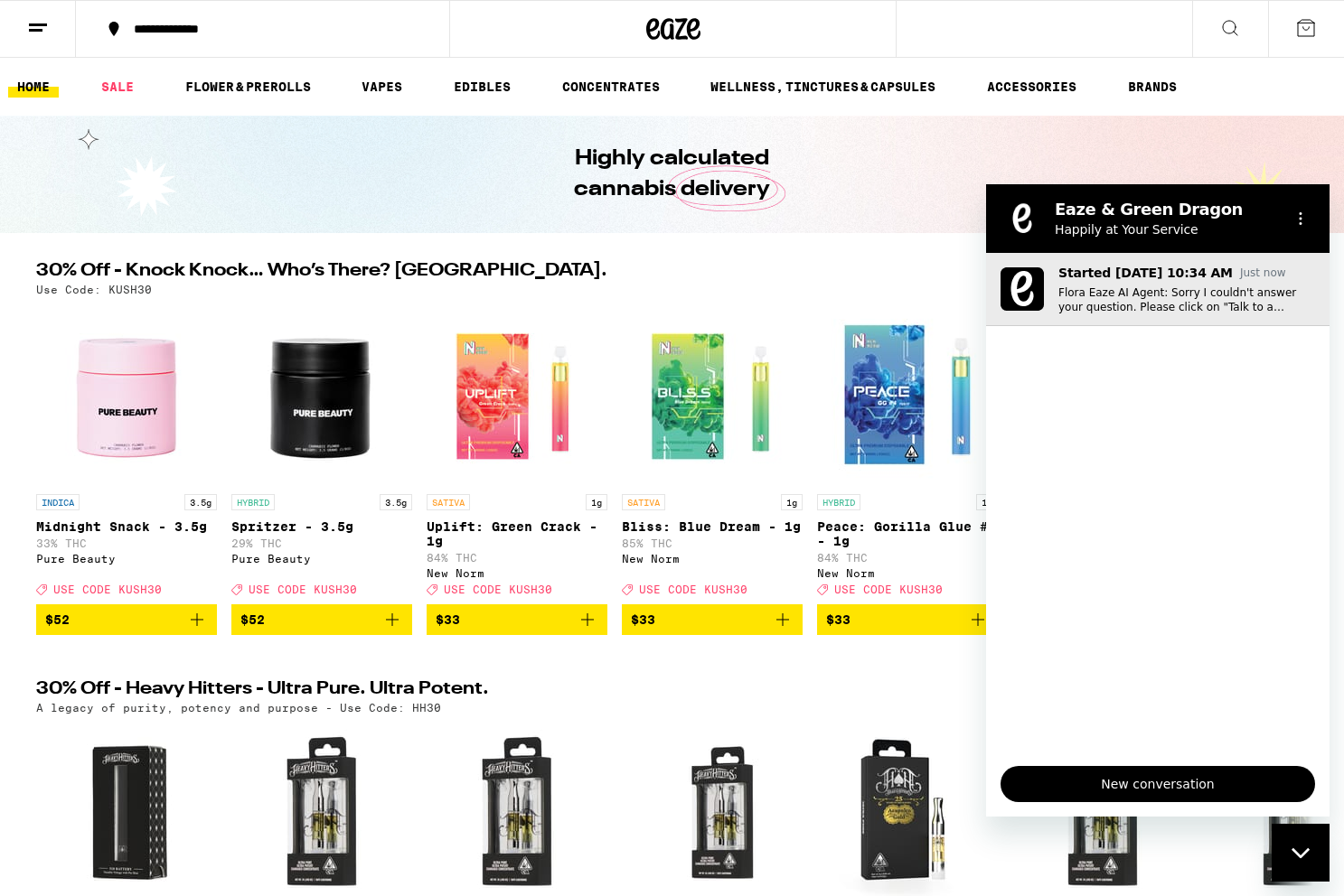
click at [1098, 287] on p "Flora Eaze AI Agent: Sorry I couldn't answer your question. Please click on "Ta…" at bounding box center [1186, 300] width 256 height 29
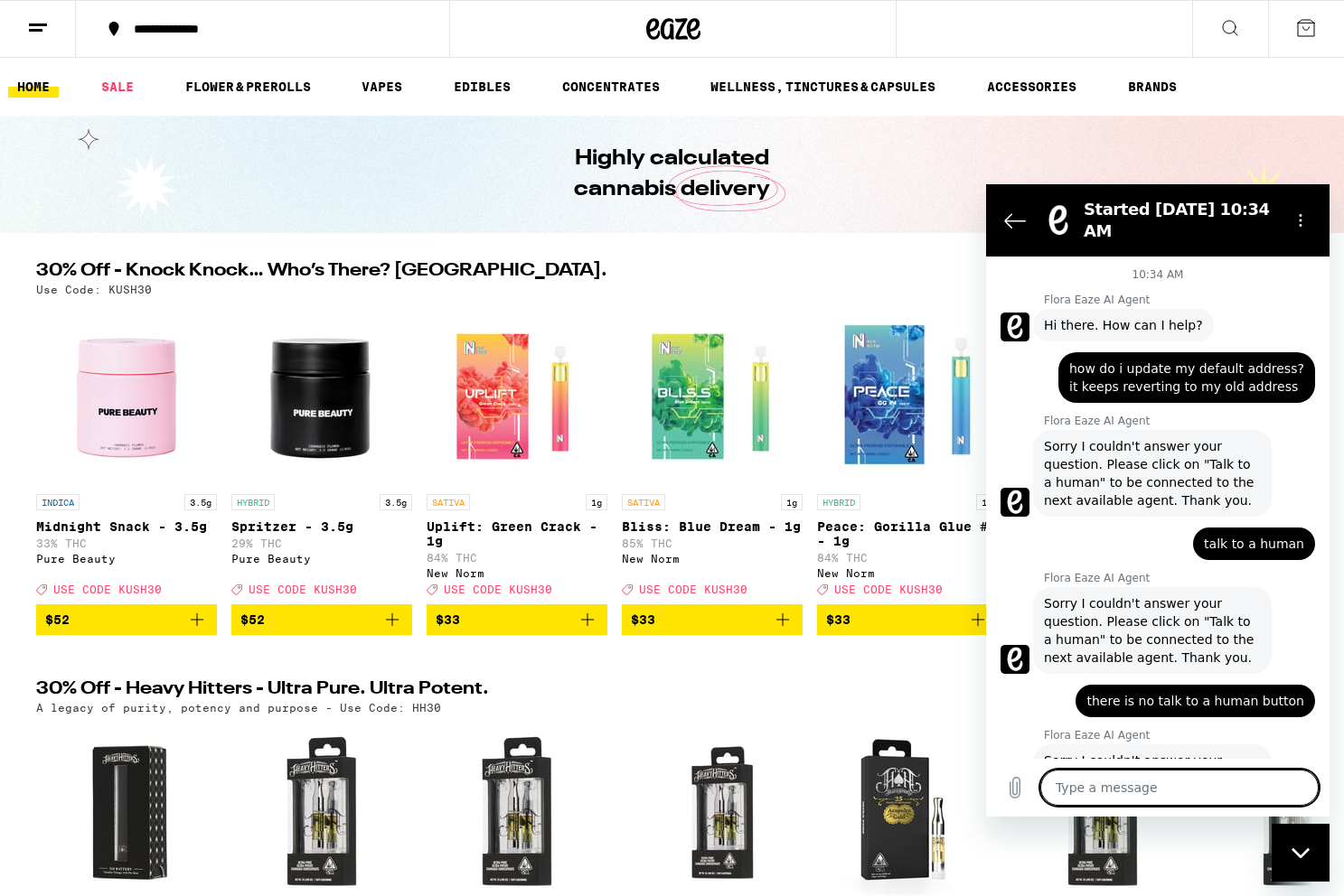
scroll to position [93, 0]
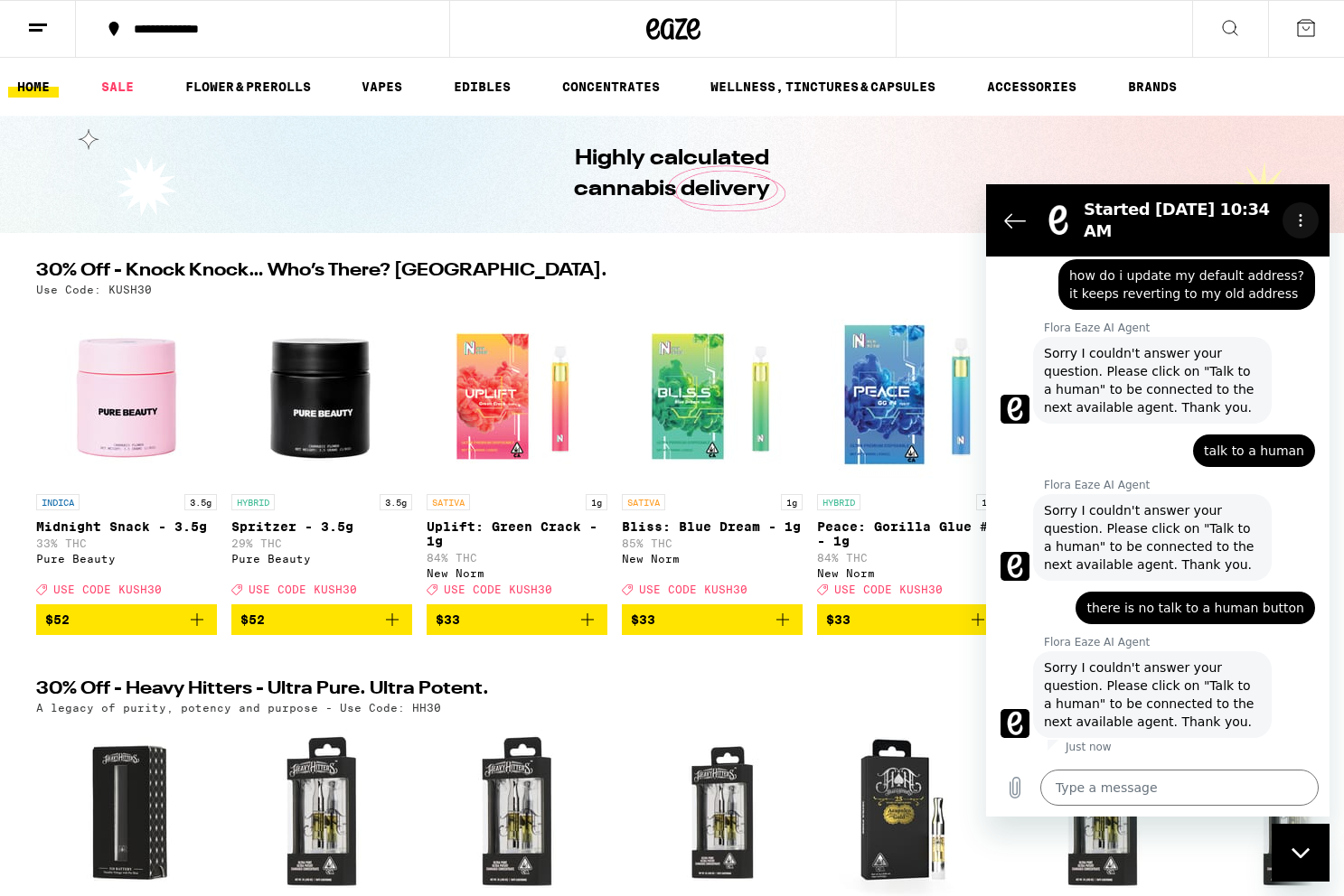
click at [1294, 219] on icon "Options menu" at bounding box center [1300, 220] width 14 height 14
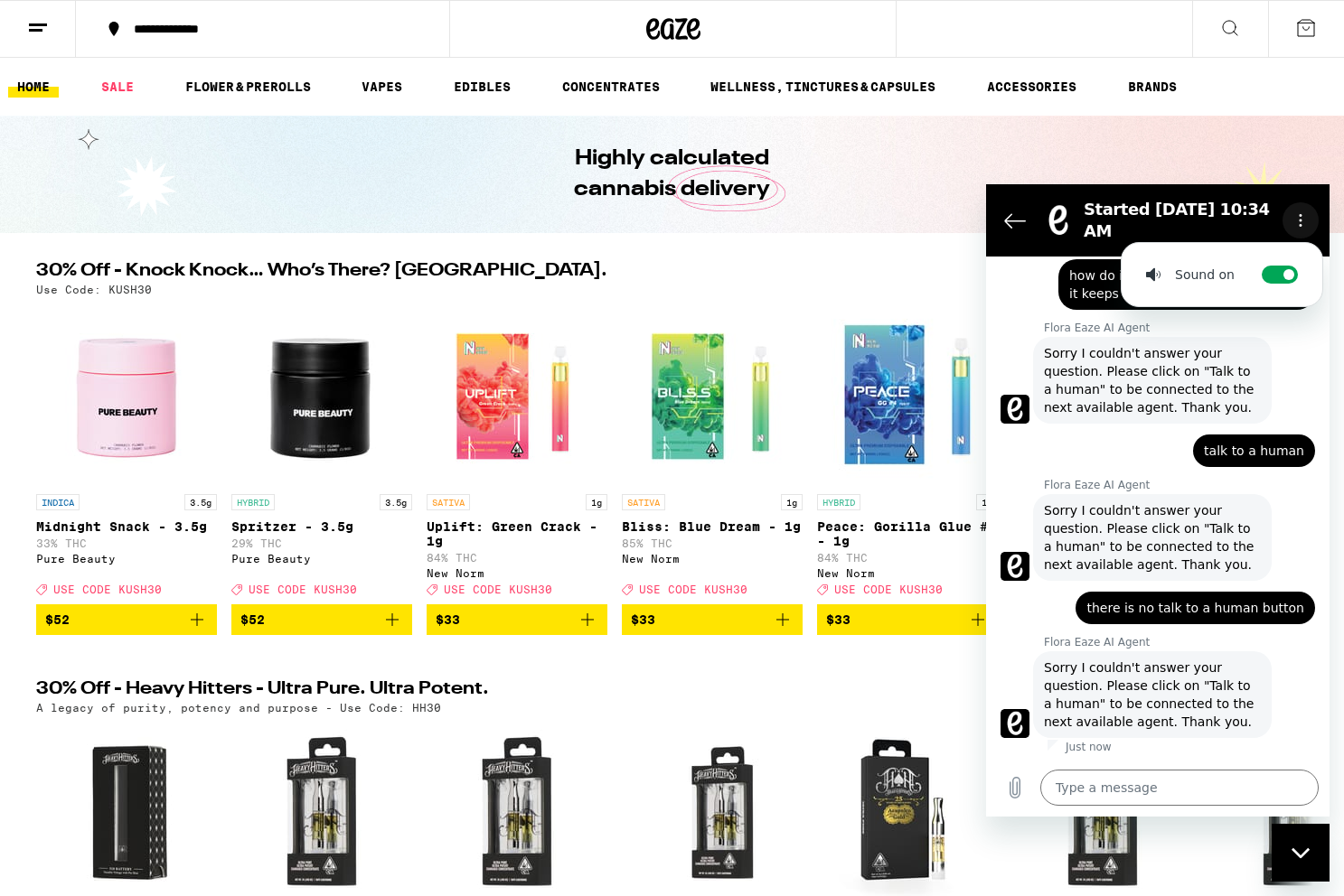
click at [1294, 219] on icon "Options menu" at bounding box center [1300, 220] width 14 height 14
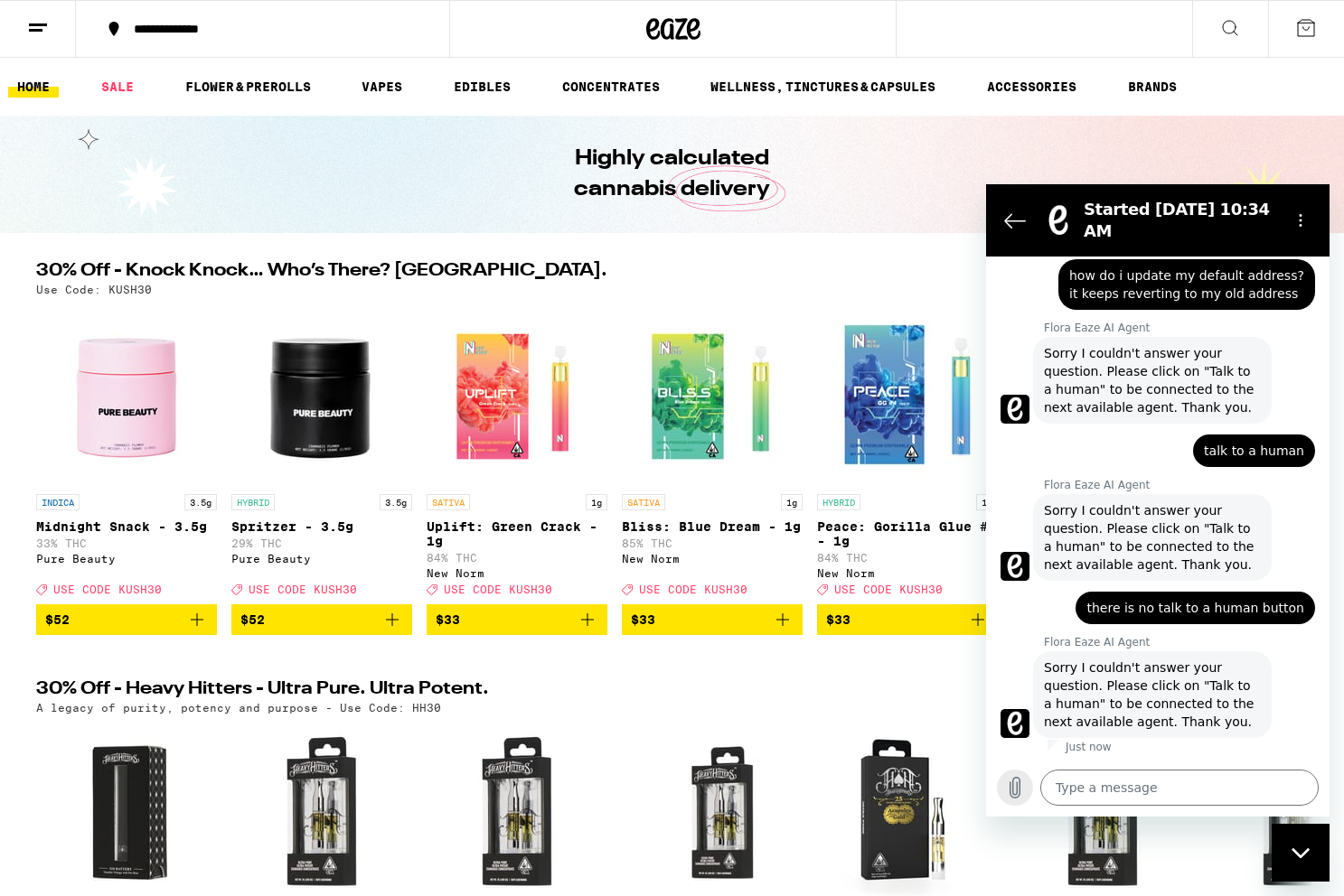
click at [1012, 792] on icon "Upload file" at bounding box center [1015, 788] width 10 height 21
click at [1023, 781] on icon "Upload file" at bounding box center [1014, 787] width 22 height 22
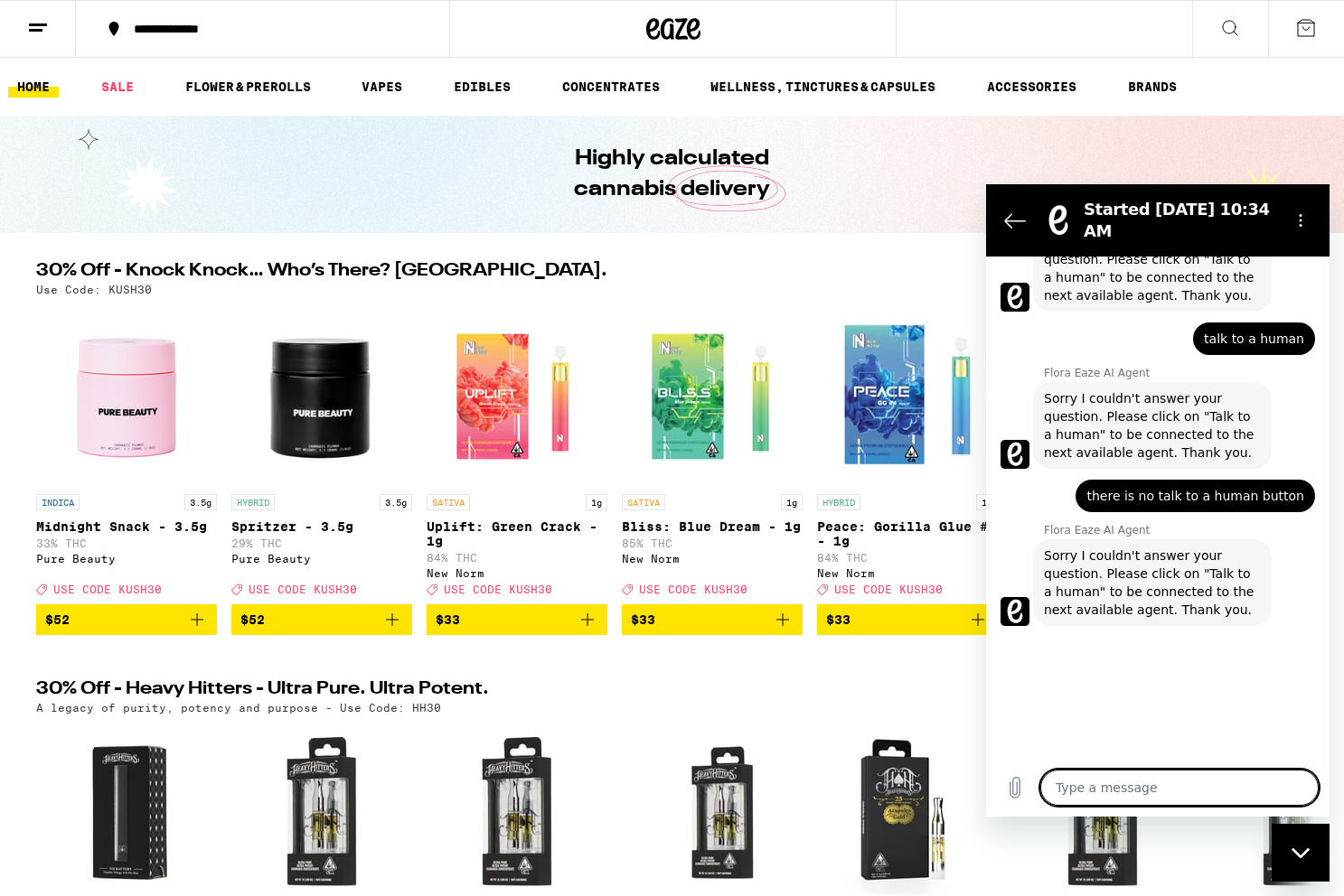
scroll to position [144, 0]
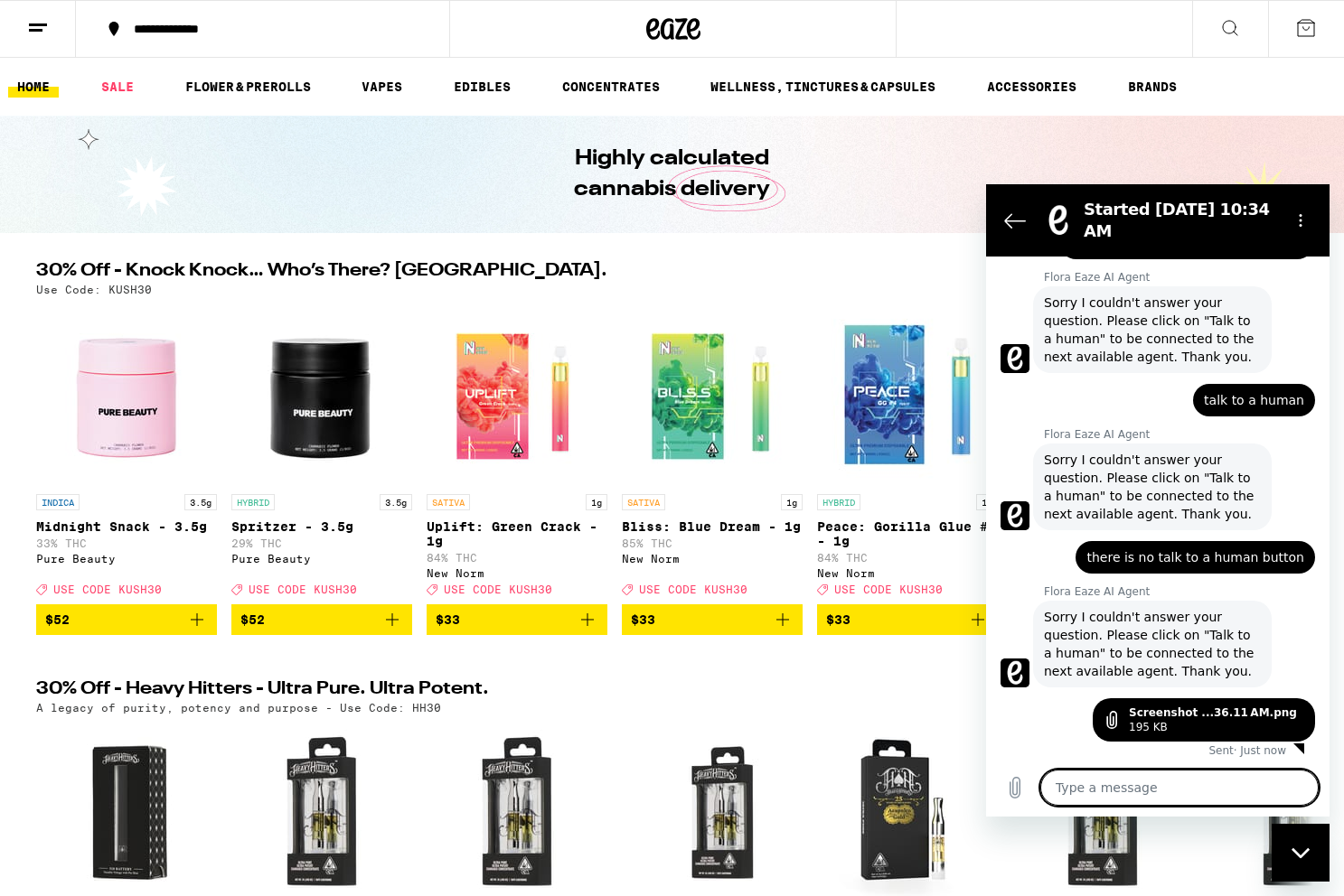
click at [1192, 789] on textarea at bounding box center [1179, 787] width 278 height 36
click at [1019, 222] on icon "Back to the conversation list" at bounding box center [1014, 220] width 22 height 22
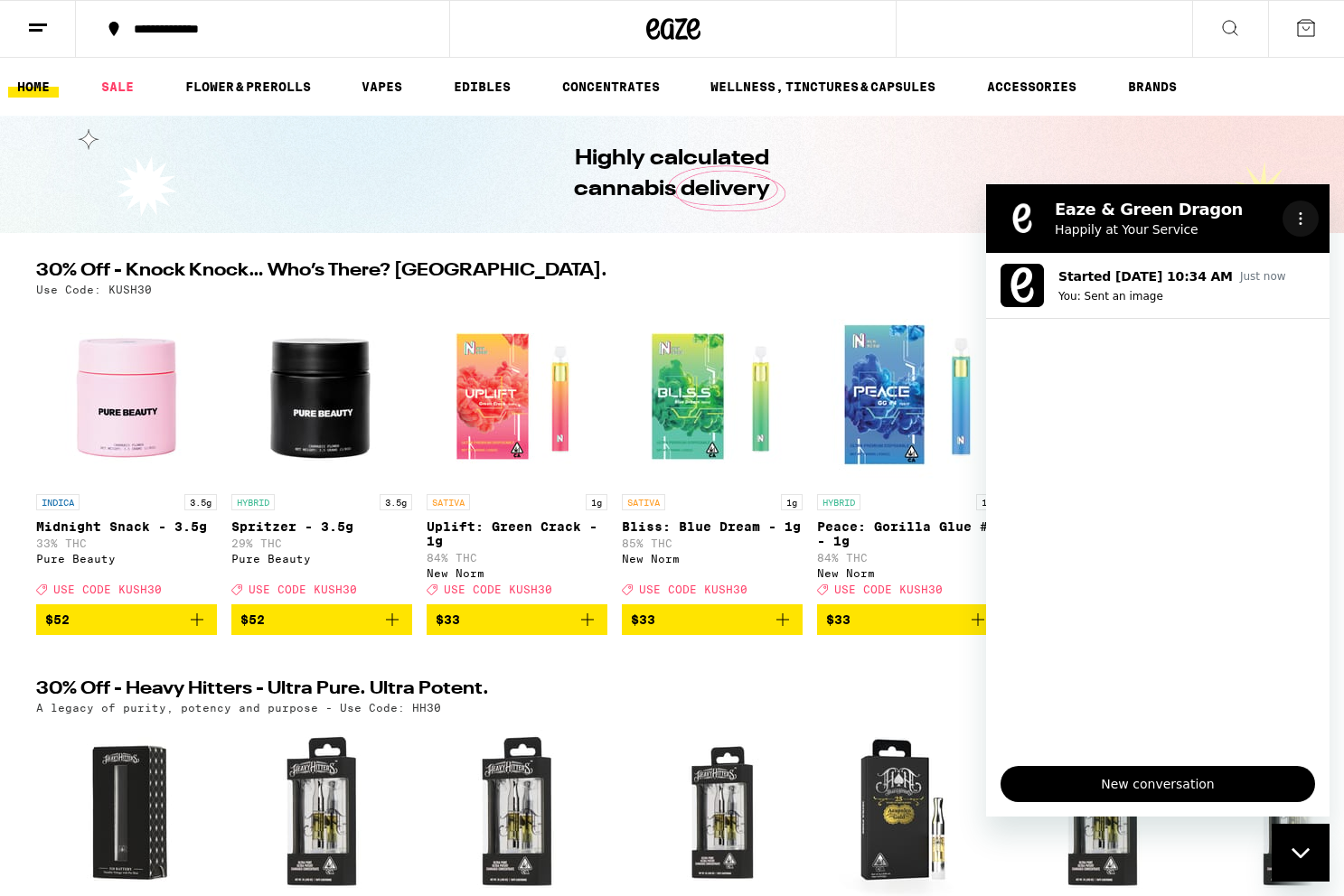
click at [1298, 223] on icon "Options menu" at bounding box center [1300, 218] width 14 height 14
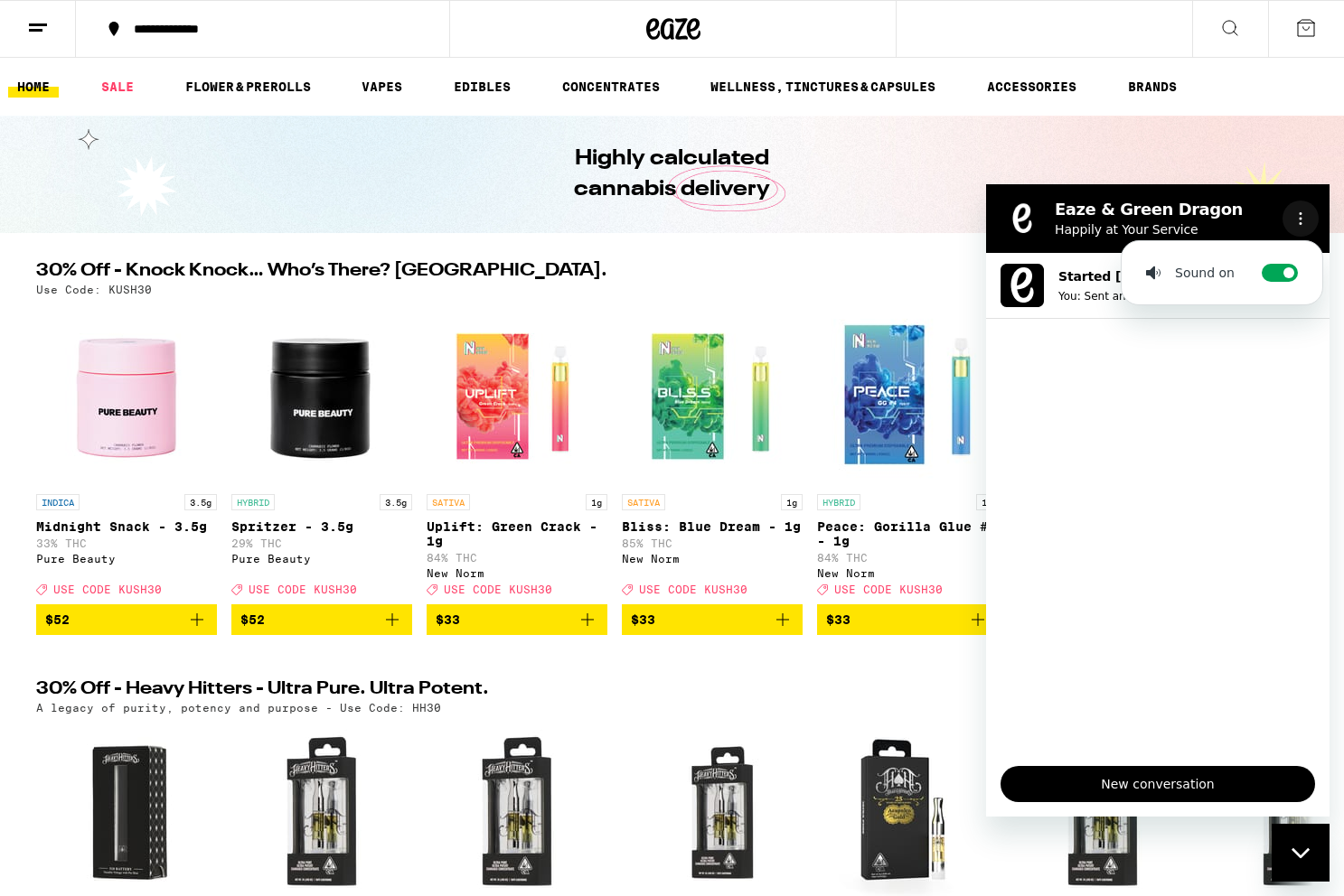
click at [1298, 223] on icon "Options menu" at bounding box center [1300, 218] width 14 height 14
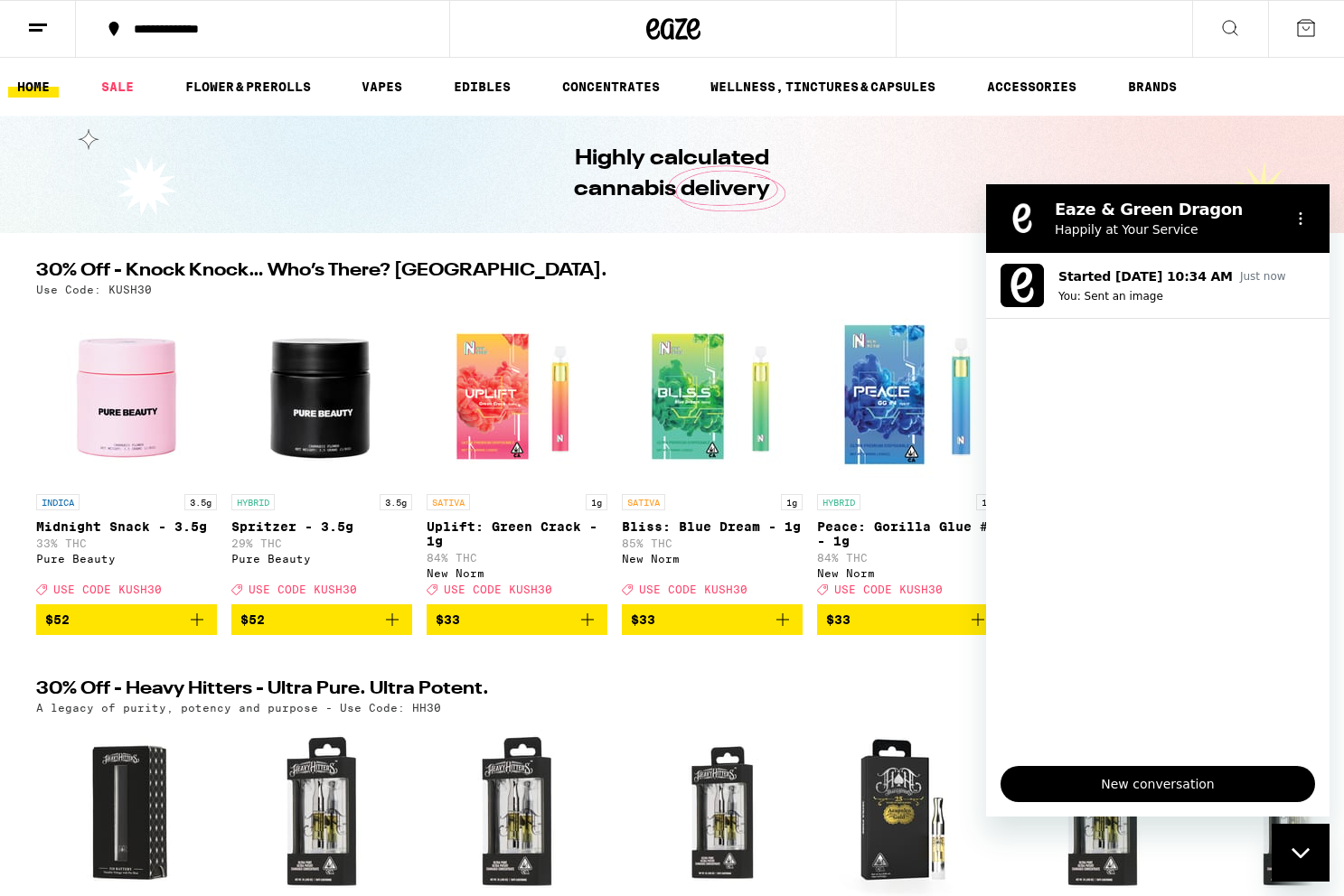
click at [1022, 125] on div "Highly calculated cannabis delivery" at bounding box center [672, 173] width 1344 height 117
click at [1294, 842] on div "Close messaging window" at bounding box center [1300, 852] width 54 height 54
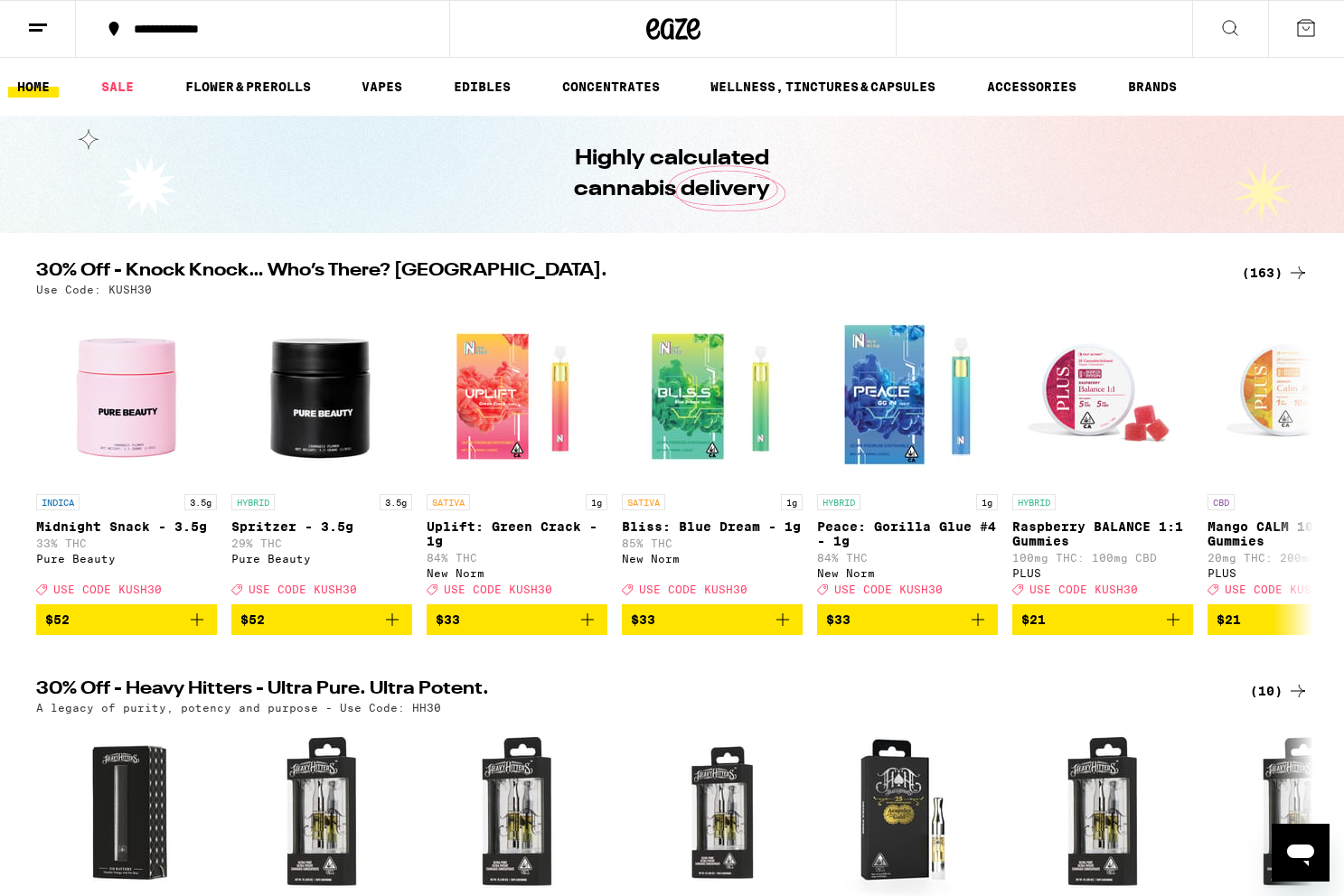
click at [1286, 860] on icon "Open messaging window" at bounding box center [1300, 852] width 32 height 32
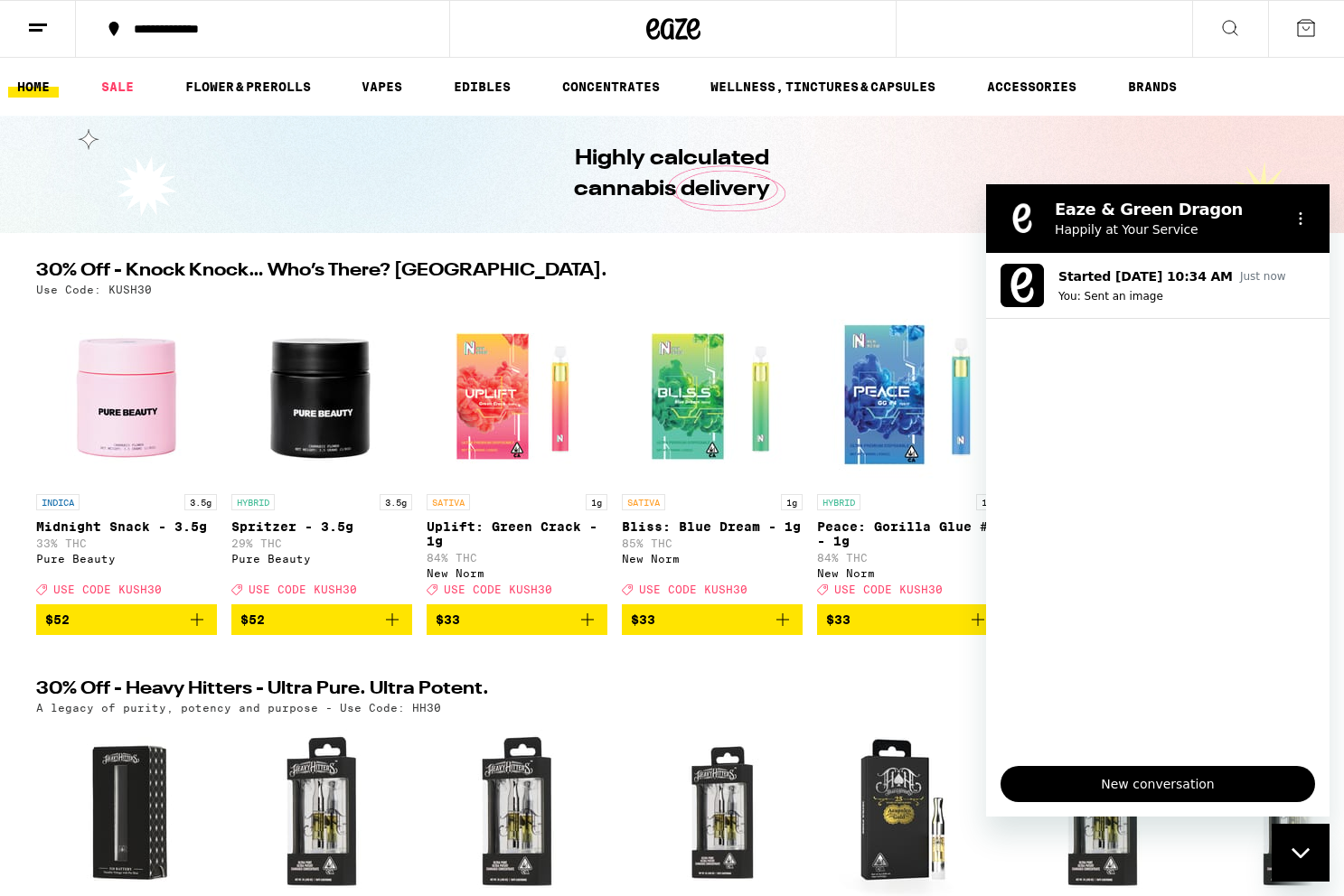
click at [1293, 840] on div "Close messaging window" at bounding box center [1300, 852] width 54 height 54
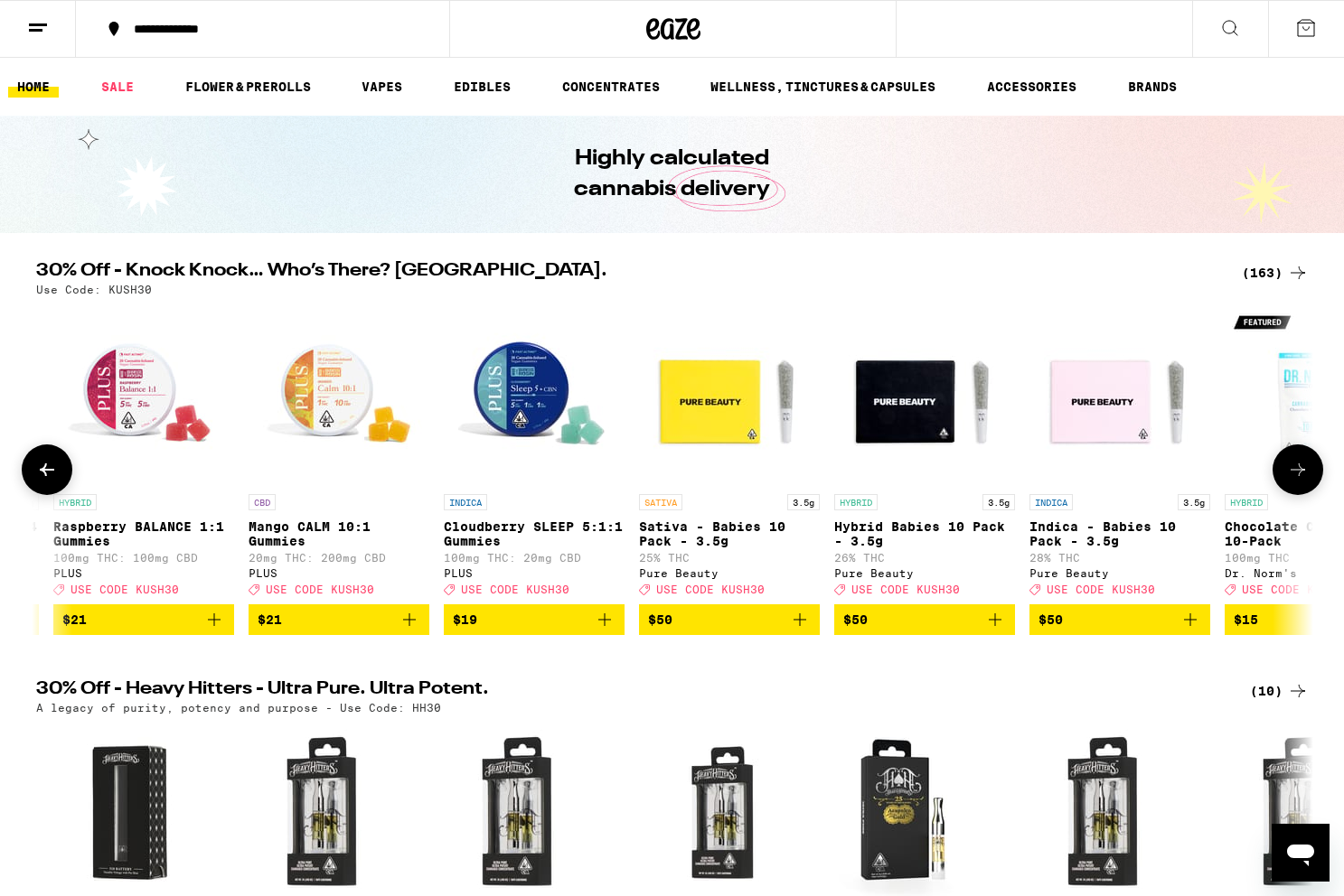
scroll to position [0, 964]
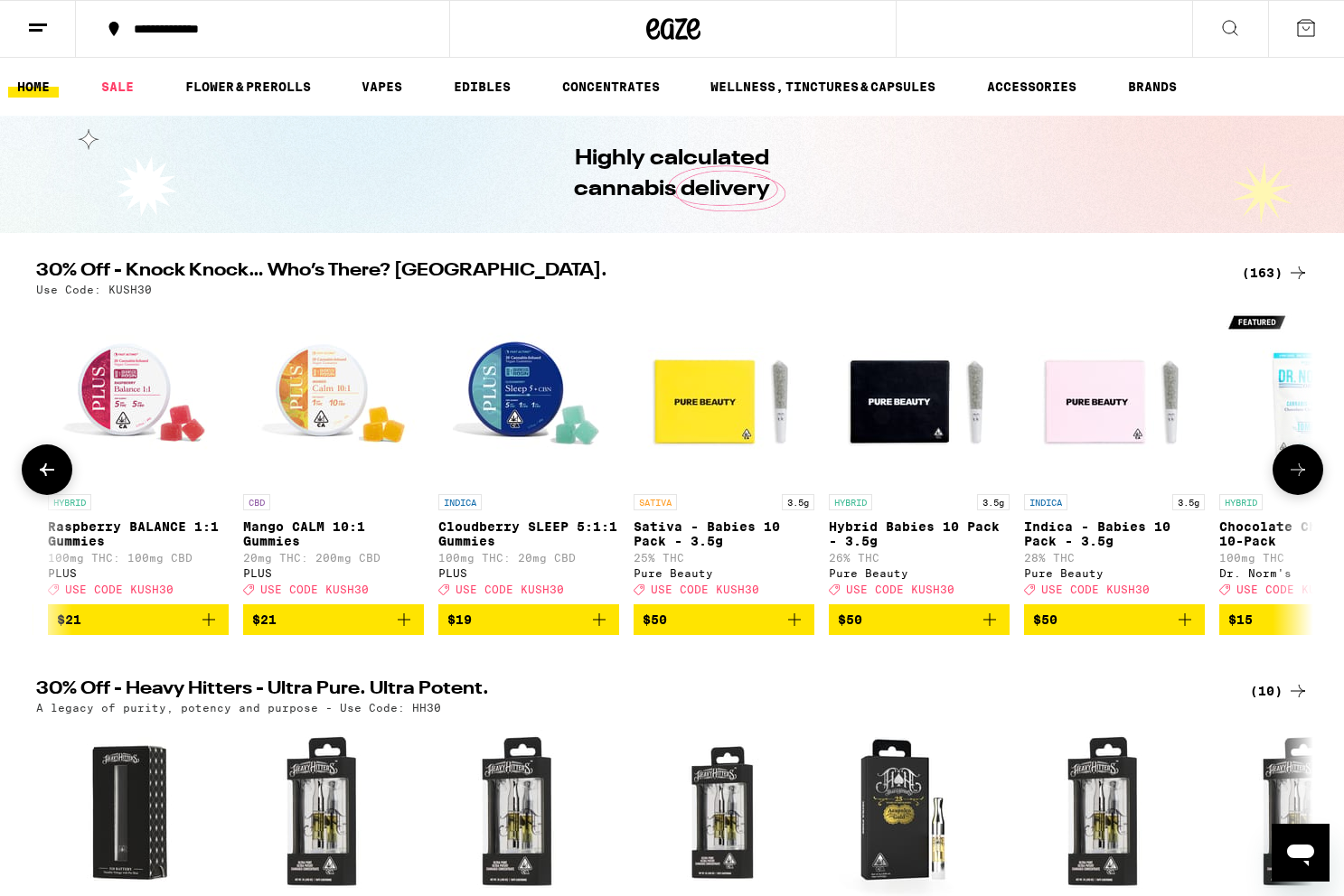
click at [984, 630] on icon "Add to bag" at bounding box center [989, 619] width 22 height 22
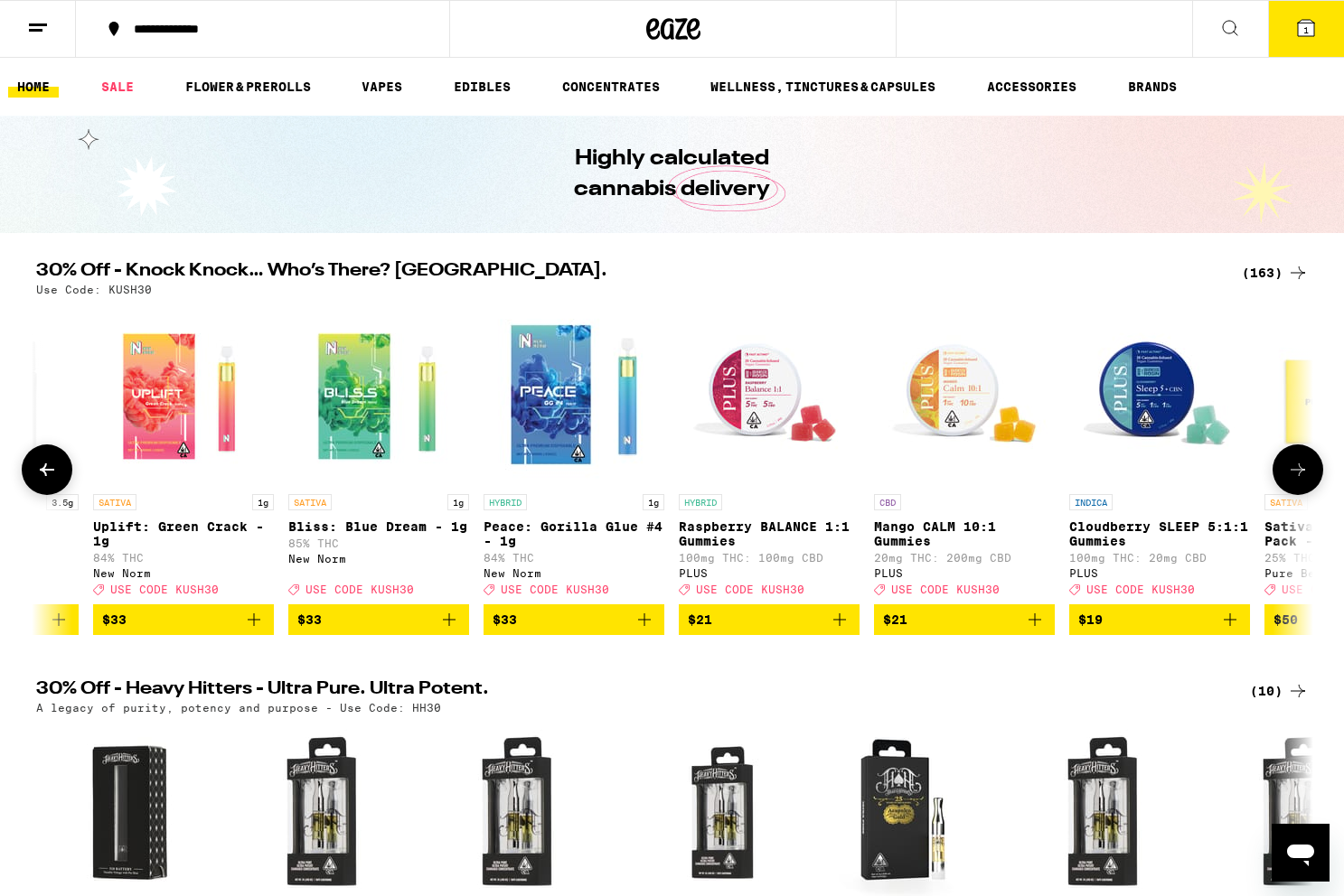
scroll to position [0, 0]
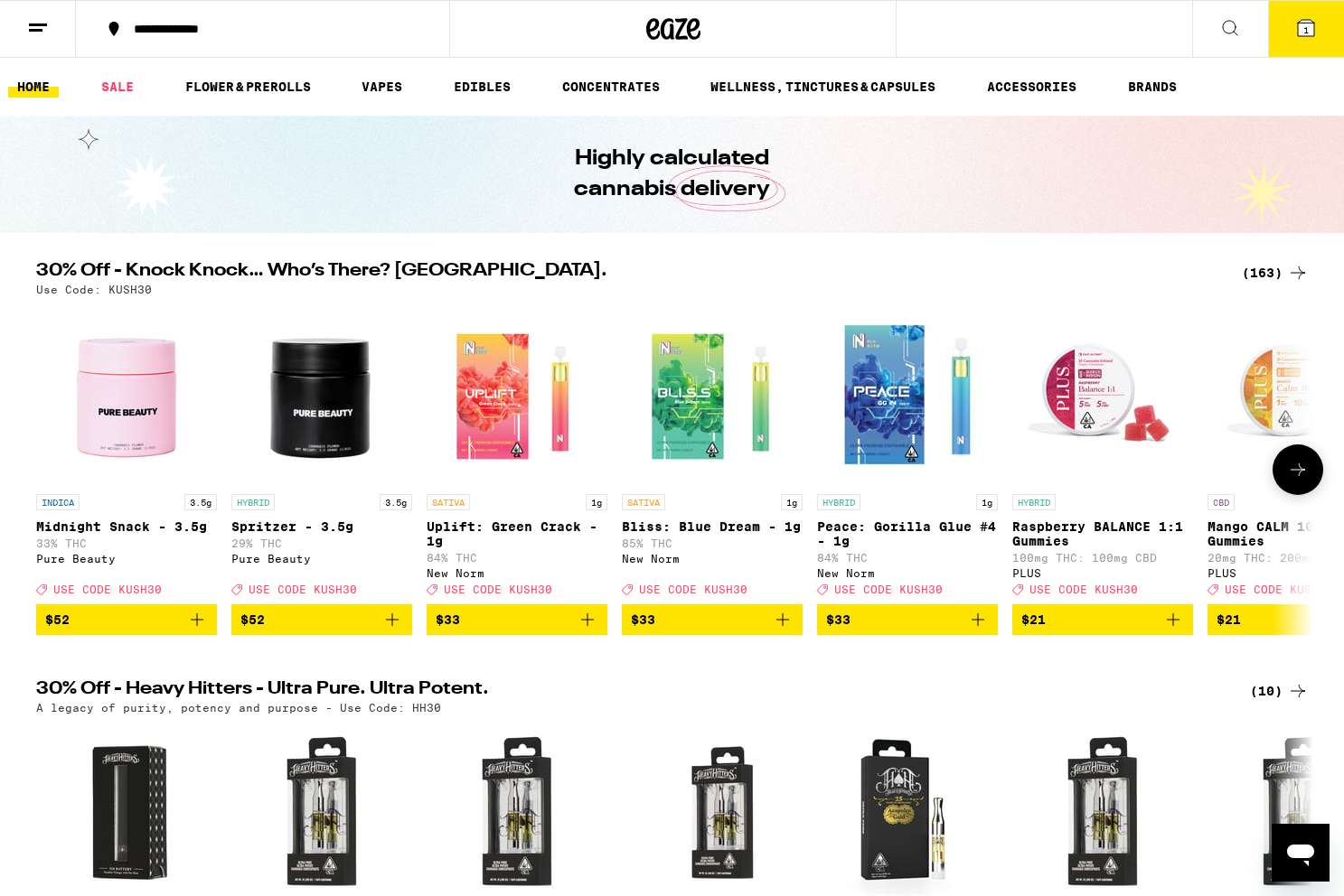
click at [198, 626] on icon "Add to bag" at bounding box center [196, 619] width 12 height 12
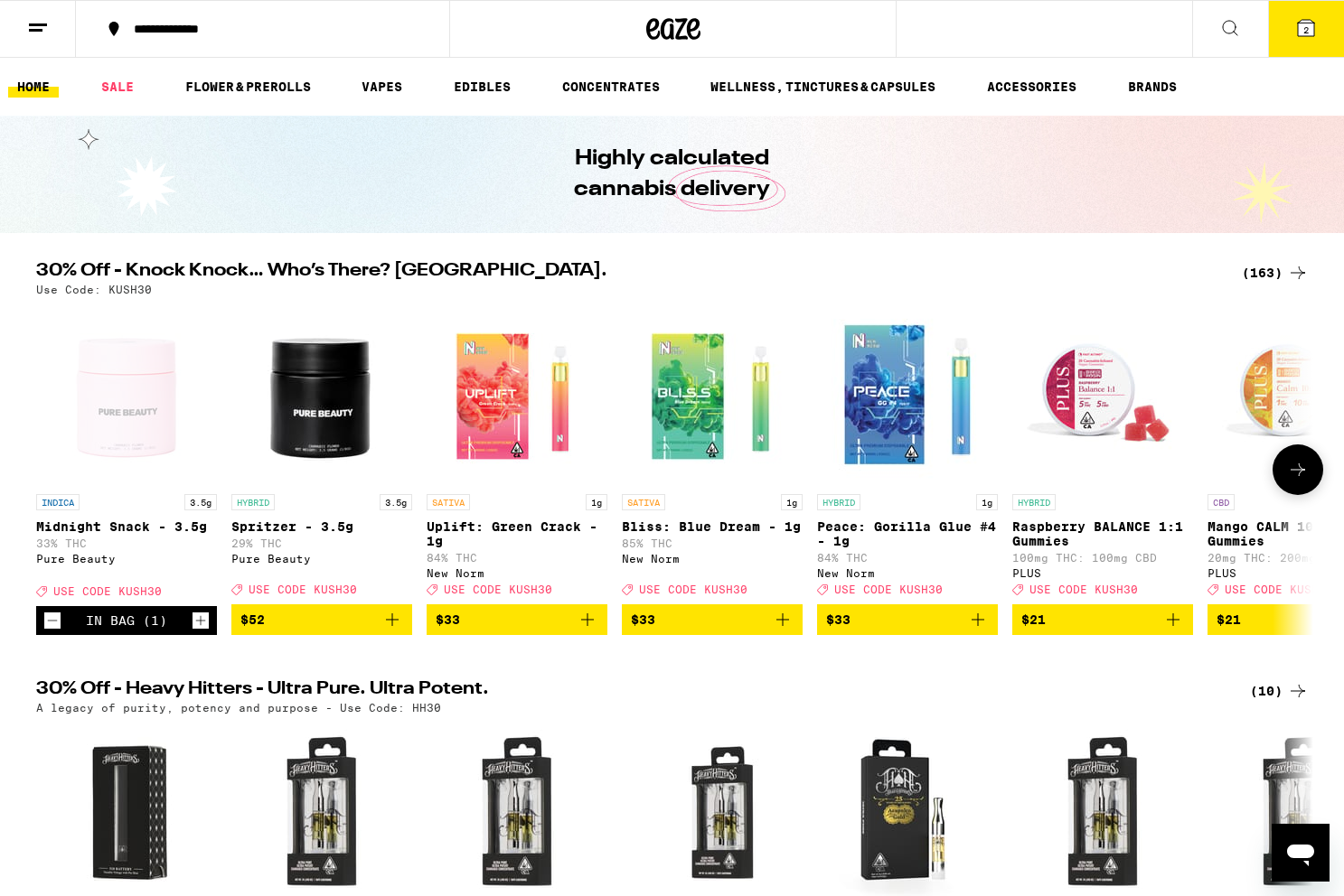
click at [584, 630] on icon "Add to bag" at bounding box center [587, 619] width 22 height 22
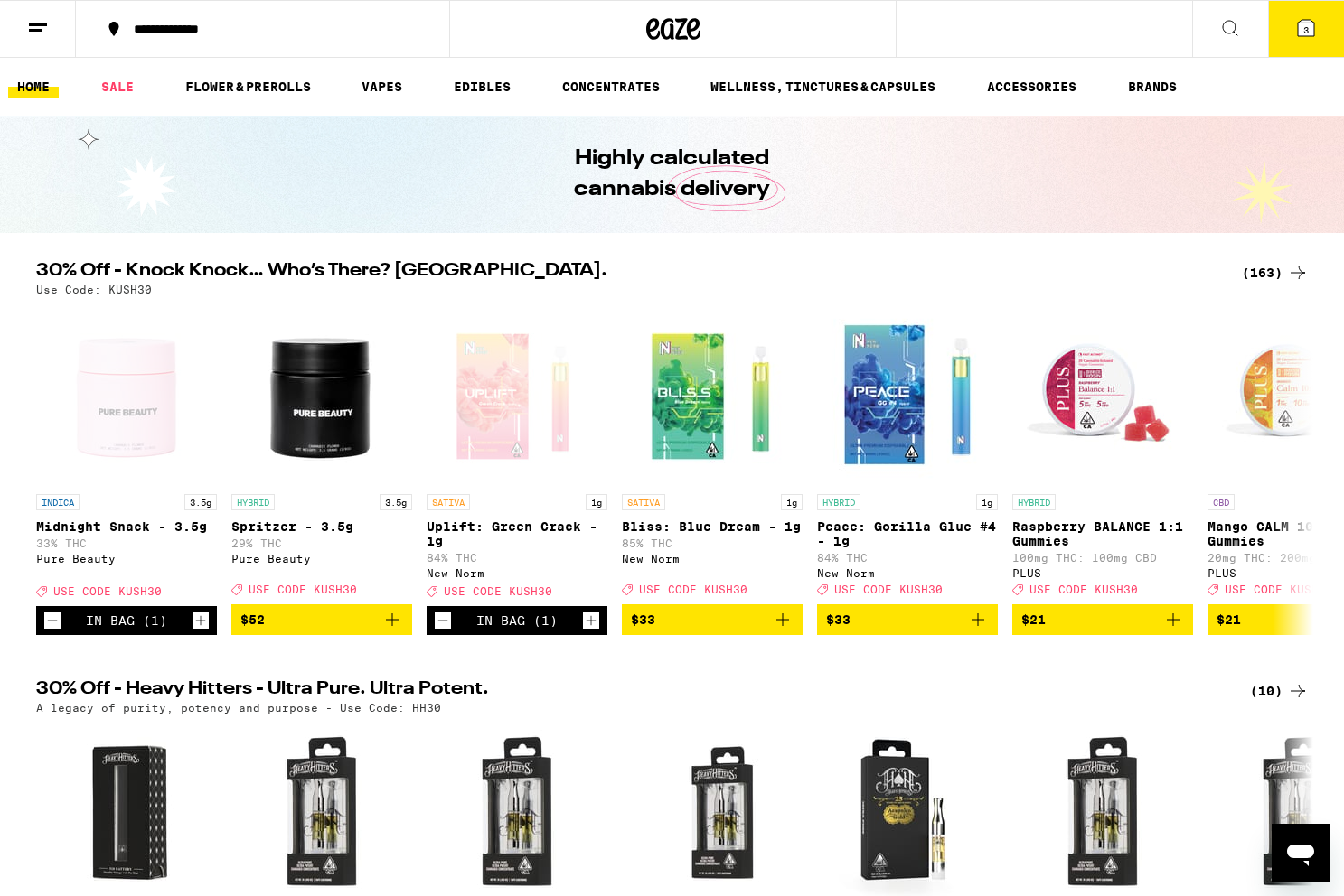
click at [1305, 25] on span "3" at bounding box center [1306, 30] width 6 height 10
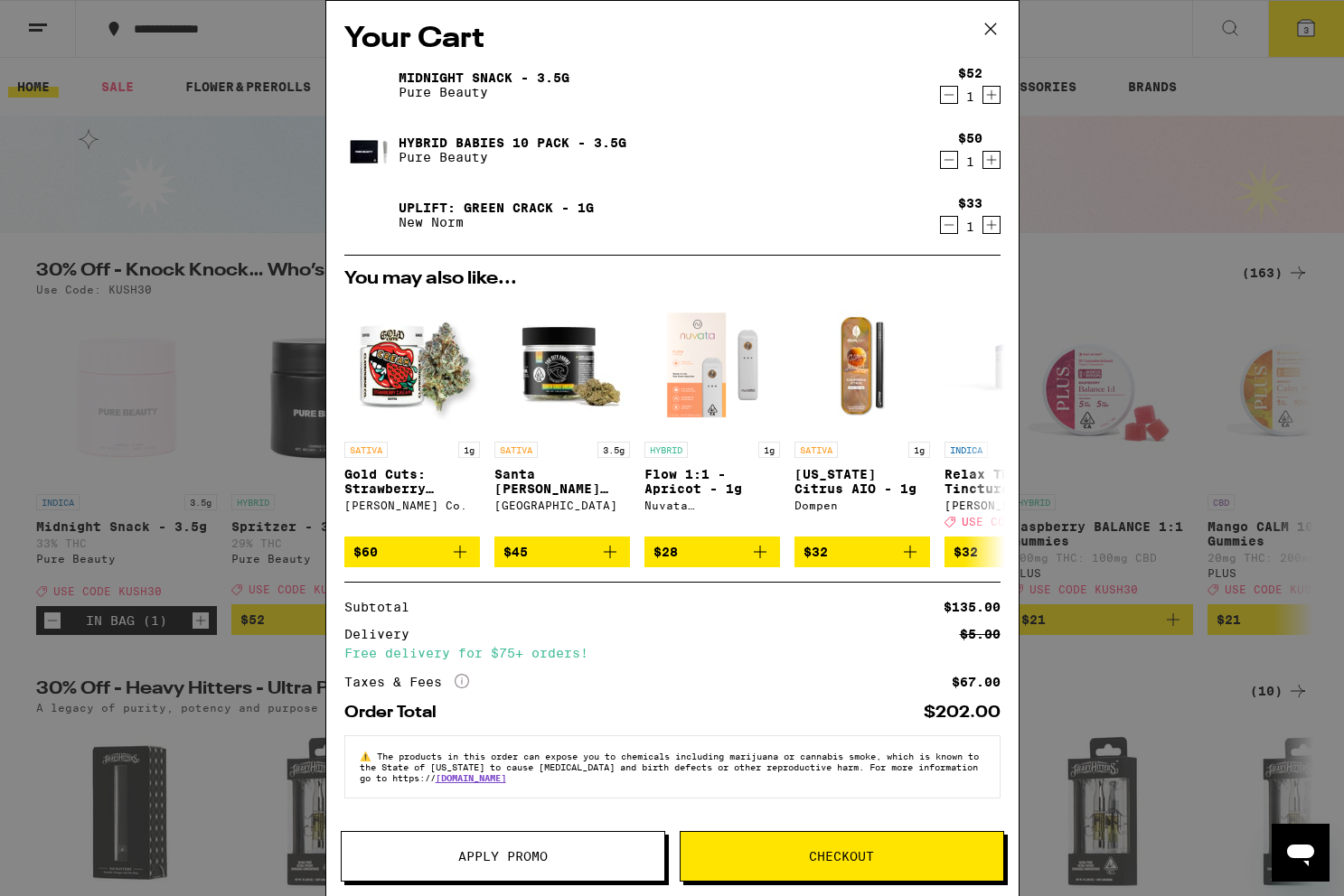
click at [494, 850] on span "Apply Promo" at bounding box center [503, 856] width 90 height 12
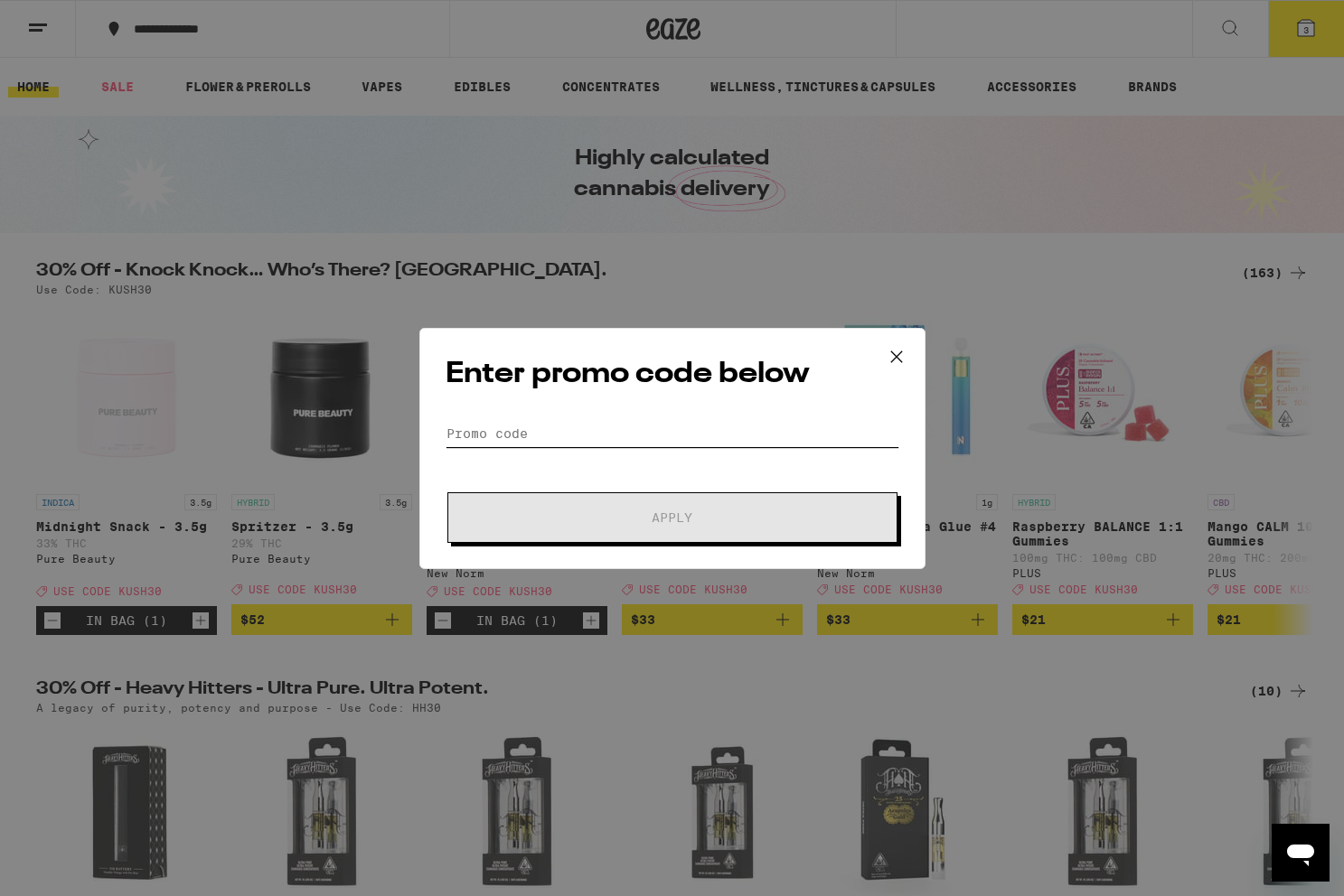
click at [620, 435] on input "Promo Code" at bounding box center [672, 433] width 453 height 27
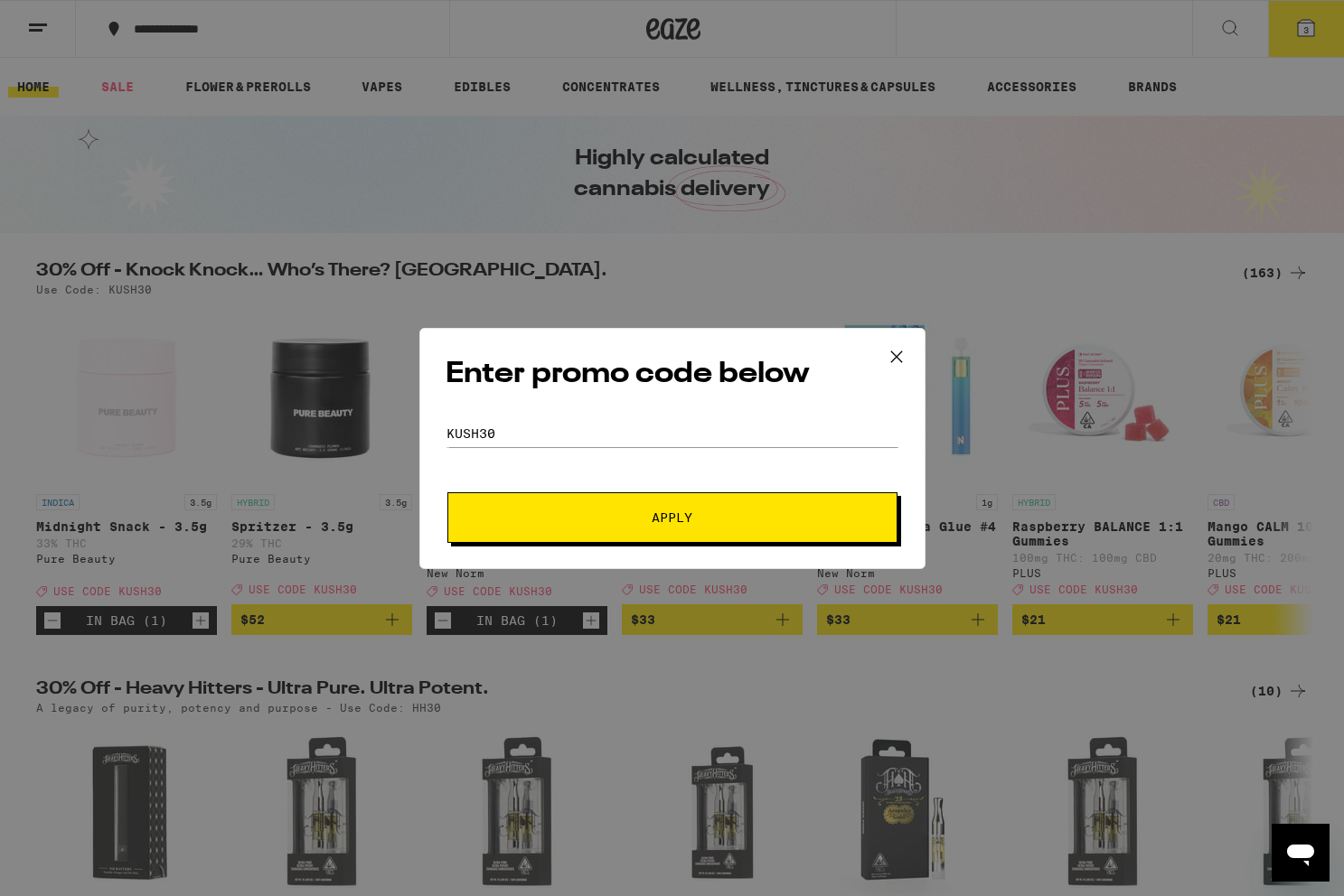
click at [747, 511] on span "Apply" at bounding box center [672, 517] width 326 height 12
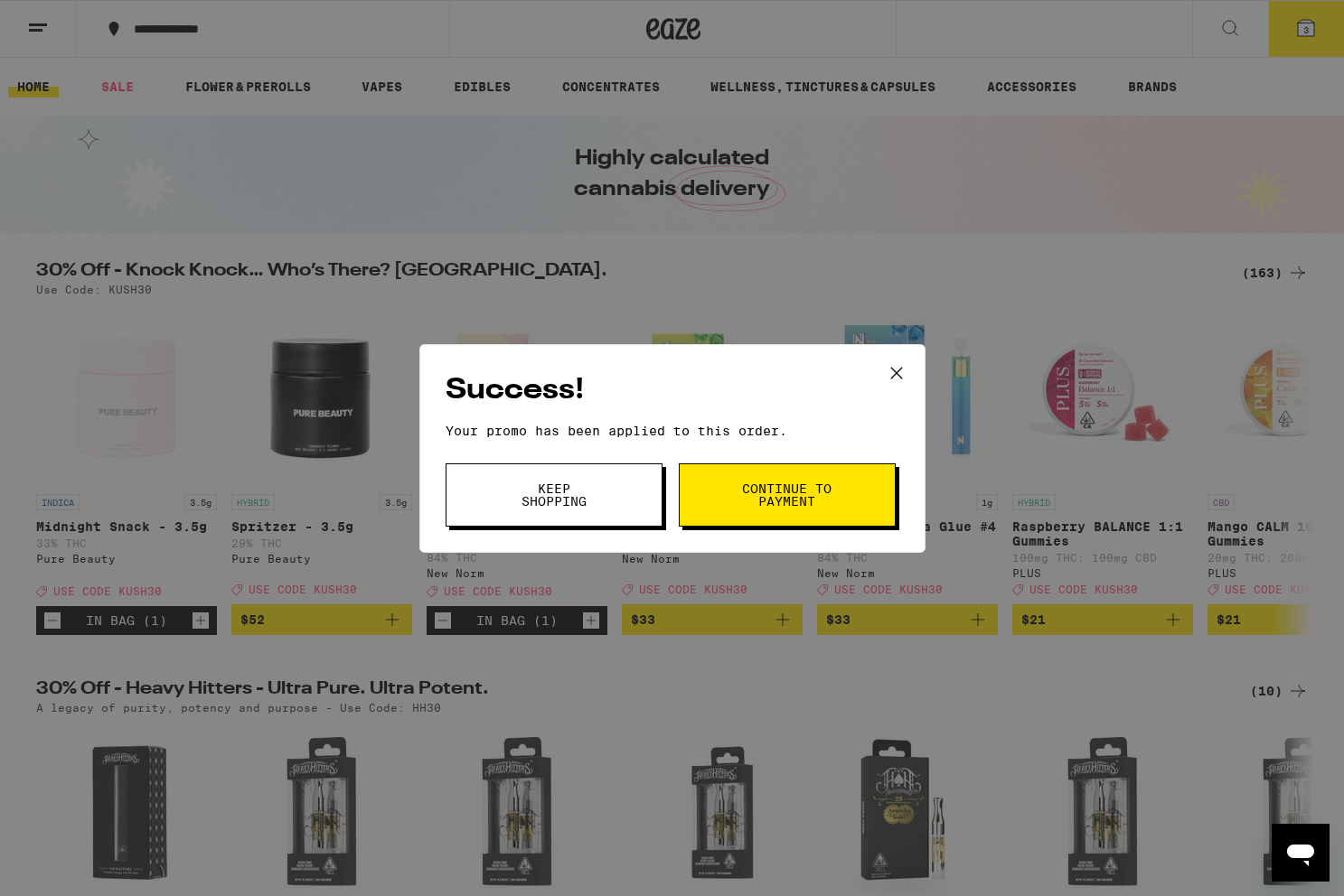
click at [775, 501] on span "Continue to payment" at bounding box center [787, 495] width 92 height 26
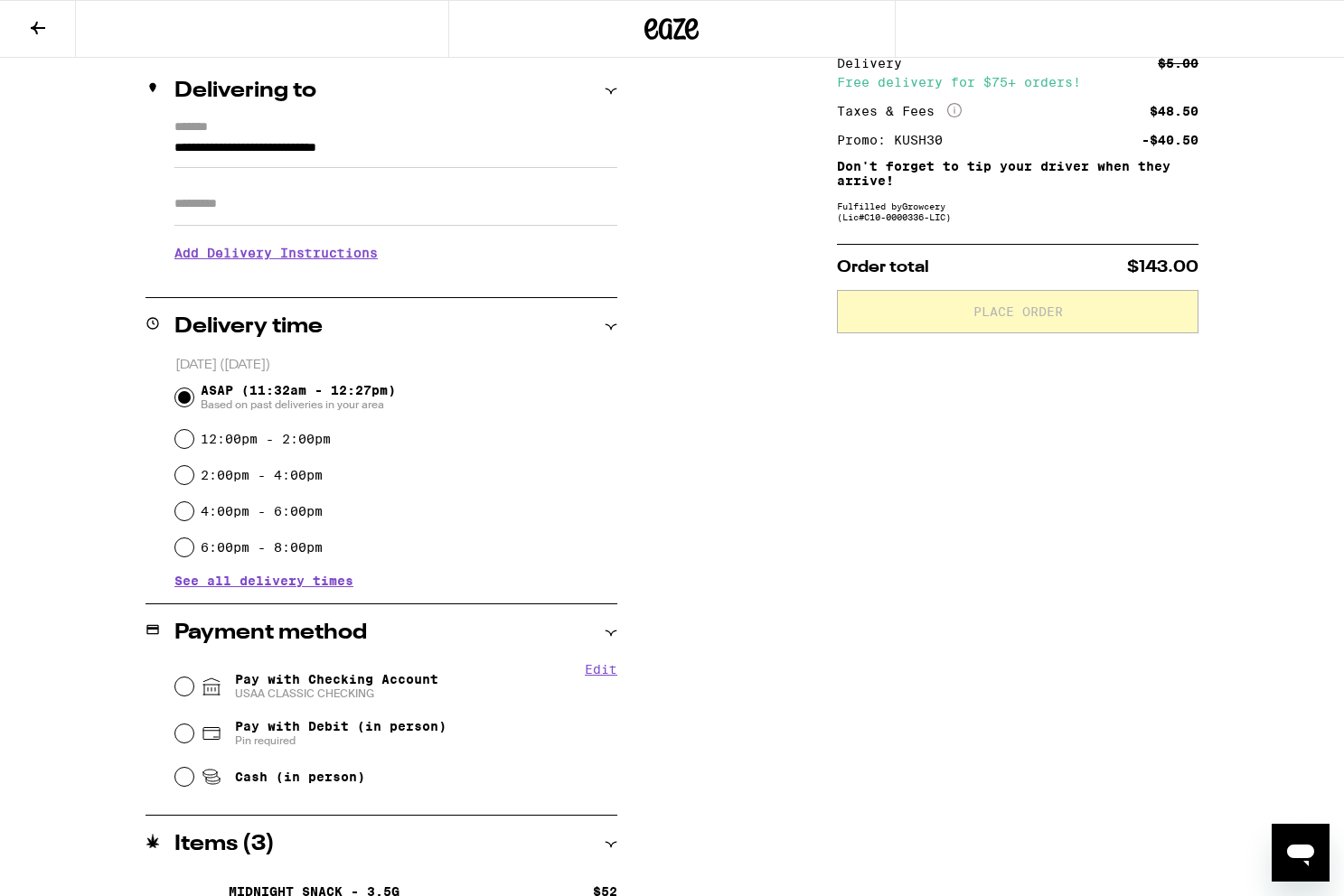
scroll to position [213, 0]
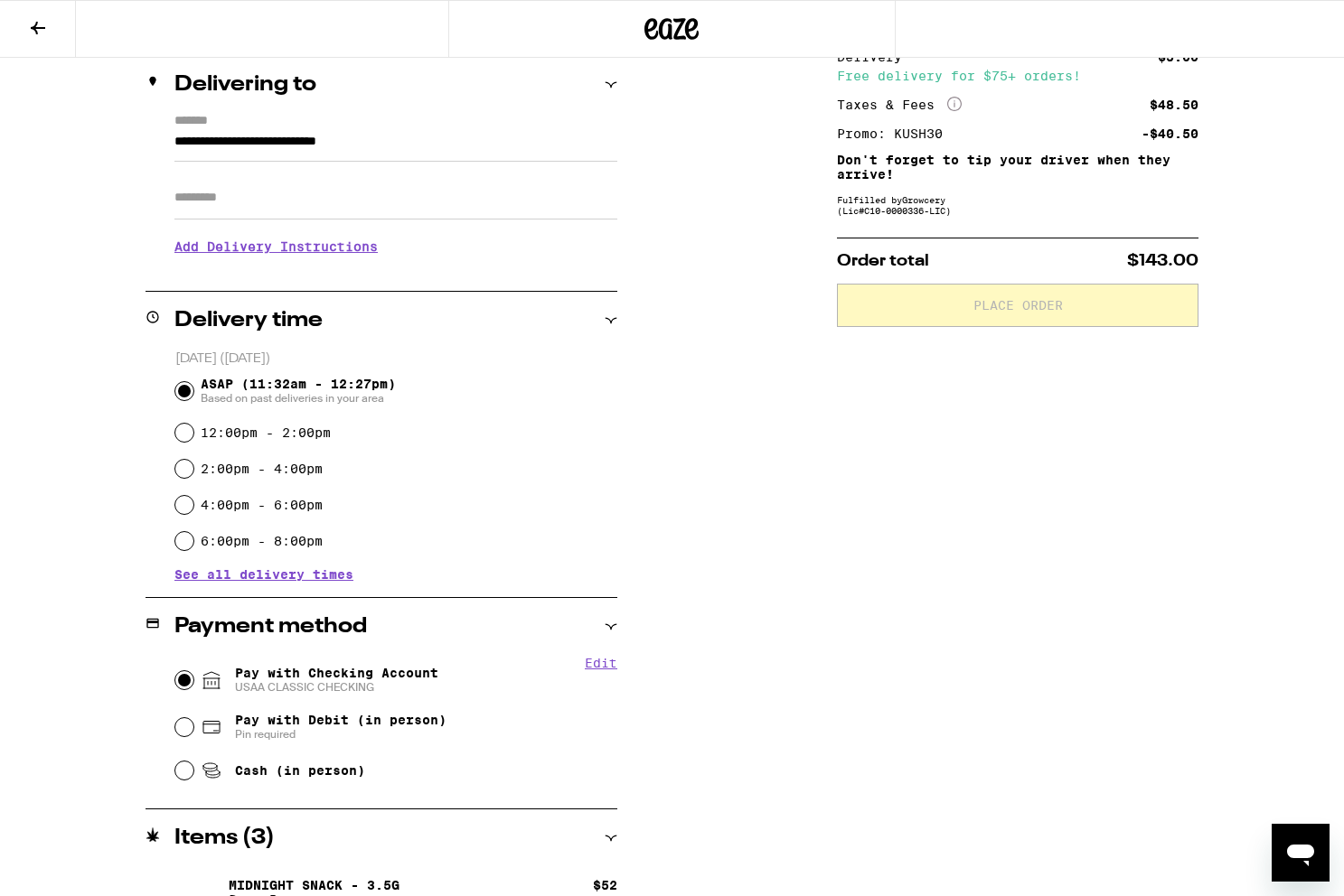
click at [188, 681] on input "Pay with Checking Account USAA CLASSIC CHECKING" at bounding box center [184, 680] width 18 height 18
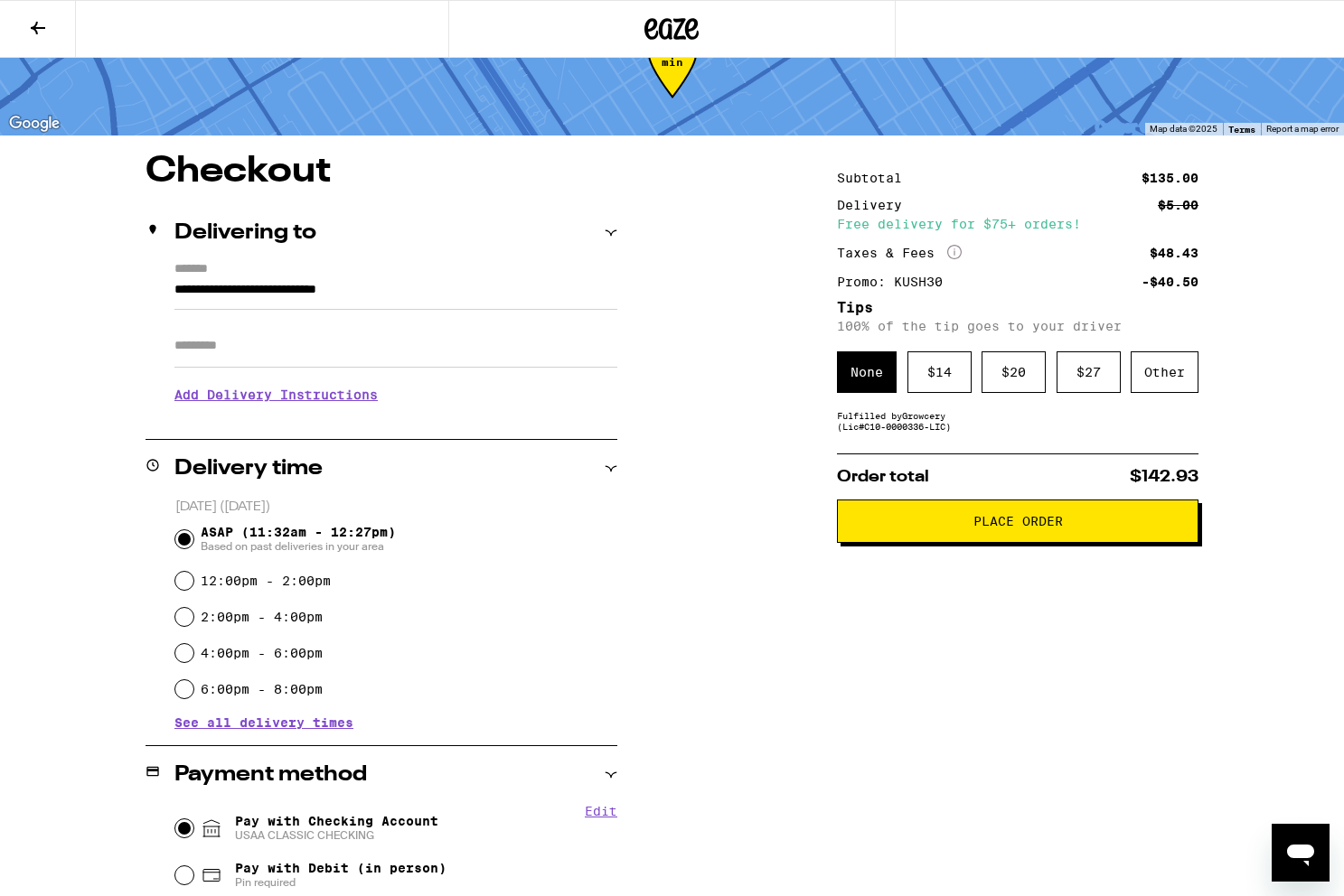
scroll to position [57, 0]
